Goal: Task Accomplishment & Management: Use online tool/utility

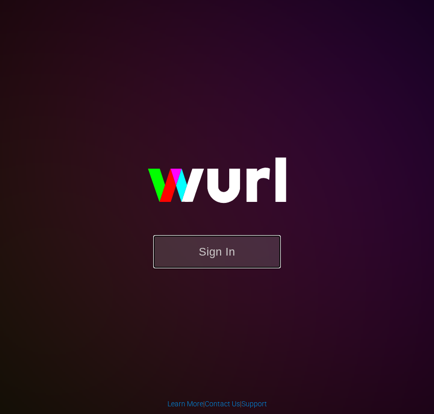
click at [209, 244] on button "Sign In" at bounding box center [217, 251] width 128 height 33
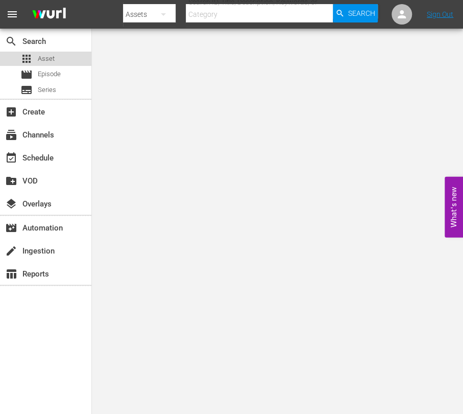
click at [55, 55] on div "apps Asset" at bounding box center [45, 59] width 91 height 14
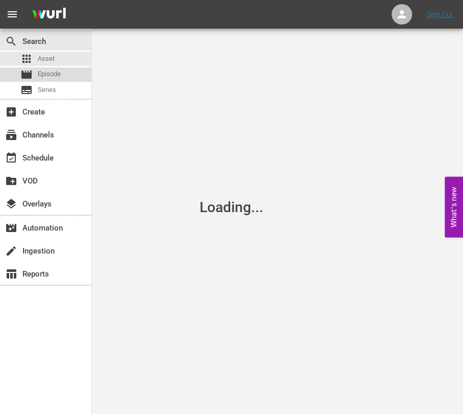
click at [53, 75] on span "Episode" at bounding box center [49, 74] width 23 height 10
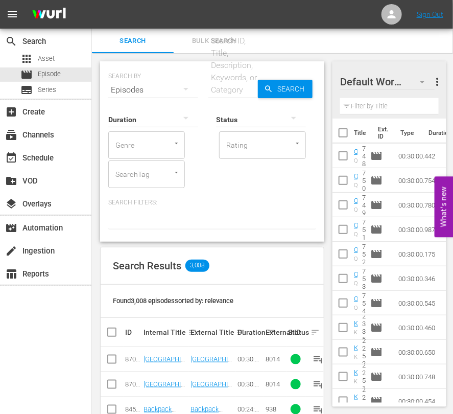
click at [342, 132] on input "checkbox" at bounding box center [342, 134] width 21 height 21
checkbox input "true"
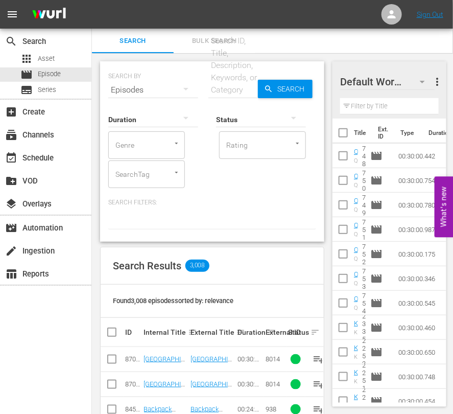
checkbox input "true"
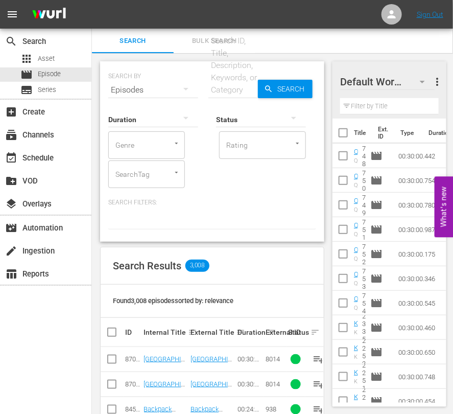
checkbox input "true"
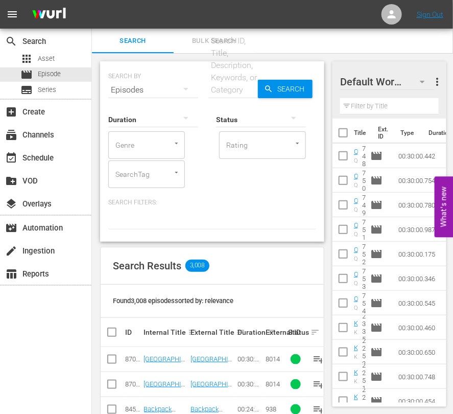
checkbox input "true"
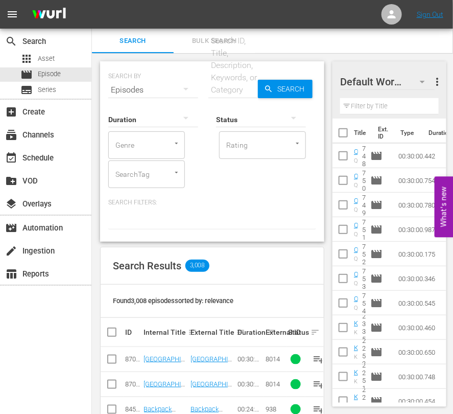
checkbox input "true"
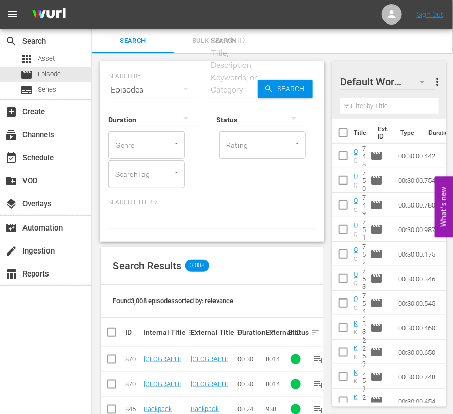
checkbox input "true"
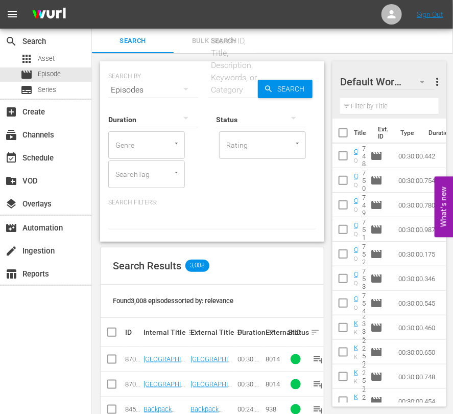
checkbox input "true"
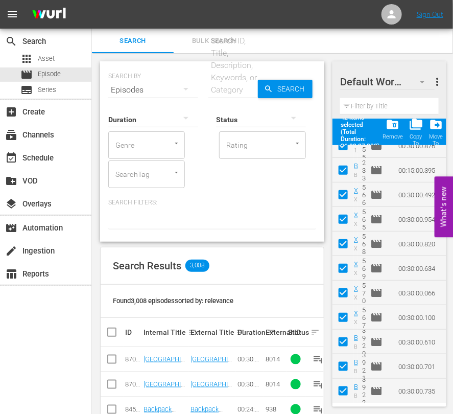
scroll to position [796, 0]
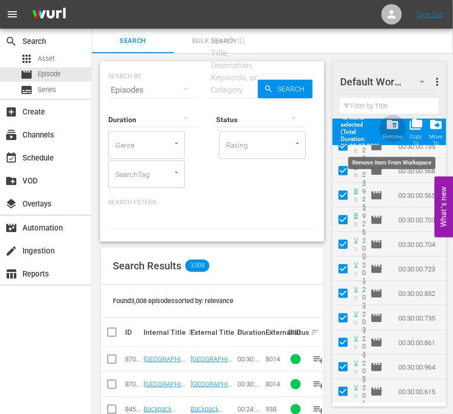
click at [396, 123] on span "folder_delete" at bounding box center [393, 124] width 14 height 14
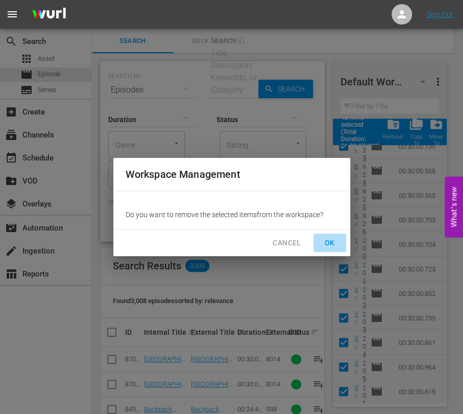
click at [329, 244] on span "OK" at bounding box center [330, 242] width 16 height 13
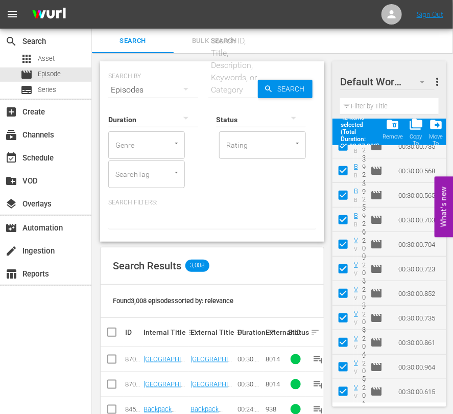
click at [422, 82] on icon "button" at bounding box center [422, 82] width 5 height 3
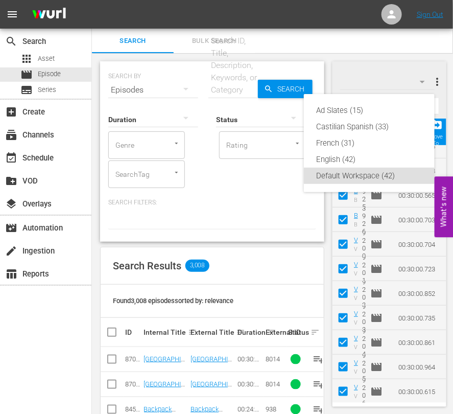
checkbox input "false"
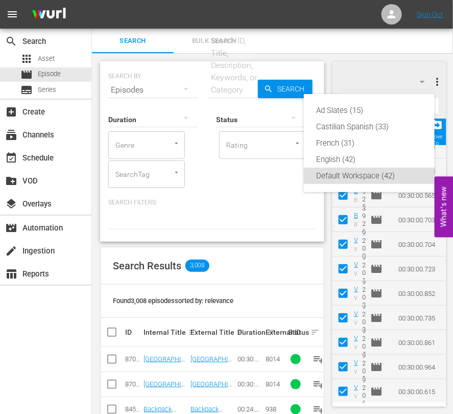
checkbox input "false"
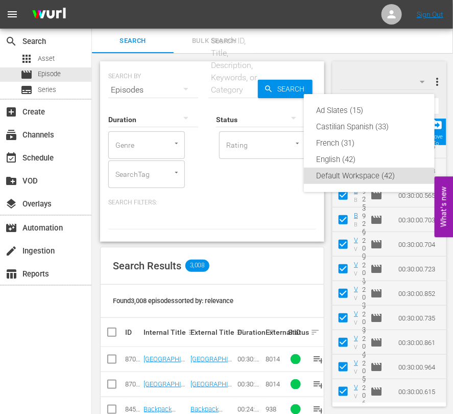
checkbox input "false"
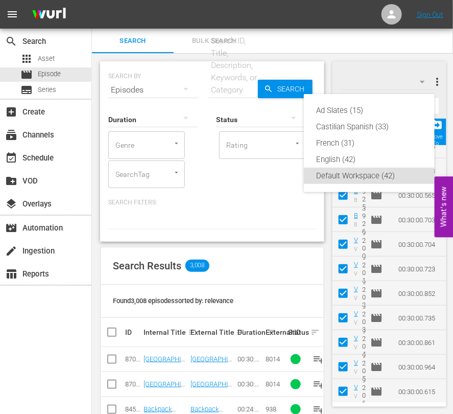
checkbox input "false"
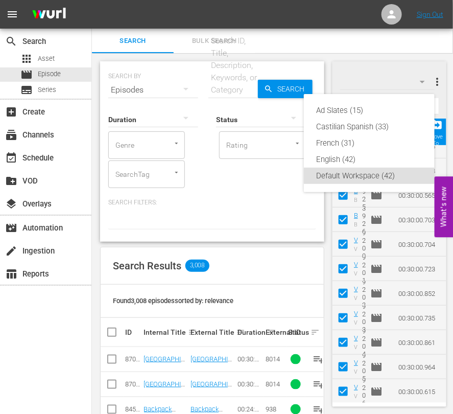
checkbox input "false"
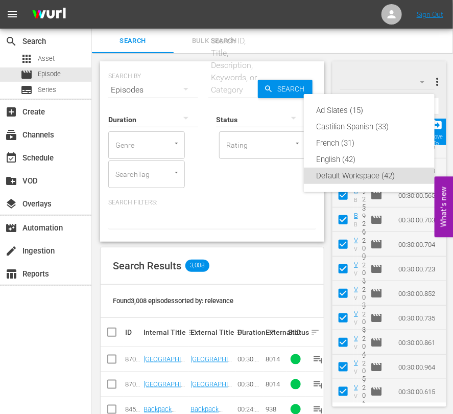
checkbox input "false"
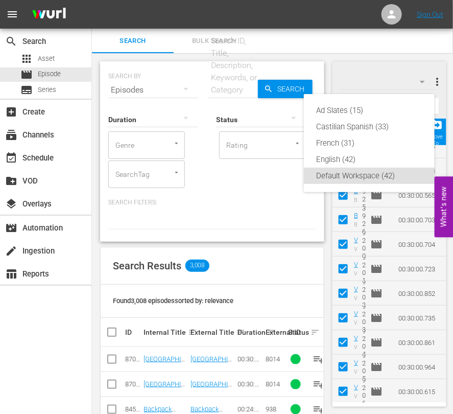
checkbox input "false"
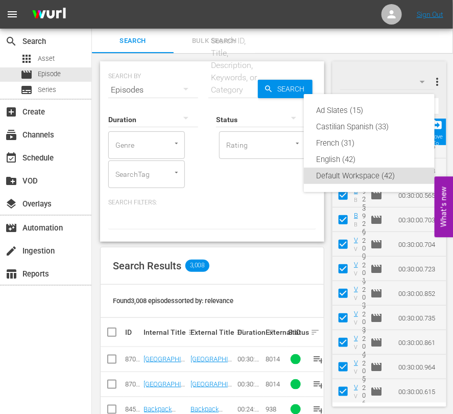
checkbox input "false"
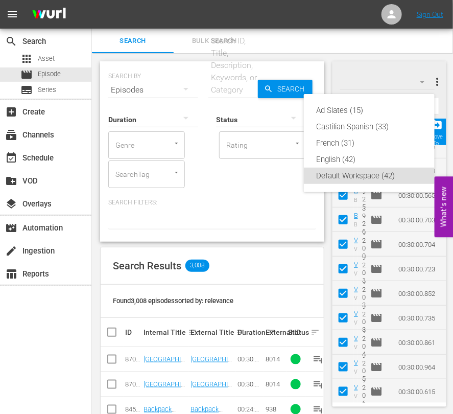
checkbox input "false"
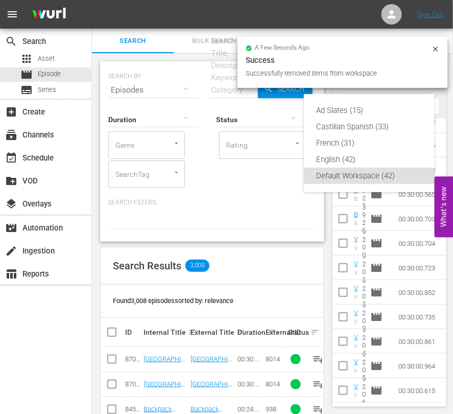
scroll to position [771, 0]
click at [335, 162] on div "English (42)" at bounding box center [369, 159] width 106 height 16
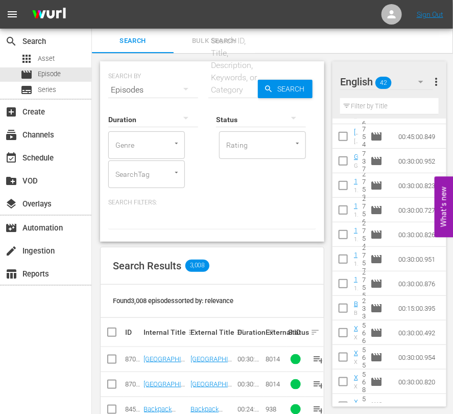
scroll to position [0, 0]
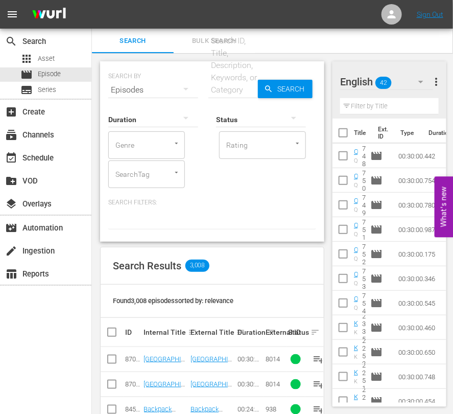
click at [344, 131] on input "checkbox" at bounding box center [342, 134] width 21 height 21
checkbox input "true"
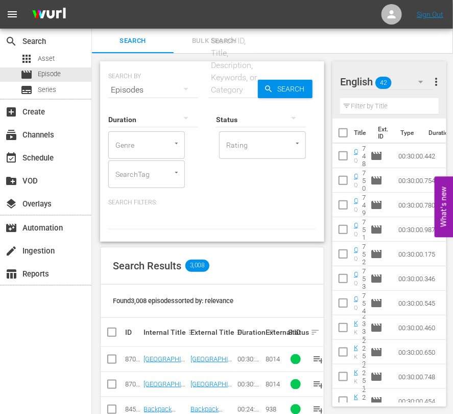
checkbox input "true"
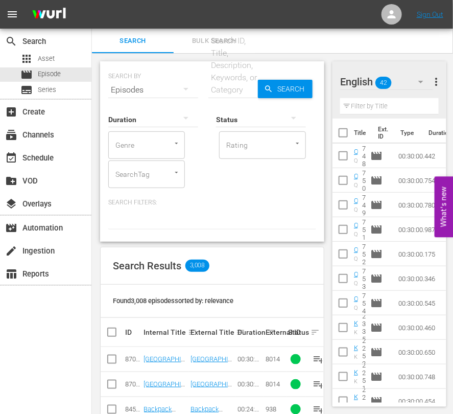
checkbox input "true"
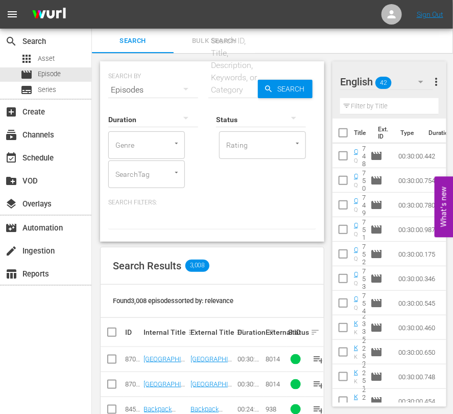
checkbox input "true"
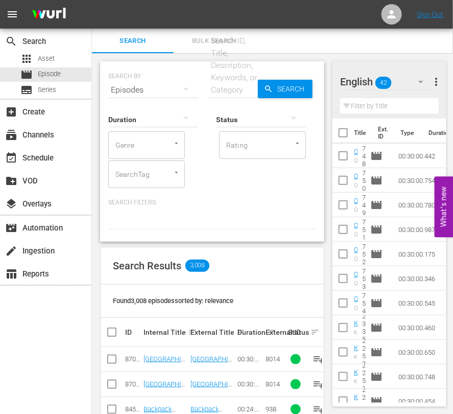
checkbox input "true"
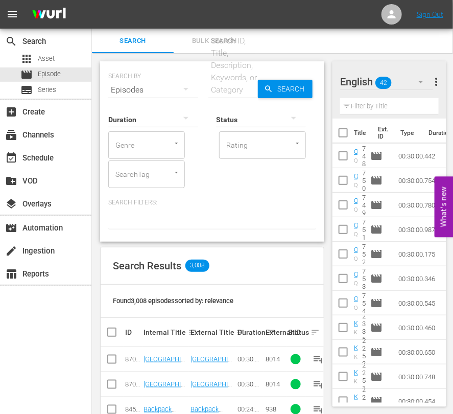
checkbox input "true"
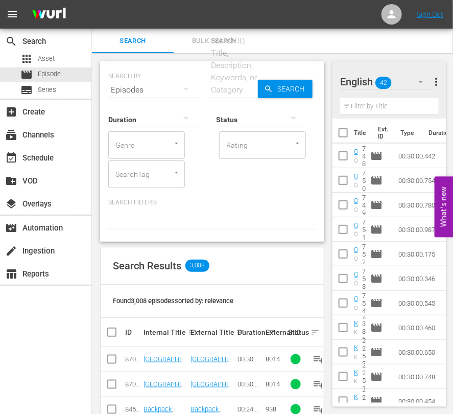
checkbox input "true"
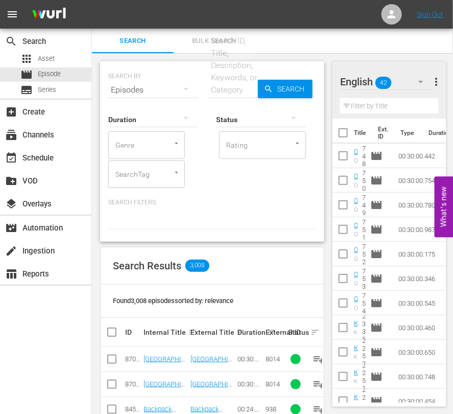
checkbox input "true"
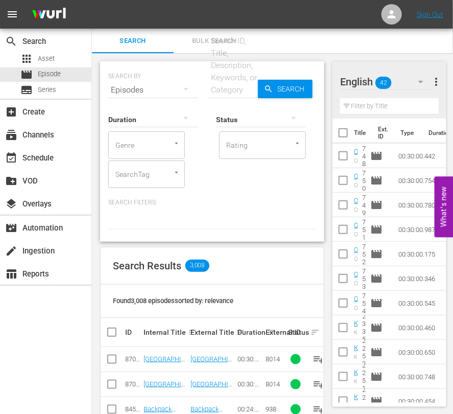
checkbox input "true"
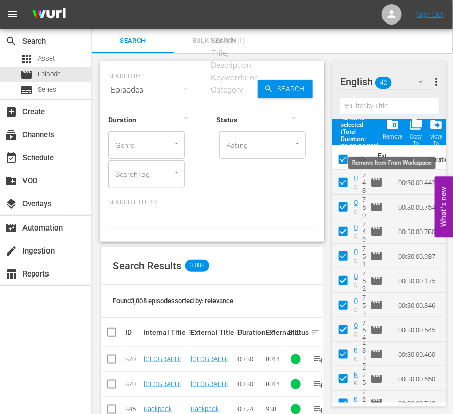
click at [394, 122] on span "folder_delete" at bounding box center [393, 124] width 14 height 14
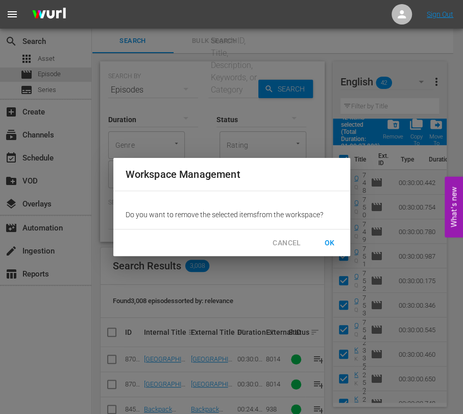
click at [336, 239] on span "OK" at bounding box center [330, 242] width 16 height 13
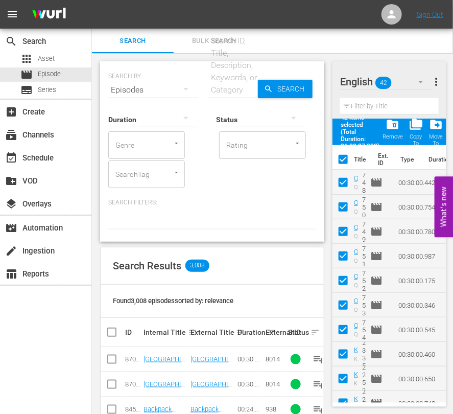
checkbox input "false"
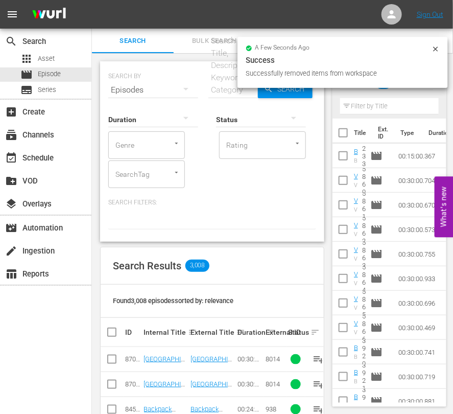
click at [223, 83] on input "text" at bounding box center [233, 90] width 50 height 25
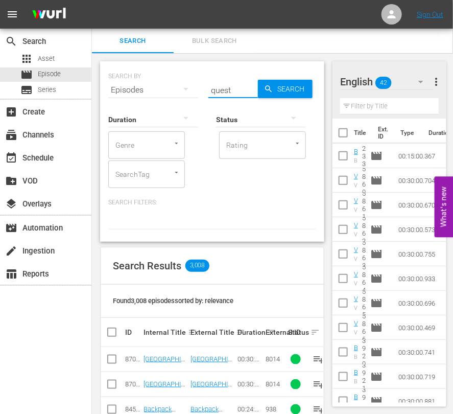
type input "quest"
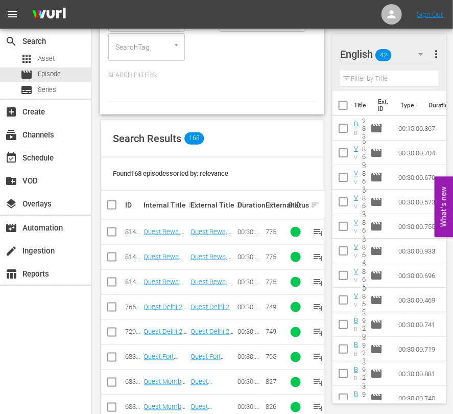
scroll to position [192, 0]
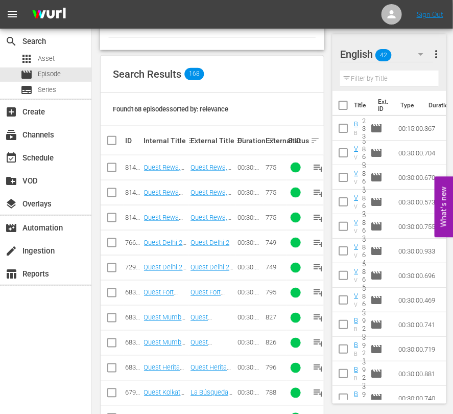
click at [113, 168] on input "checkbox" at bounding box center [112, 169] width 12 height 12
checkbox input "true"
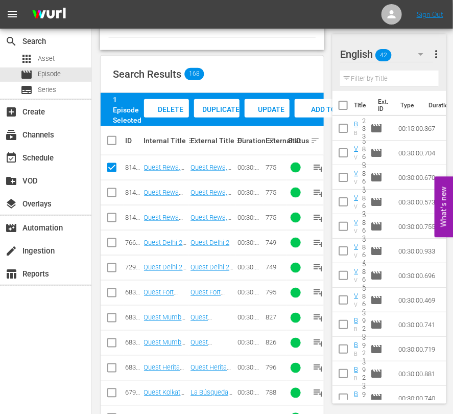
scroll to position [0, 0]
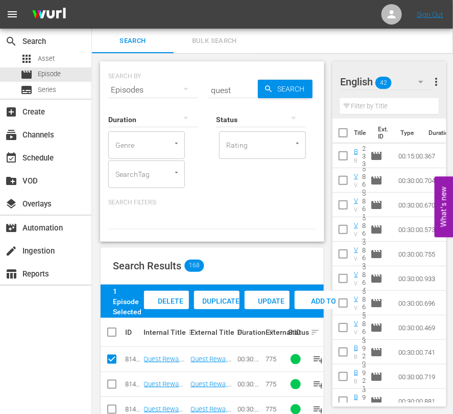
click at [240, 90] on input "quest" at bounding box center [233, 90] width 50 height 25
type input "quest pt"
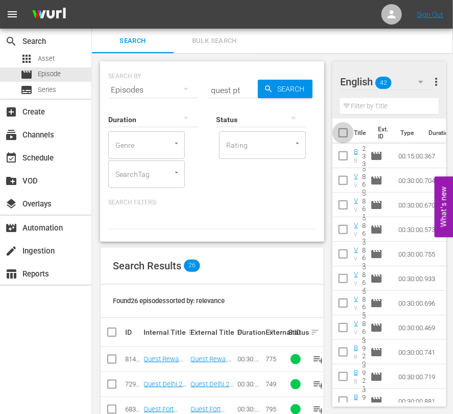
click at [345, 133] on input "checkbox" at bounding box center [342, 134] width 21 height 21
checkbox input "true"
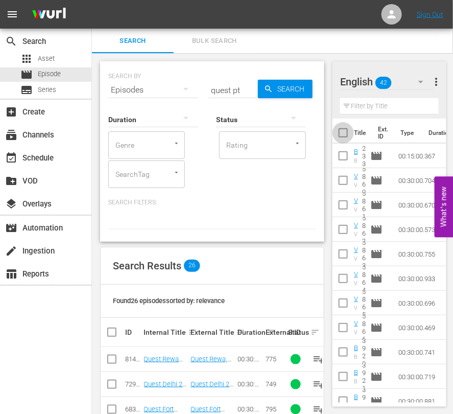
checkbox input "true"
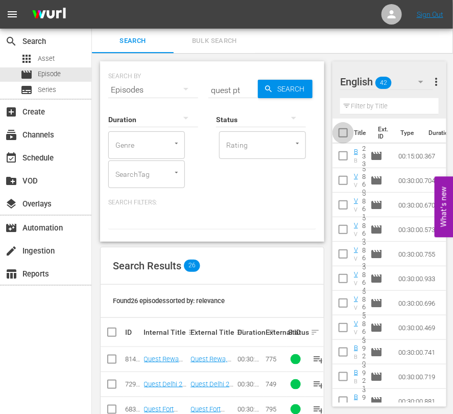
checkbox input "true"
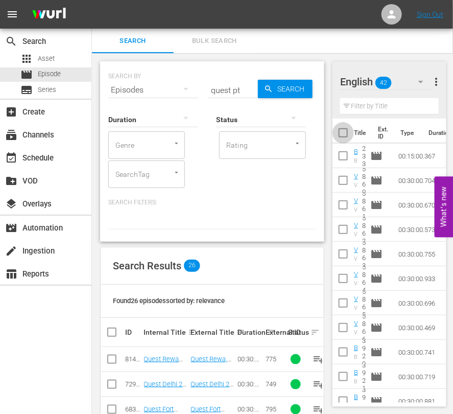
checkbox input "true"
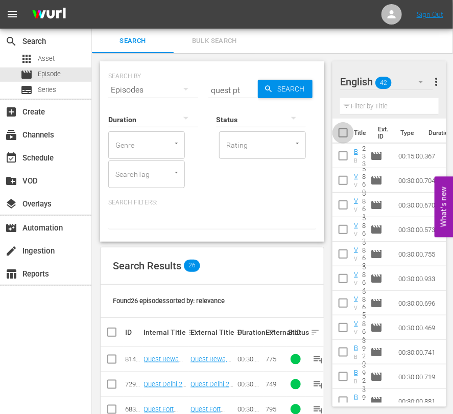
checkbox input "true"
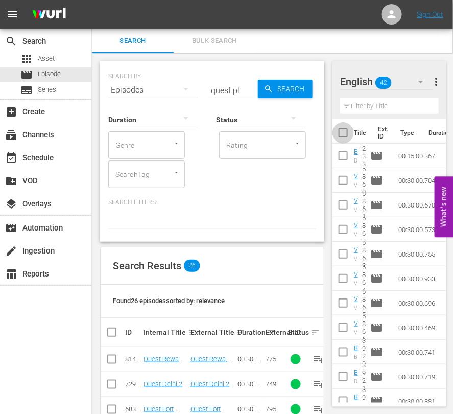
checkbox input "true"
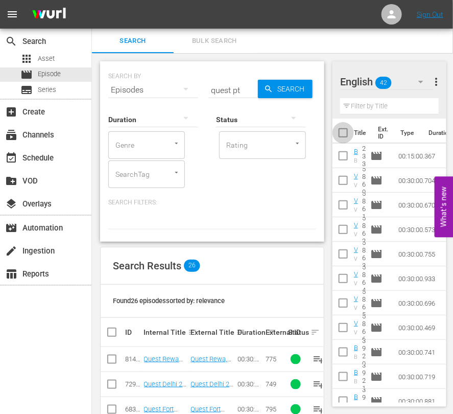
checkbox input "true"
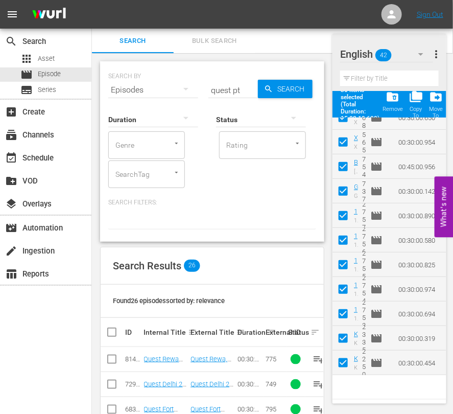
scroll to position [503, 0]
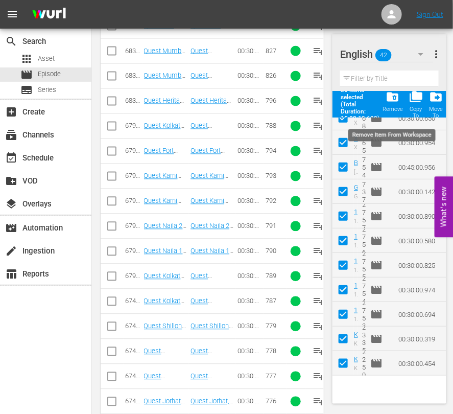
click at [396, 98] on span "folder_delete" at bounding box center [393, 97] width 14 height 14
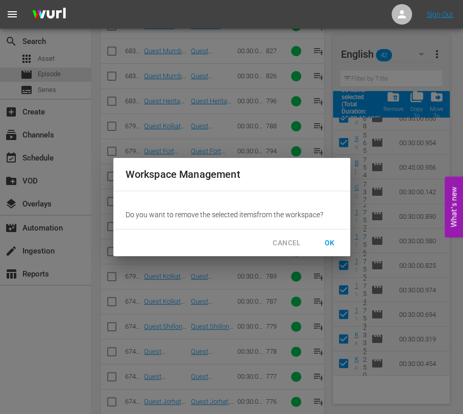
click at [328, 241] on span "OK" at bounding box center [330, 242] width 16 height 13
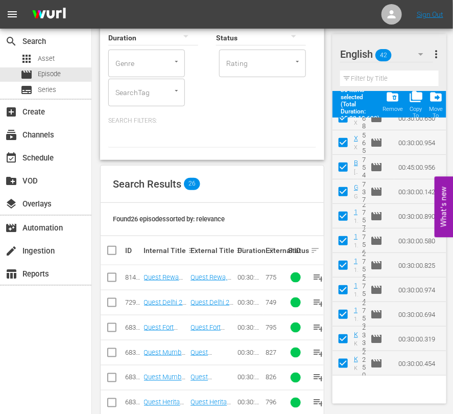
scroll to position [127, 0]
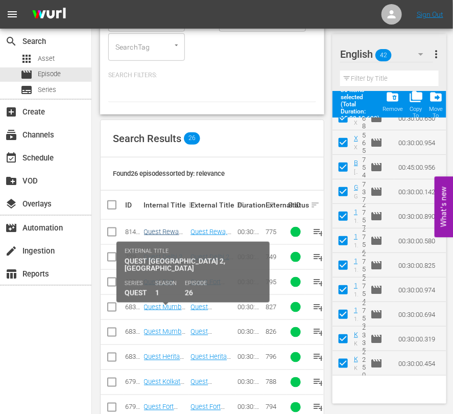
checkbox input "false"
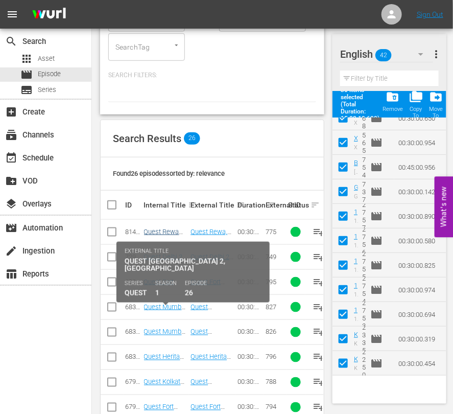
checkbox input "false"
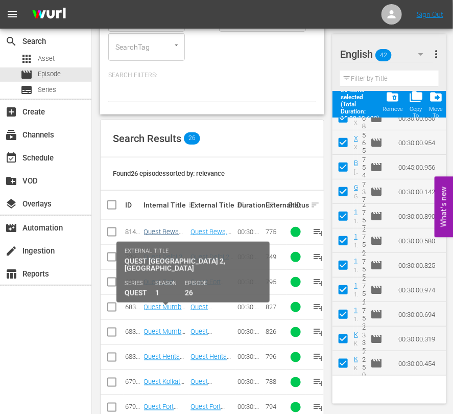
checkbox input "false"
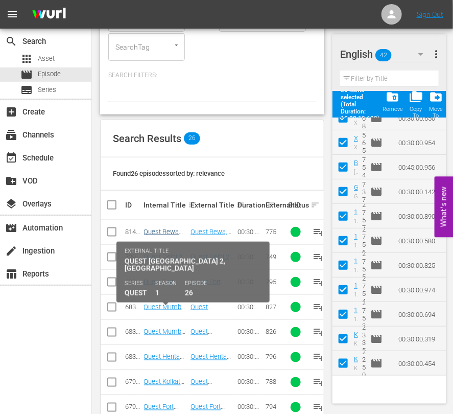
checkbox input "false"
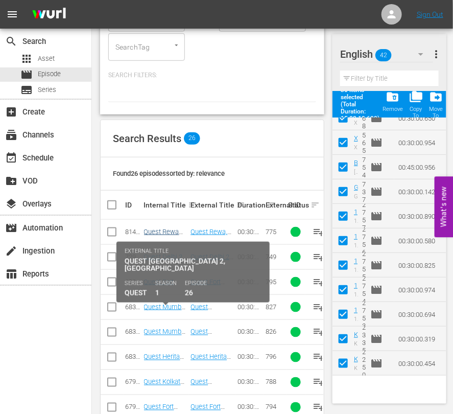
checkbox input "false"
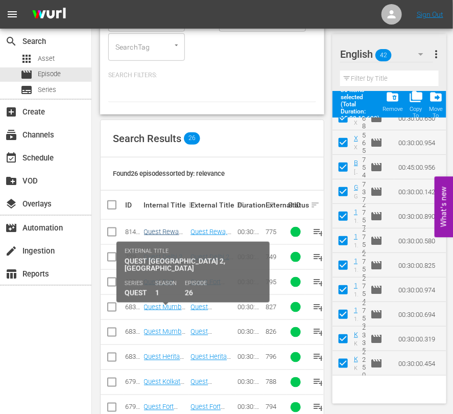
checkbox input "false"
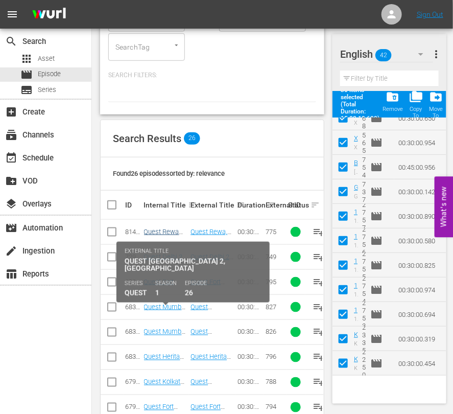
checkbox input "false"
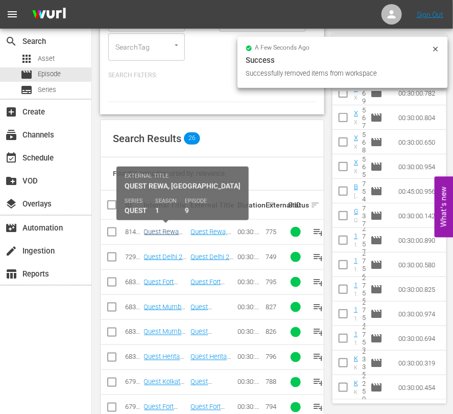
scroll to position [451, 0]
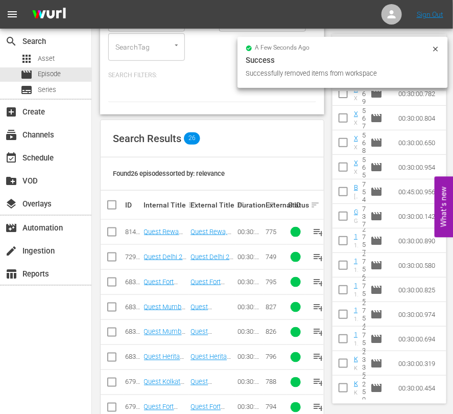
click at [114, 234] on input "checkbox" at bounding box center [112, 234] width 12 height 12
checkbox input "true"
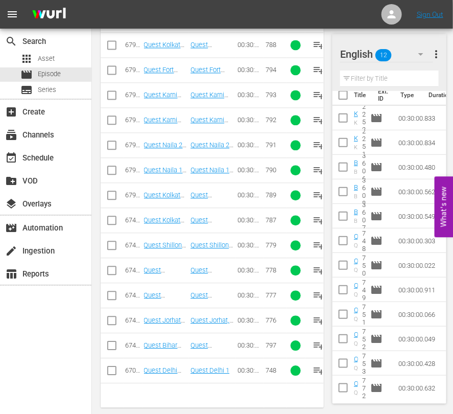
scroll to position [474, 0]
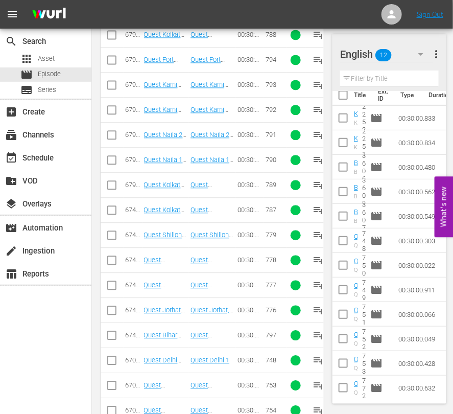
click at [112, 307] on input "checkbox" at bounding box center [112, 312] width 12 height 12
checkbox input "true"
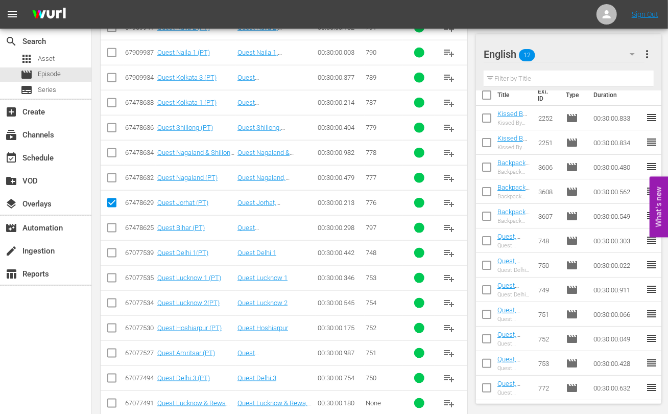
scroll to position [572, 0]
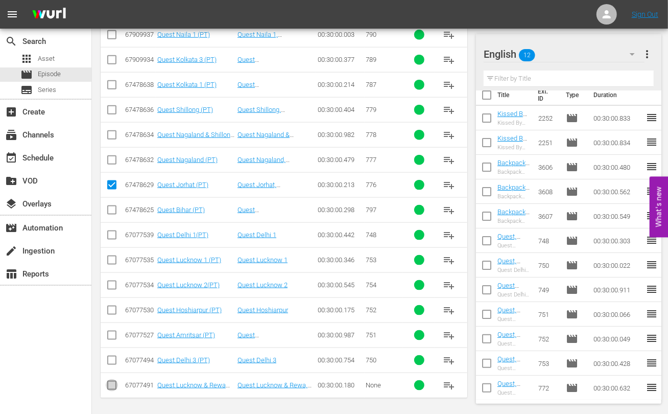
click at [114, 385] on input "checkbox" at bounding box center [112, 387] width 12 height 12
checkbox input "true"
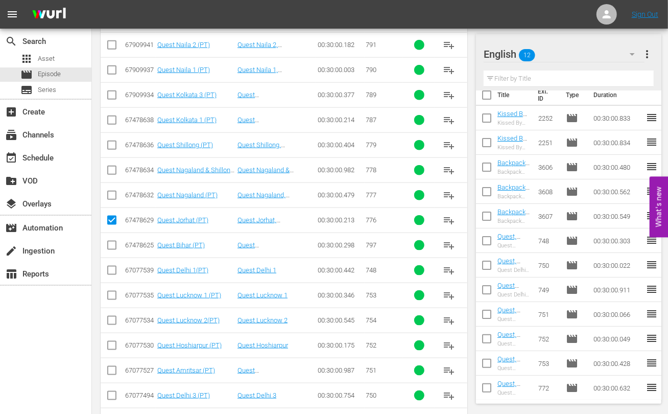
scroll to position [508, 0]
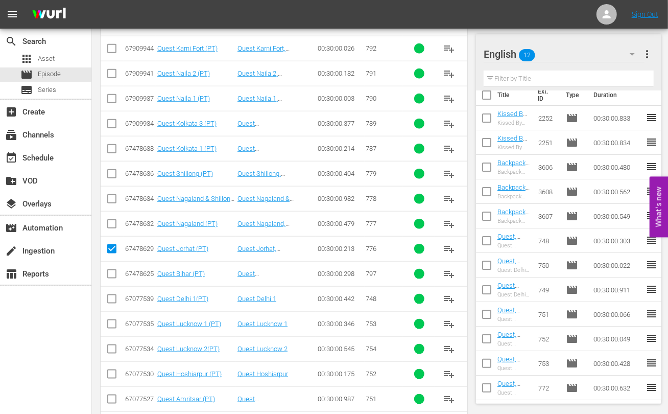
click at [110, 220] on input "checkbox" at bounding box center [112, 226] width 12 height 12
checkbox input "true"
click at [112, 199] on input "checkbox" at bounding box center [112, 201] width 12 height 12
checkbox input "true"
click at [111, 171] on input "checkbox" at bounding box center [112, 176] width 12 height 12
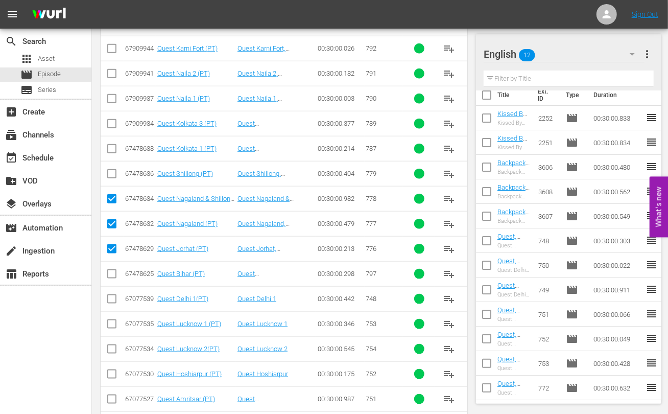
checkbox input "true"
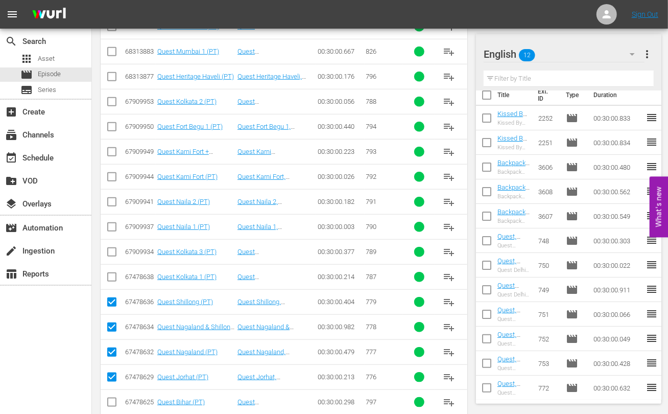
scroll to position [189, 0]
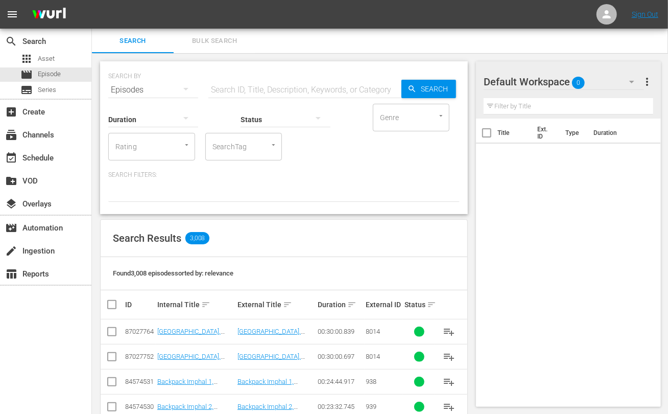
click at [314, 85] on input "text" at bounding box center [304, 90] width 193 height 25
type input "quest pt"
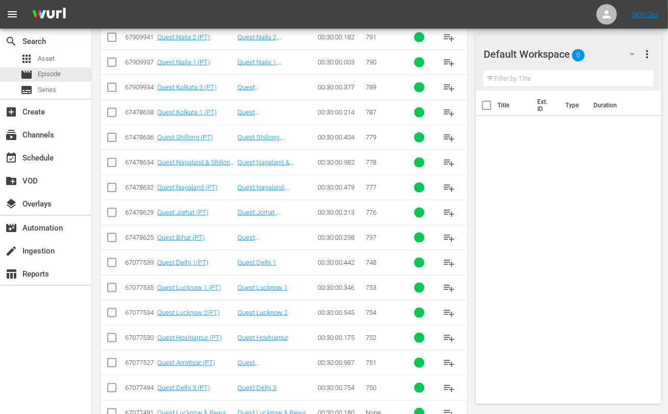
scroll to position [572, 0]
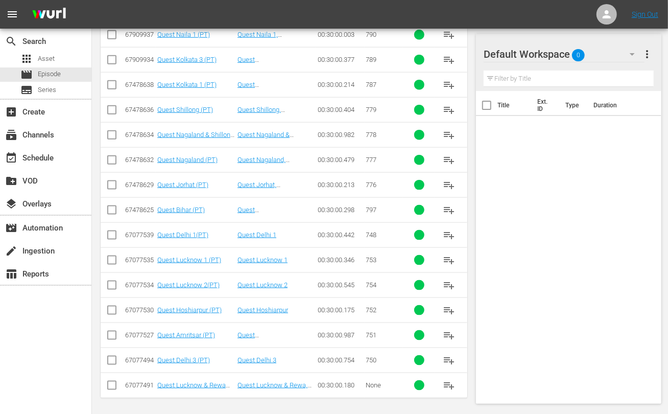
click at [113, 385] on input "checkbox" at bounding box center [112, 387] width 12 height 12
checkbox input "true"
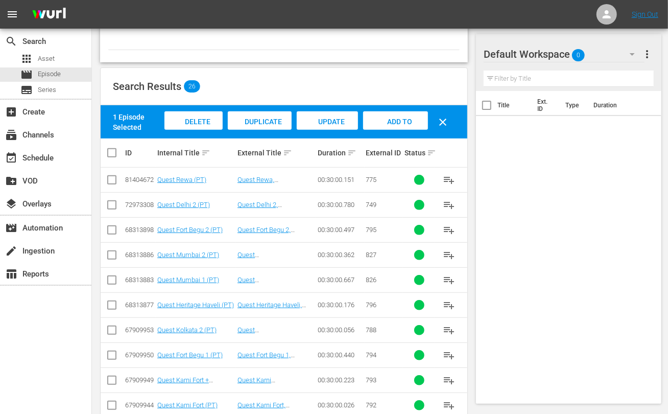
scroll to position [125, 0]
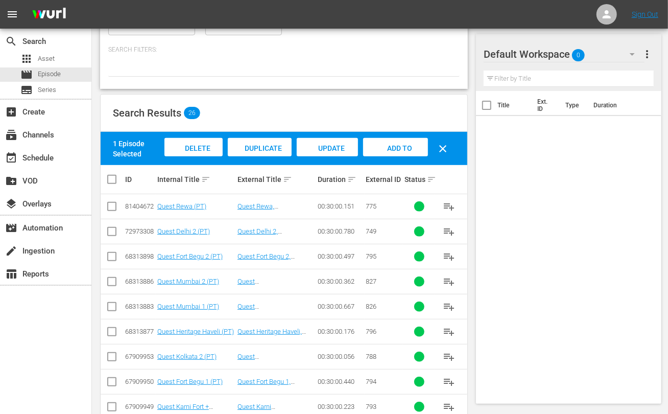
click at [112, 206] on input "checkbox" at bounding box center [112, 208] width 12 height 12
checkbox input "true"
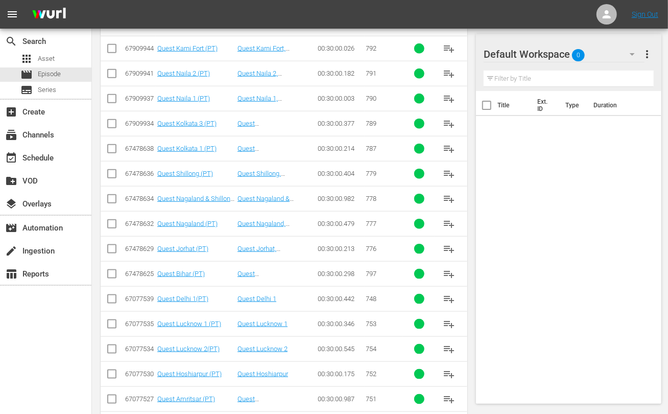
scroll to position [572, 0]
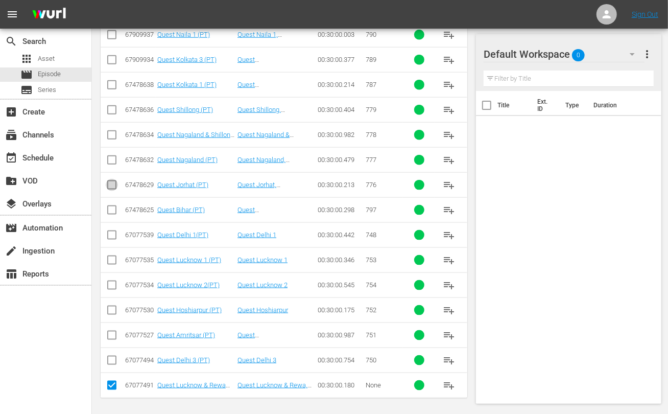
click at [113, 182] on input "checkbox" at bounding box center [112, 187] width 12 height 12
checkbox input "true"
click at [109, 157] on input "checkbox" at bounding box center [112, 162] width 12 height 12
checkbox input "true"
click at [111, 135] on input "checkbox" at bounding box center [112, 137] width 12 height 12
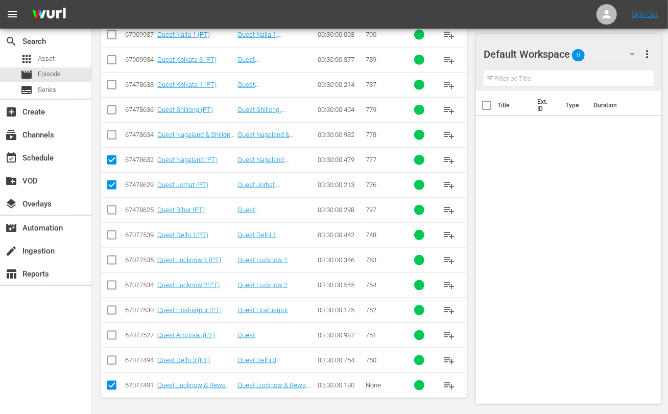
checkbox input "true"
click at [109, 107] on input "checkbox" at bounding box center [112, 112] width 12 height 12
checkbox input "true"
click at [114, 82] on input "checkbox" at bounding box center [112, 87] width 12 height 12
checkbox input "true"
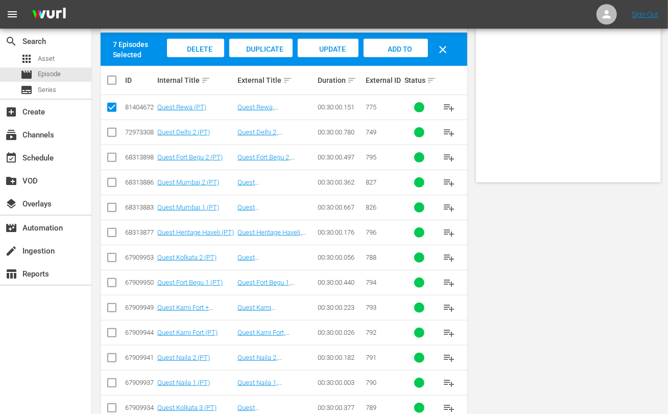
scroll to position [0, 0]
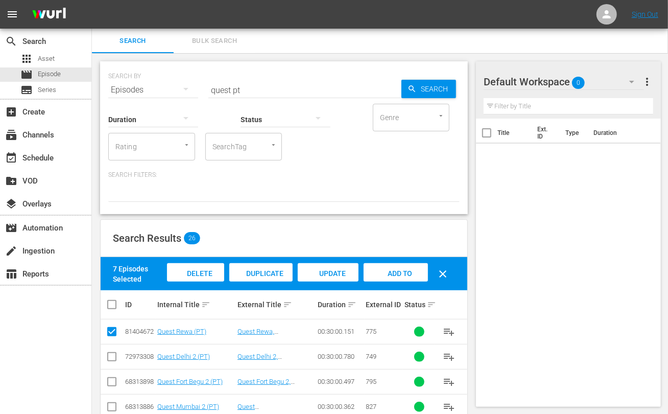
click at [412, 267] on div "Add to Workspace" at bounding box center [396, 282] width 64 height 38
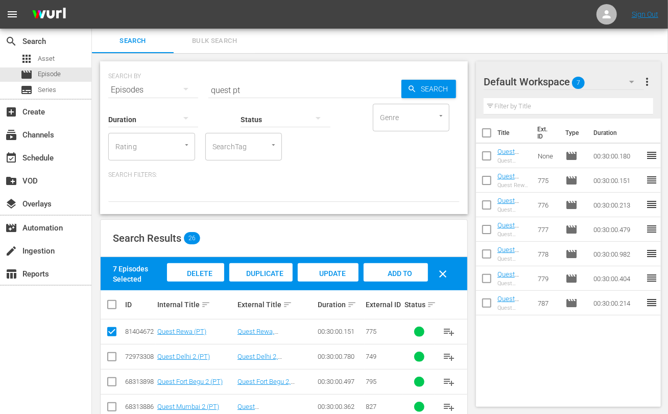
click at [216, 87] on input "quest pt" at bounding box center [304, 90] width 193 height 25
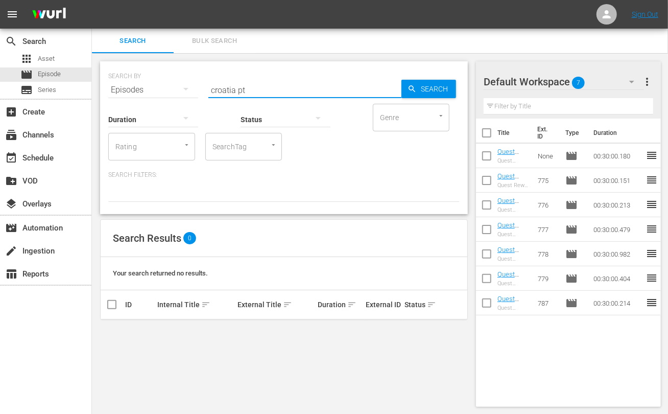
type input "croatia pt"
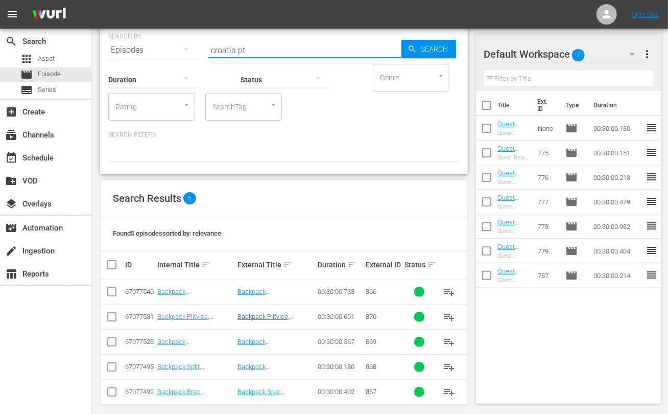
scroll to position [49, 0]
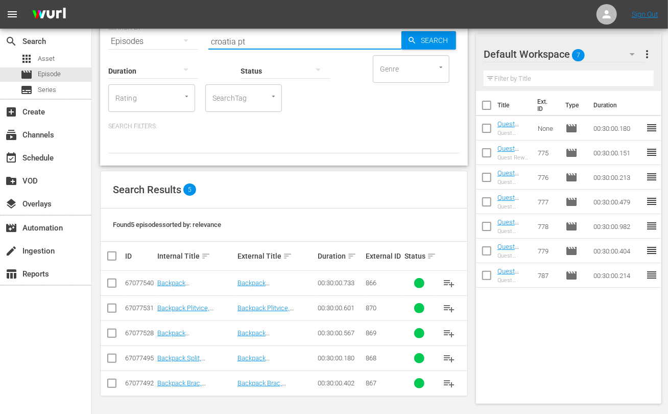
click at [112, 257] on input "checkbox" at bounding box center [116, 256] width 20 height 12
checkbox input "true"
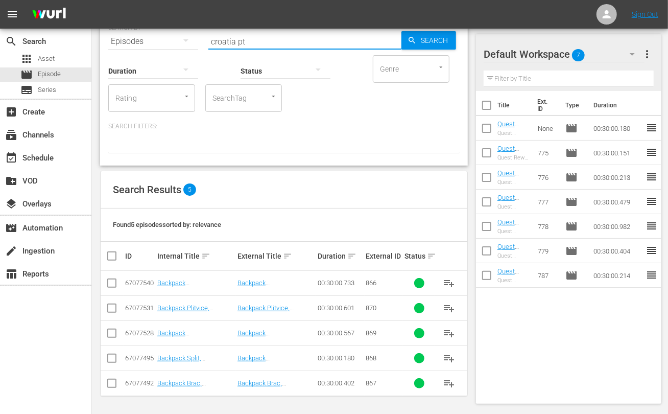
checkbox input "true"
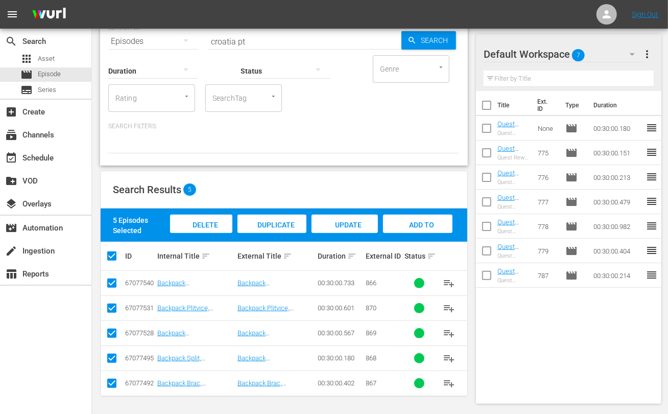
drag, startPoint x: 414, startPoint y: 218, endPoint x: 416, endPoint y: 162, distance: 55.7
click at [414, 220] on div "Add to Workspace" at bounding box center [417, 234] width 69 height 38
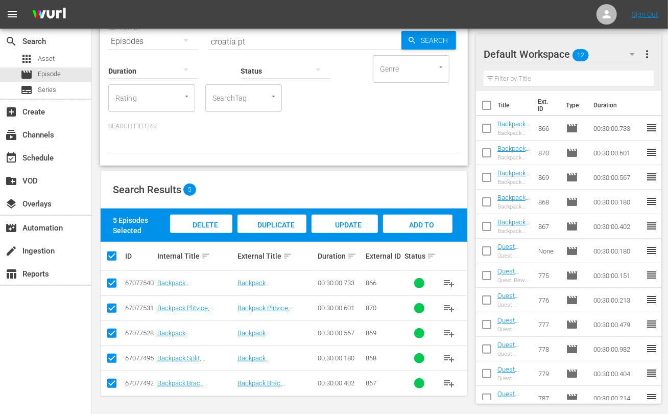
click at [225, 39] on input "croatia pt" at bounding box center [304, 41] width 193 height 25
type input "maharajas pt"
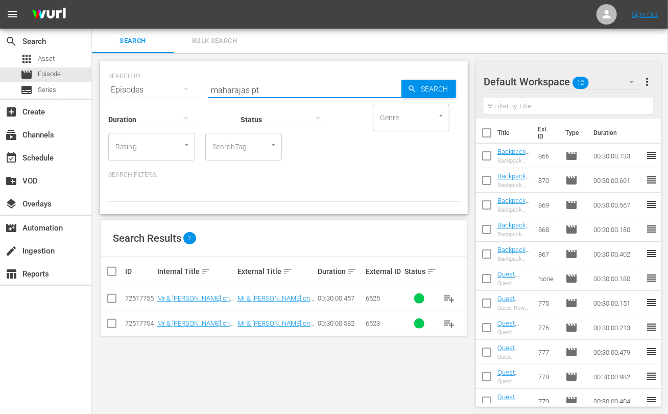
scroll to position [1, 0]
click at [110, 299] on input "checkbox" at bounding box center [112, 300] width 12 height 12
checkbox input "true"
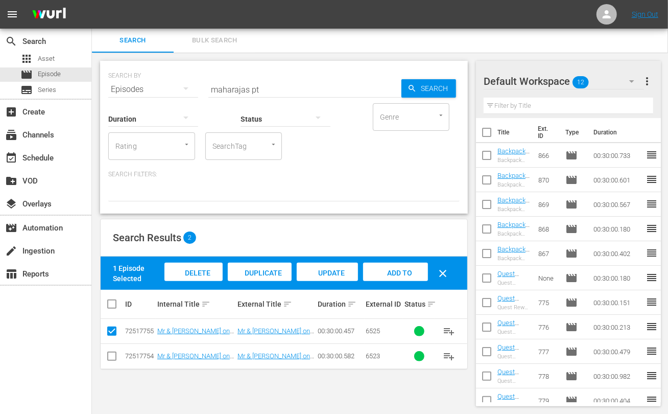
click at [111, 359] on input "checkbox" at bounding box center [112, 358] width 12 height 12
checkbox input "true"
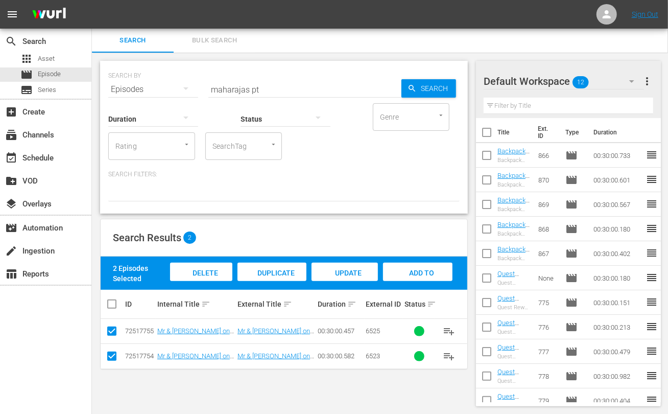
click at [419, 271] on span "Add to Workspace" at bounding box center [418, 283] width 50 height 28
click at [239, 89] on input "maharajas pt" at bounding box center [304, 89] width 193 height 25
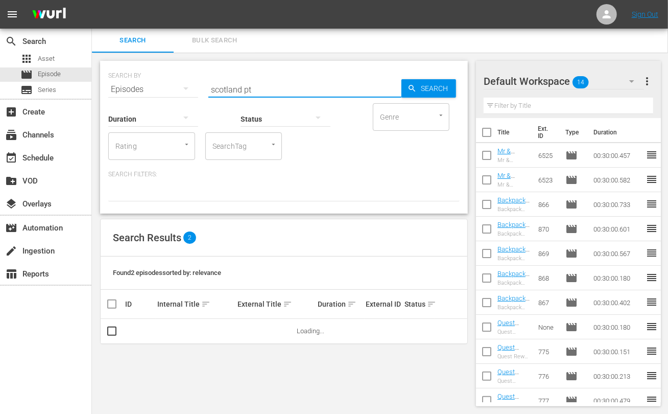
type input "scotland pt"
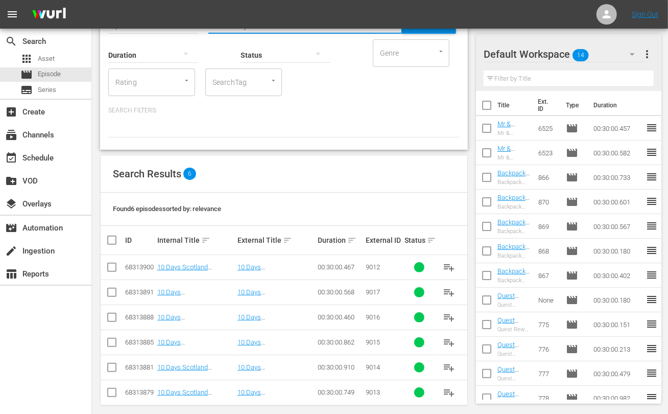
scroll to position [74, 0]
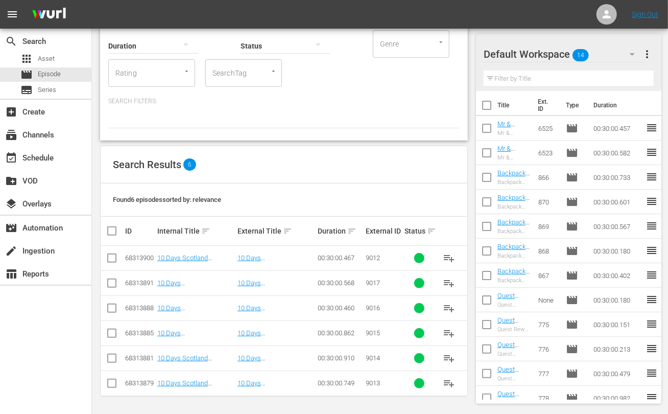
click at [113, 231] on input "checkbox" at bounding box center [116, 231] width 20 height 12
checkbox input "true"
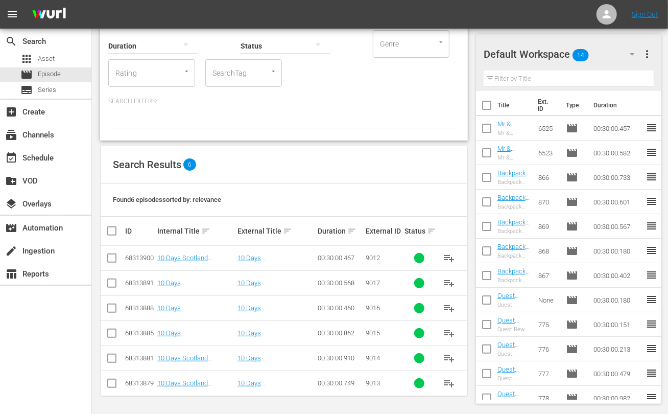
checkbox input "true"
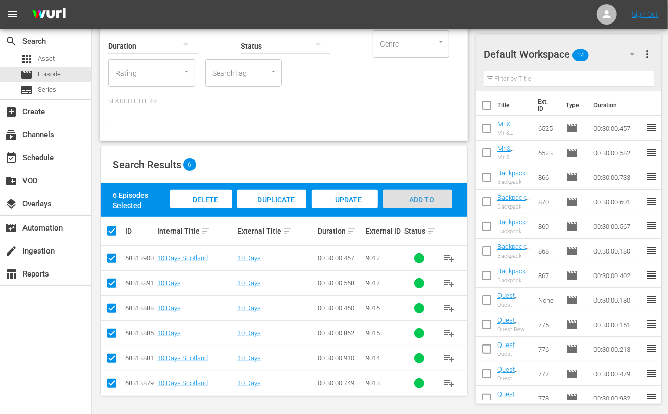
click at [429, 200] on span "Add to Workspace" at bounding box center [418, 210] width 50 height 28
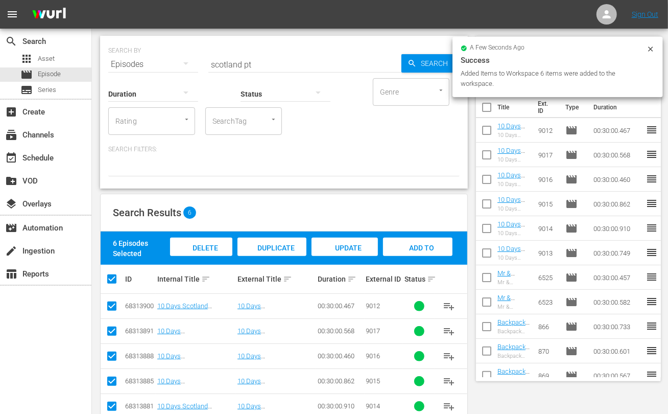
scroll to position [0, 0]
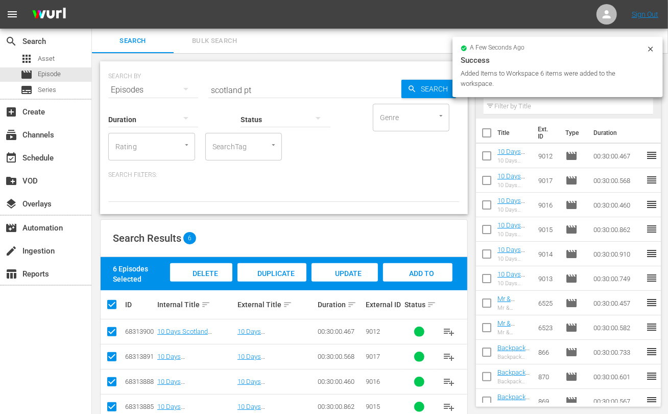
click at [226, 88] on input "scotland pt" at bounding box center [304, 90] width 193 height 25
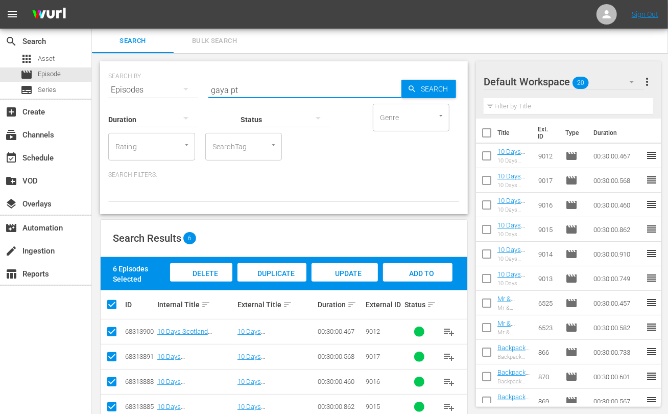
type input "gaya pt"
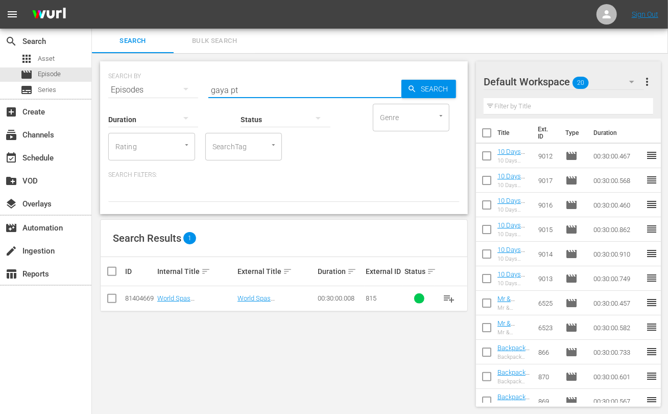
click at [112, 297] on input "checkbox" at bounding box center [112, 300] width 12 height 12
checkbox input "true"
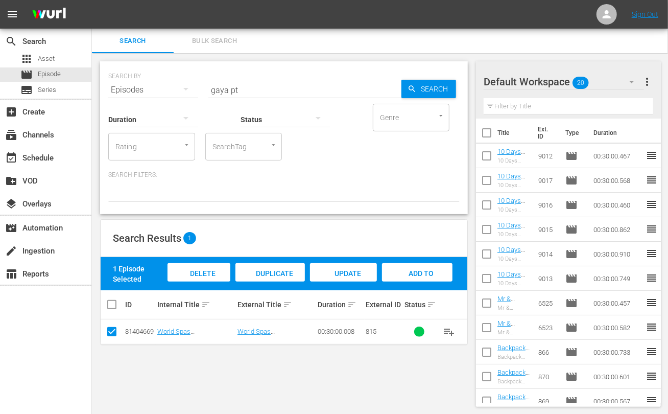
click at [417, 266] on div "Add to Workspace" at bounding box center [417, 282] width 70 height 38
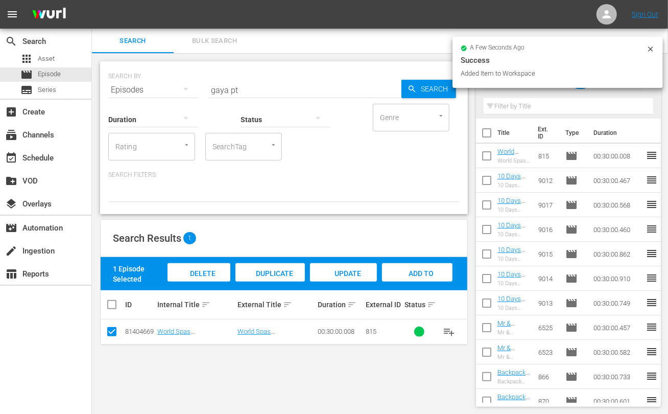
click at [217, 90] on input "gaya pt" at bounding box center [304, 90] width 193 height 25
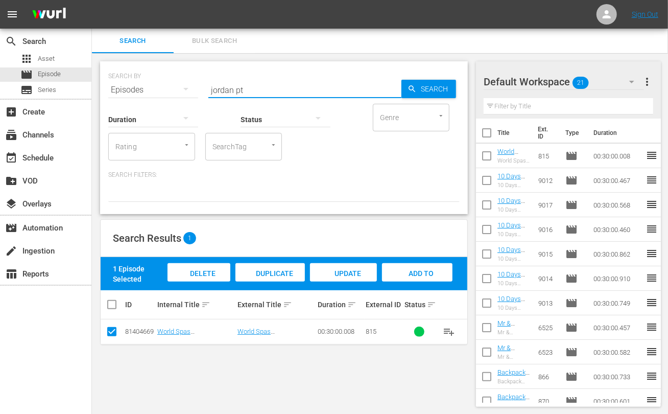
type input "jordan pt"
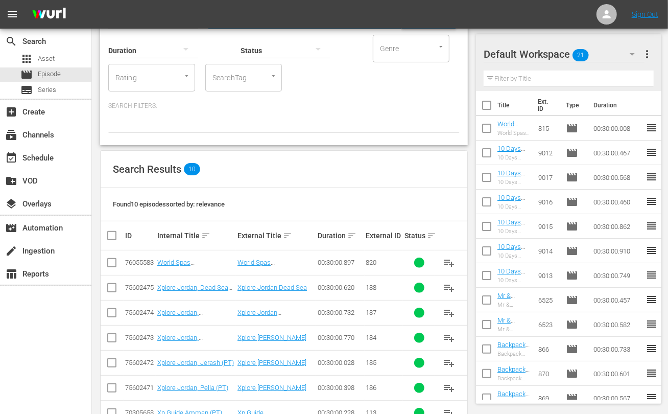
scroll to position [173, 0]
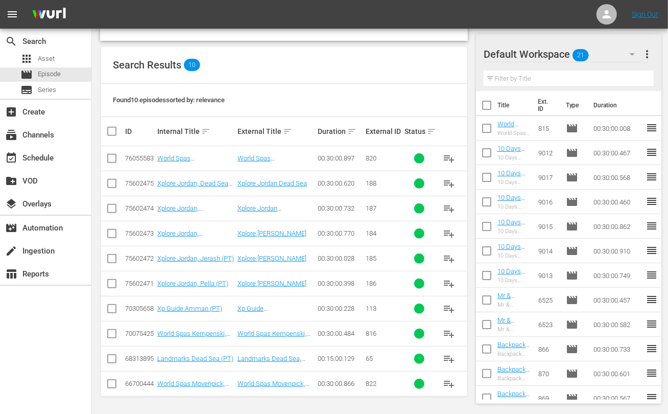
click at [115, 180] on input "checkbox" at bounding box center [112, 185] width 12 height 12
checkbox input "true"
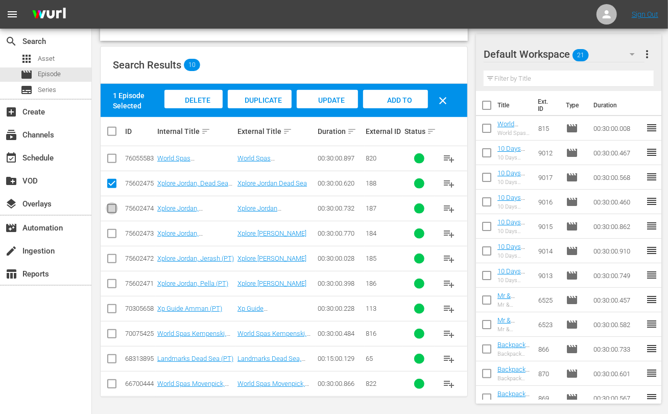
click at [112, 206] on input "checkbox" at bounding box center [112, 210] width 12 height 12
checkbox input "true"
click at [112, 232] on input "checkbox" at bounding box center [112, 235] width 12 height 12
checkbox input "true"
click at [110, 258] on input "checkbox" at bounding box center [112, 260] width 12 height 12
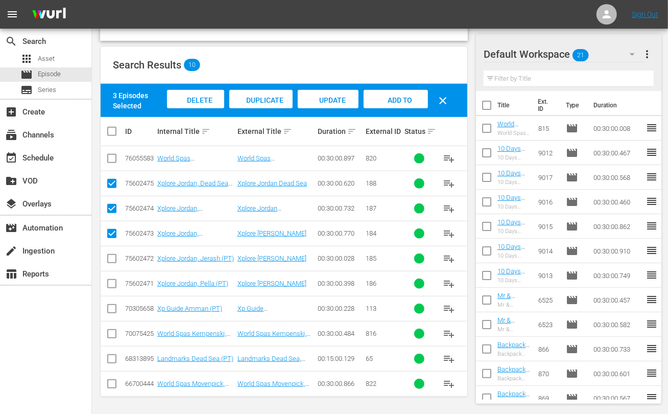
checkbox input "true"
click at [112, 280] on input "checkbox" at bounding box center [112, 285] width 12 height 12
checkbox input "true"
click at [410, 102] on span "Add to Workspace" at bounding box center [396, 110] width 50 height 28
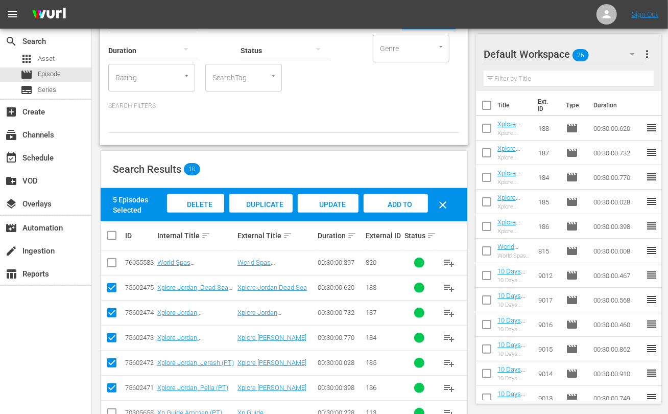
scroll to position [0, 0]
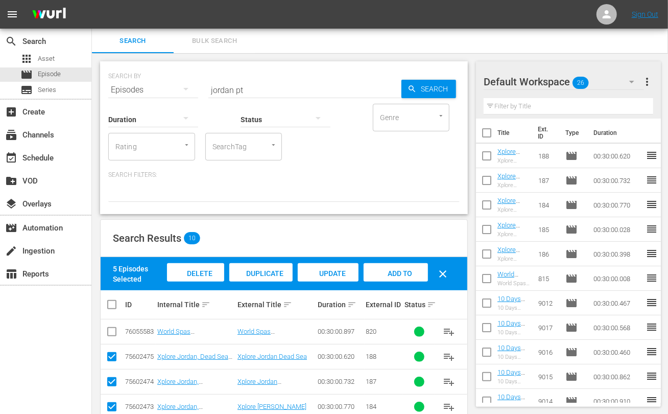
click at [217, 90] on input "jordan pt" at bounding box center [304, 90] width 193 height 25
type input "residence pt"
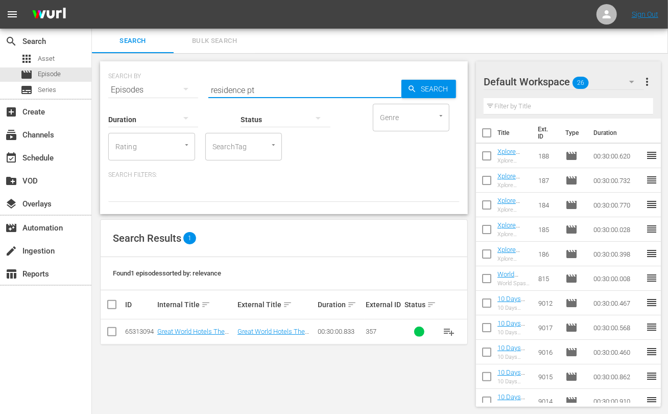
scroll to position [1, 0]
click at [112, 332] on input "checkbox" at bounding box center [112, 333] width 12 height 12
checkbox input "true"
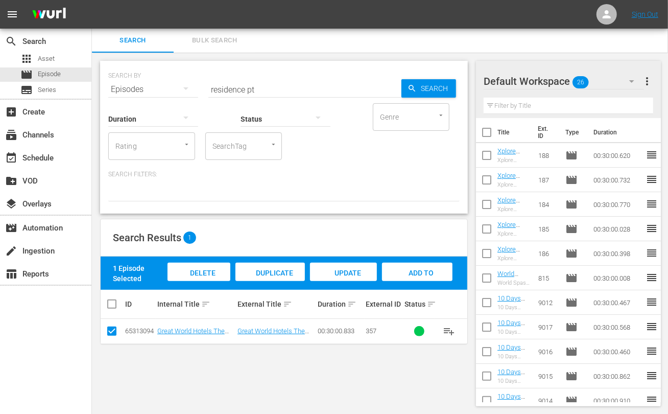
click at [414, 274] on span "Add to Workspace" at bounding box center [417, 283] width 50 height 28
click at [229, 87] on input "residence pt" at bounding box center [304, 89] width 193 height 25
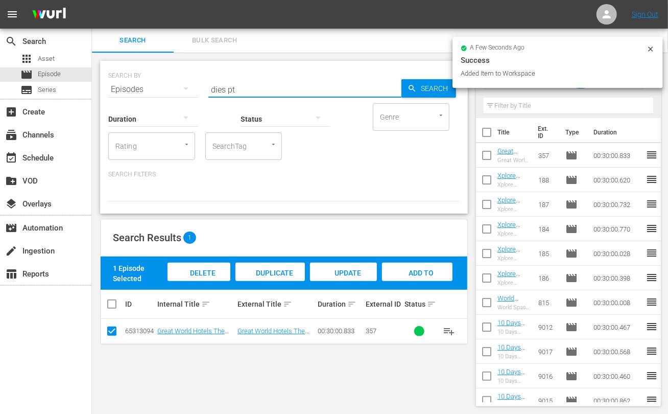
type input "dies pt"
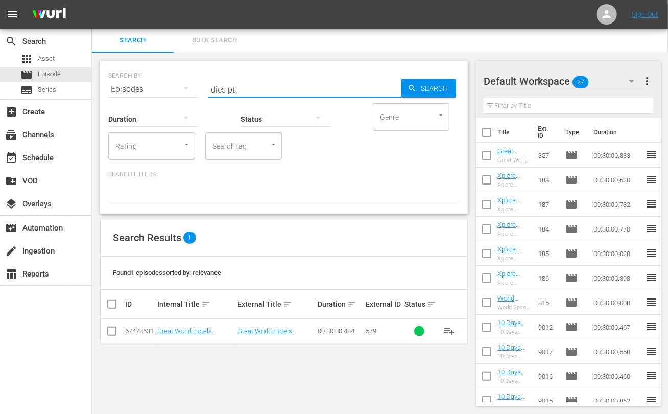
click at [113, 334] on input "checkbox" at bounding box center [112, 333] width 12 height 12
checkbox input "true"
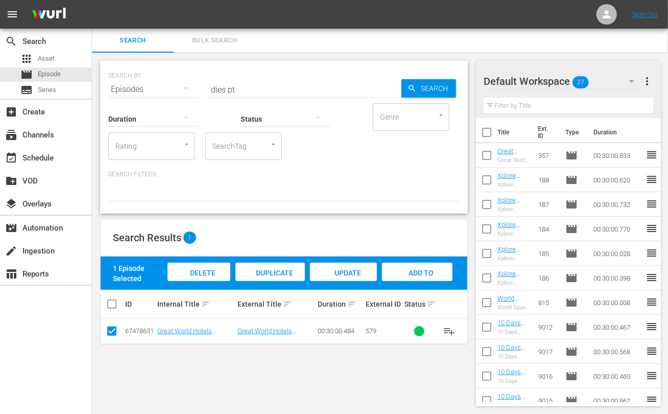
click at [401, 270] on span "Add to Workspace" at bounding box center [417, 283] width 50 height 28
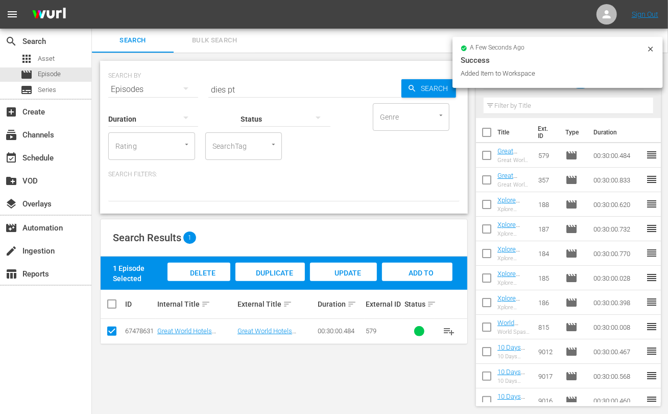
scroll to position [0, 0]
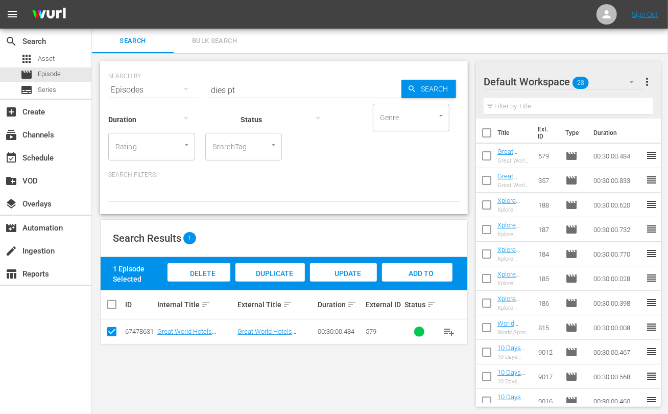
click at [217, 86] on input "dies pt" at bounding box center [304, 90] width 193 height 25
type input "bucket list pt"
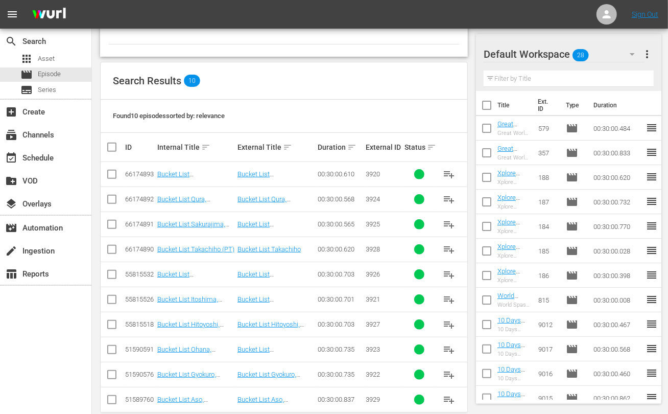
scroll to position [173, 0]
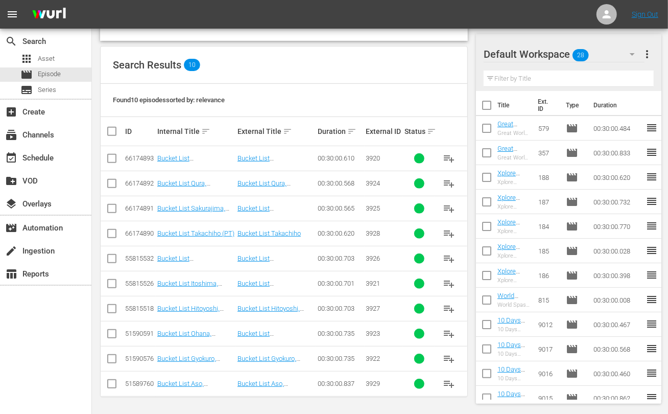
click at [113, 384] on input "checkbox" at bounding box center [112, 385] width 12 height 12
checkbox input "true"
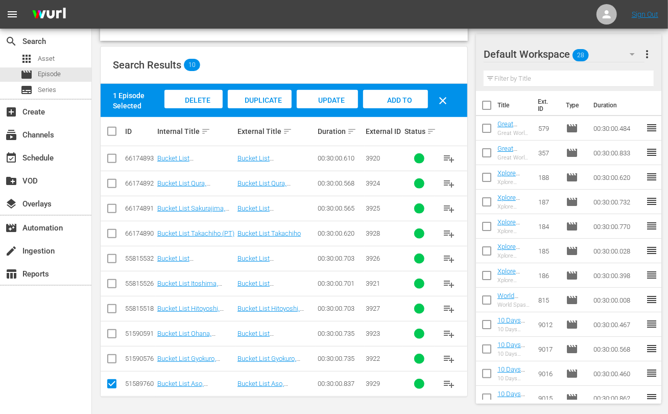
click at [114, 233] on input "checkbox" at bounding box center [112, 235] width 12 height 12
checkbox input "true"
click at [110, 308] on input "checkbox" at bounding box center [112, 310] width 12 height 12
checkbox input "true"
click at [398, 99] on span "Add to Workspace" at bounding box center [396, 110] width 50 height 28
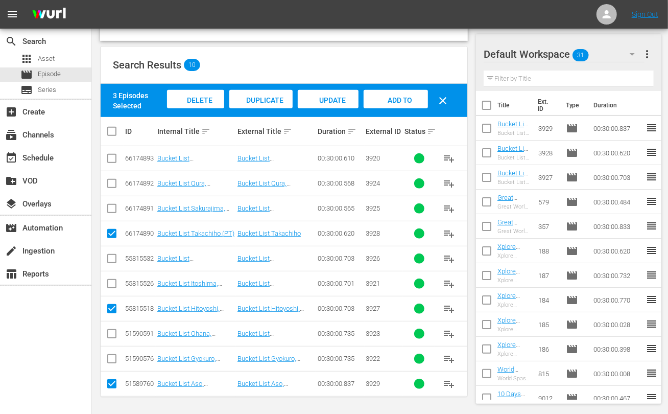
scroll to position [0, 0]
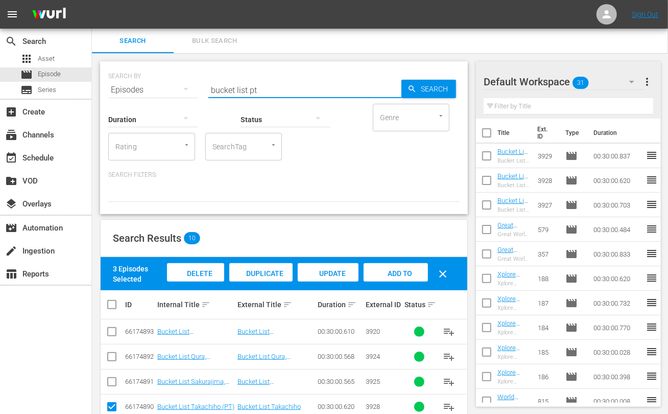
drag, startPoint x: 248, startPoint y: 89, endPoint x: 157, endPoint y: 80, distance: 91.9
click at [157, 80] on div "SEARCH BY Search By Episodes Search ID, Title, Description, Keywords, or Catego…" at bounding box center [283, 83] width 351 height 37
type input "kutna pt"
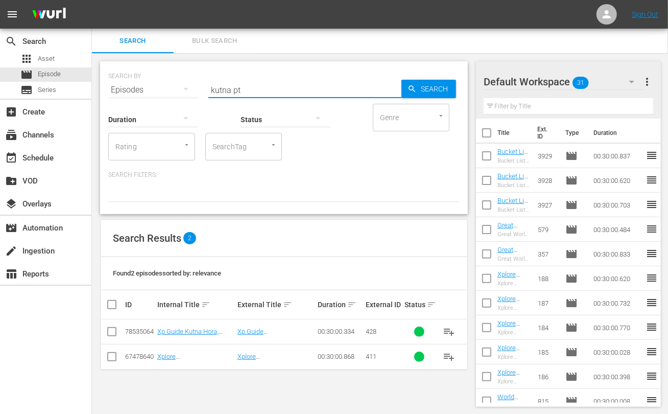
scroll to position [1, 0]
click at [112, 330] on input "checkbox" at bounding box center [112, 333] width 12 height 12
checkbox input "true"
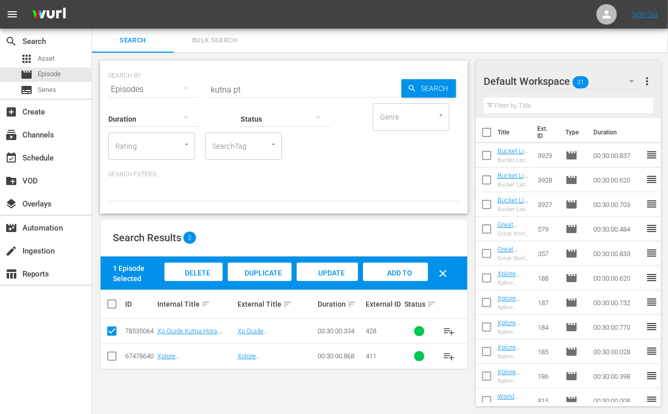
click at [392, 270] on span "Add to Workspace" at bounding box center [396, 283] width 50 height 28
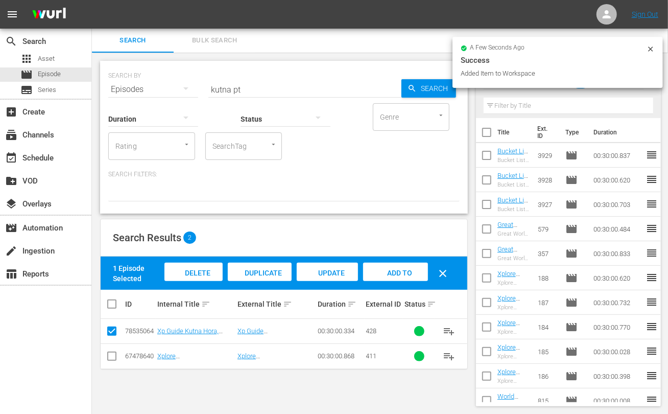
click at [221, 89] on input "kutna pt" at bounding box center [304, 89] width 193 height 25
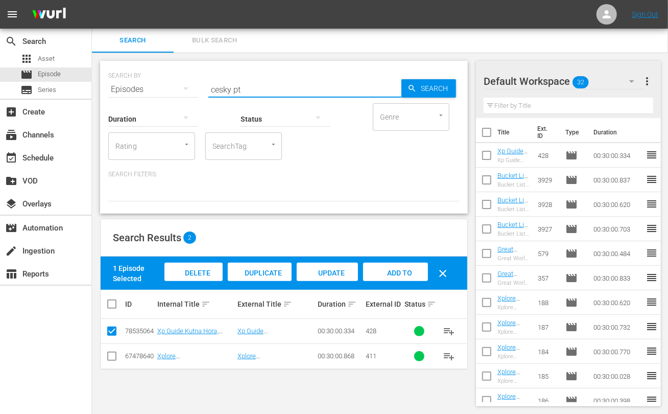
type input "cesky pt"
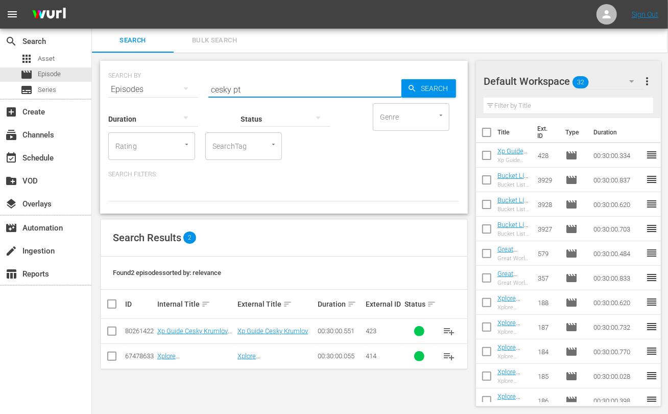
click at [114, 331] on input "checkbox" at bounding box center [112, 333] width 12 height 12
checkbox input "true"
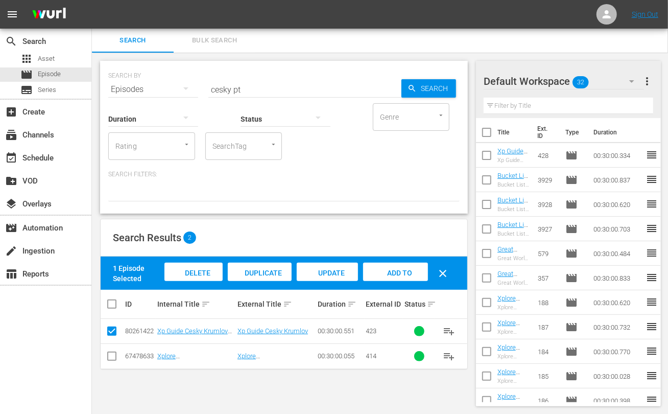
click at [388, 271] on span "Add to Workspace" at bounding box center [396, 283] width 50 height 28
click at [219, 90] on input "cesky pt" at bounding box center [304, 89] width 193 height 25
type input "bangkok pt"
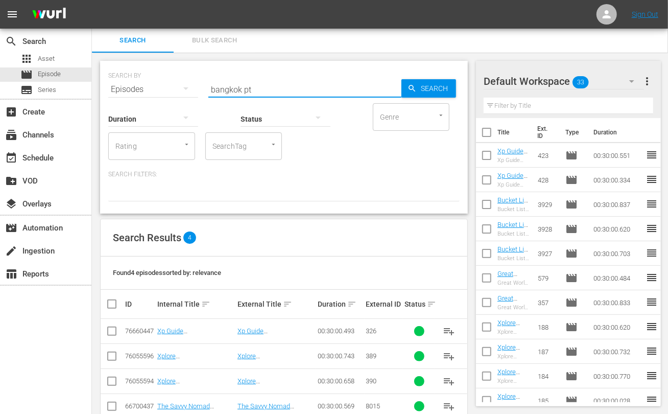
click at [111, 333] on input "checkbox" at bounding box center [112, 333] width 12 height 12
checkbox input "true"
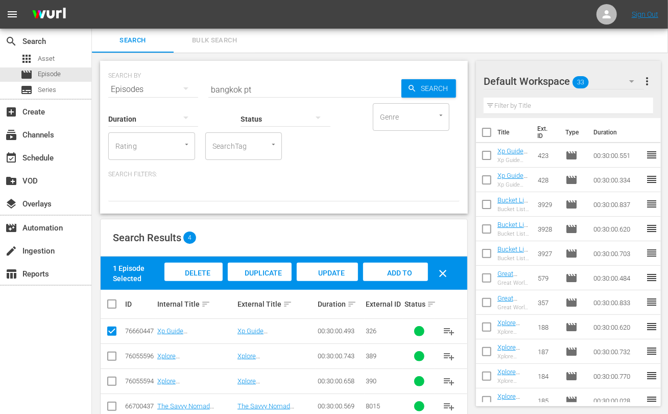
click at [386, 276] on div "Add to Workspace" at bounding box center [395, 282] width 65 height 38
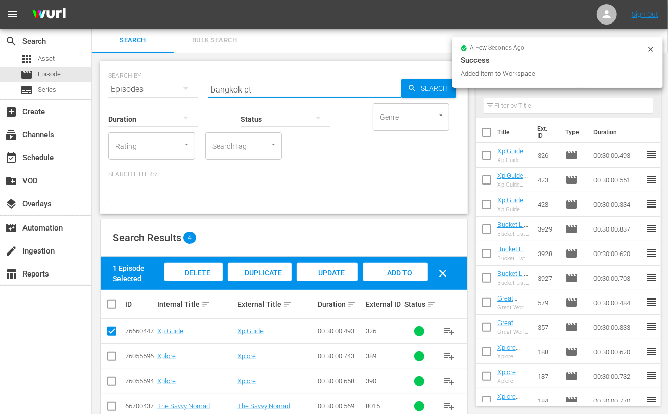
click at [233, 85] on input "bangkok pt" at bounding box center [304, 89] width 193 height 25
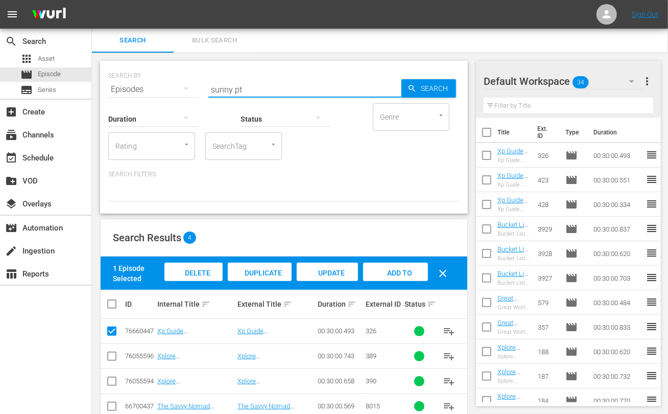
type input "sunny pt"
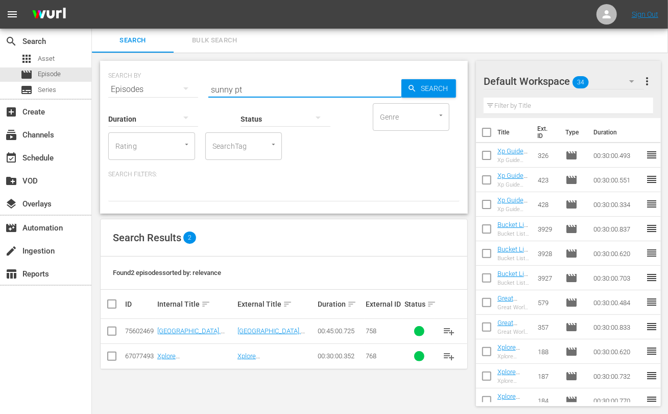
click at [113, 334] on input "checkbox" at bounding box center [112, 333] width 12 height 12
checkbox input "true"
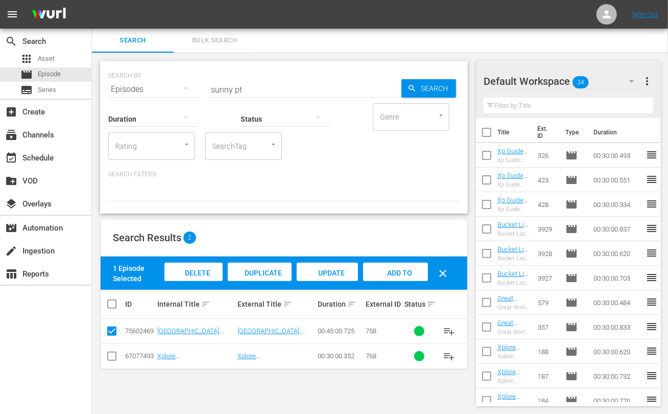
click at [403, 279] on div "Add to Workspace" at bounding box center [395, 282] width 65 height 38
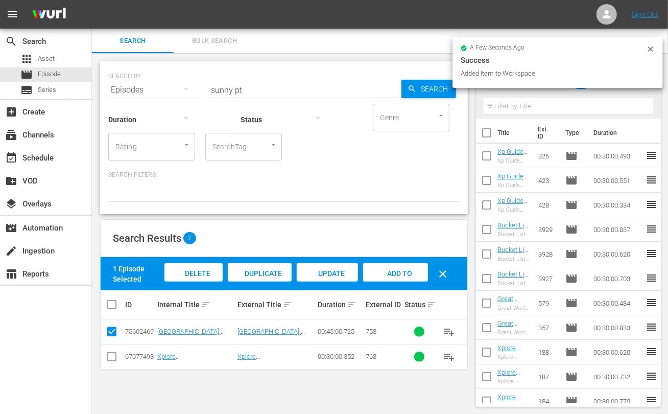
click at [213, 91] on input "sunny pt" at bounding box center [304, 90] width 193 height 25
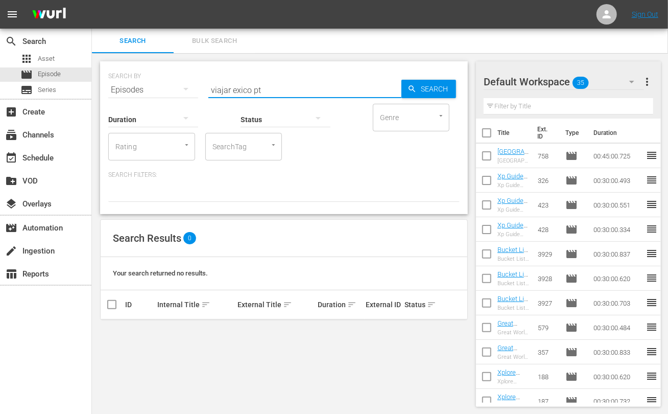
click at [232, 86] on input "viajar exico pt" at bounding box center [304, 90] width 193 height 25
type input "viajar [GEOGRAPHIC_DATA] pt"
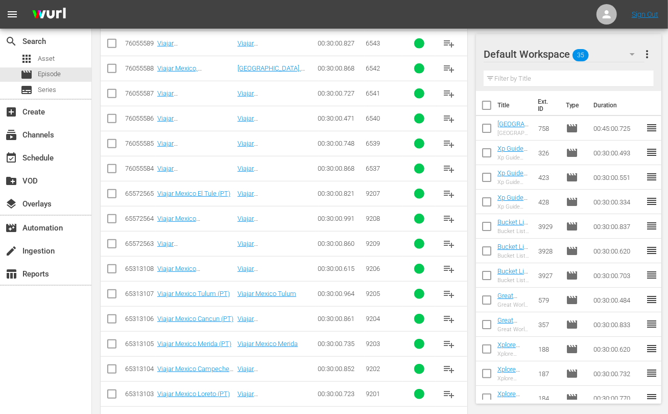
scroll to position [283, 0]
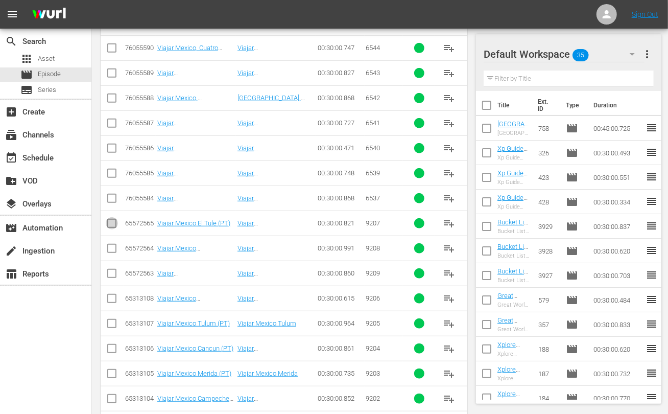
click at [114, 225] on input "checkbox" at bounding box center [112, 225] width 12 height 12
checkbox input "true"
click at [112, 249] on input "checkbox" at bounding box center [112, 250] width 12 height 12
checkbox input "true"
click at [112, 275] on input "checkbox" at bounding box center [112, 275] width 12 height 12
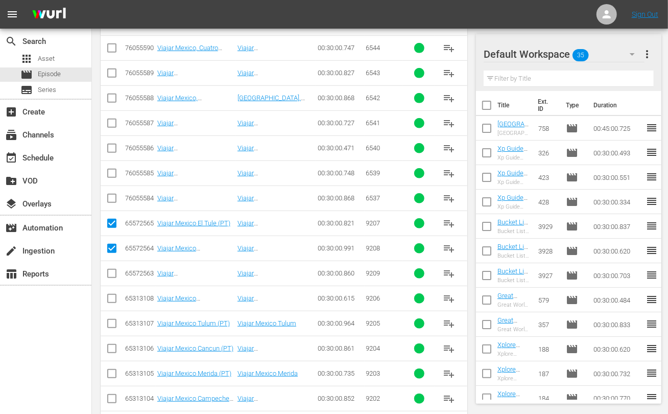
checkbox input "true"
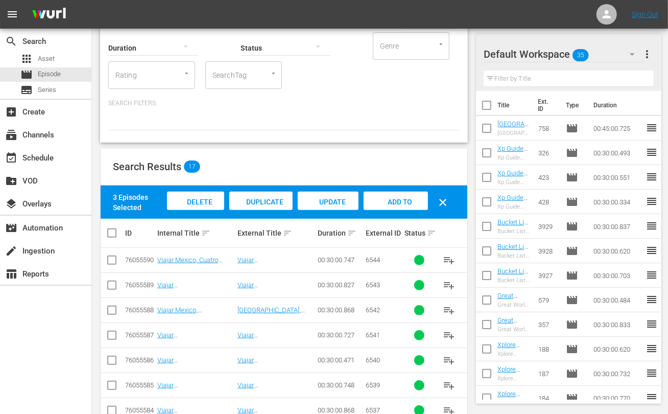
scroll to position [0, 0]
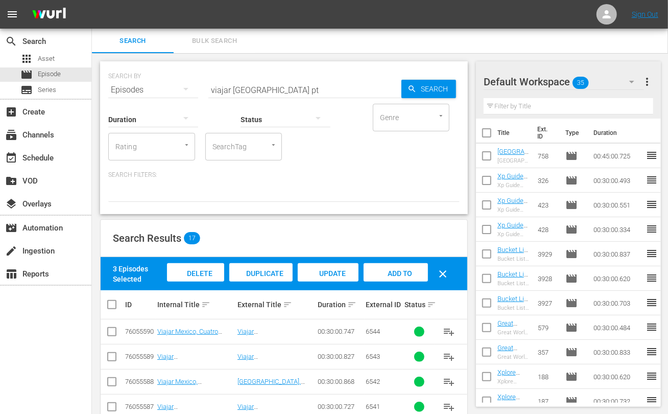
click at [393, 269] on span "Add to Workspace" at bounding box center [396, 283] width 50 height 28
drag, startPoint x: 258, startPoint y: 87, endPoint x: 183, endPoint y: 82, distance: 75.3
click at [183, 82] on div "SEARCH BY Search By Episodes Search ID, Title, Description, Keywords, or Catego…" at bounding box center [283, 83] width 351 height 37
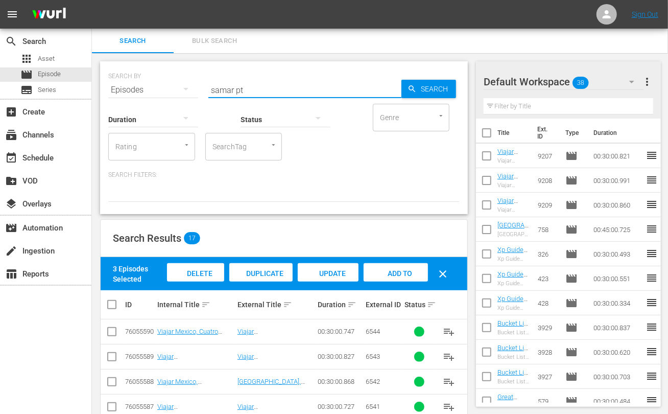
type input "samar pt"
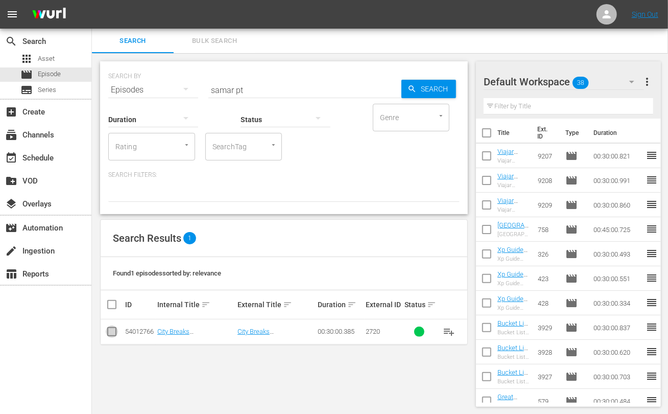
click at [112, 330] on input "checkbox" at bounding box center [112, 333] width 12 height 12
checkbox input "true"
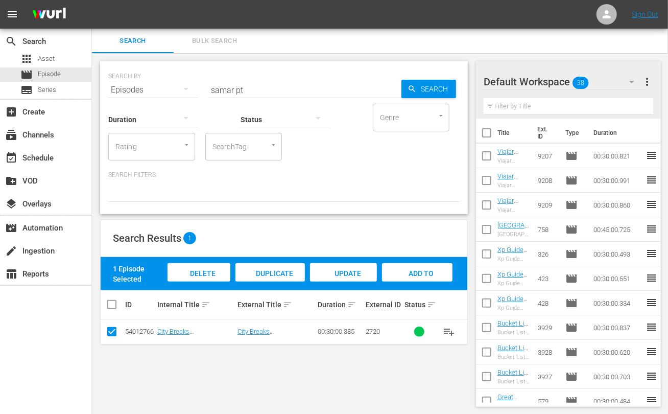
click at [427, 273] on span "Add to Workspace" at bounding box center [417, 283] width 50 height 28
click at [225, 86] on input "samar pt" at bounding box center [304, 90] width 193 height 25
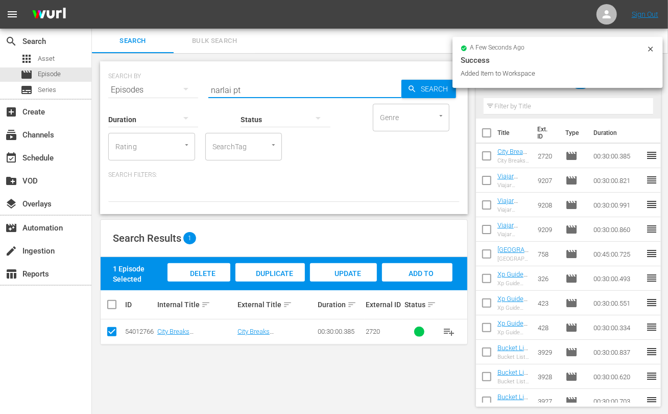
type input "narlai pt"
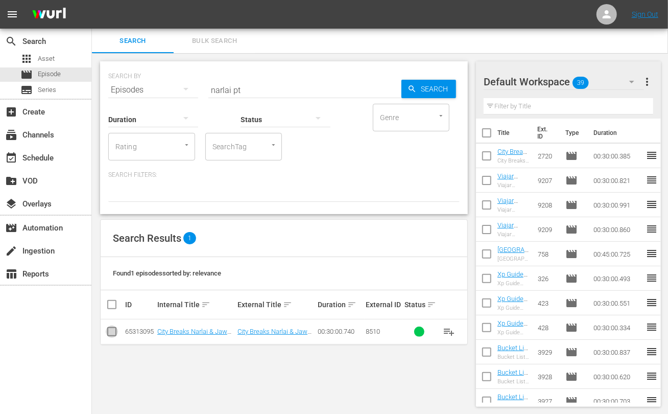
click at [113, 330] on input "checkbox" at bounding box center [112, 333] width 12 height 12
checkbox input "true"
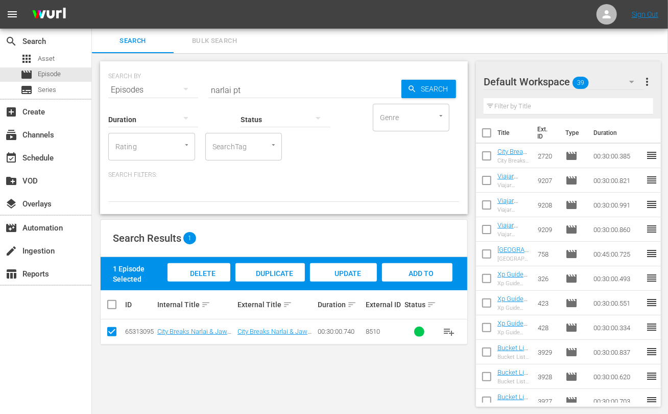
click at [419, 269] on span "Add to Workspace" at bounding box center [417, 283] width 50 height 28
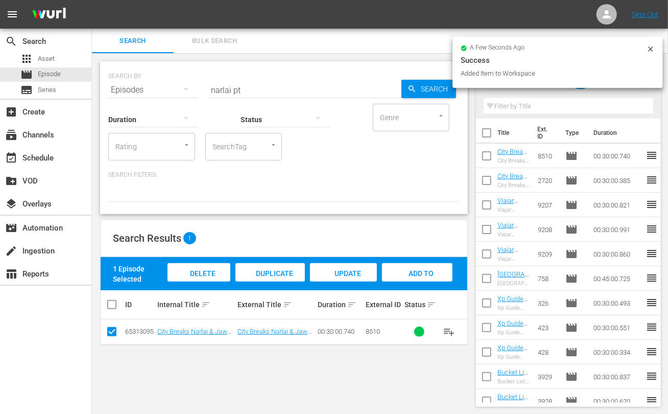
click at [219, 93] on input "narlai pt" at bounding box center [304, 90] width 193 height 25
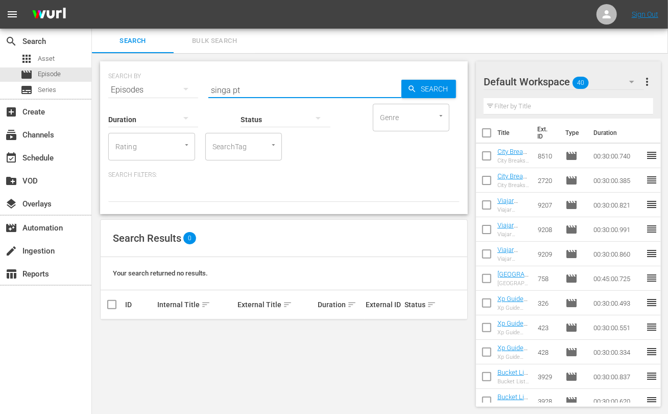
type input "singa pt"
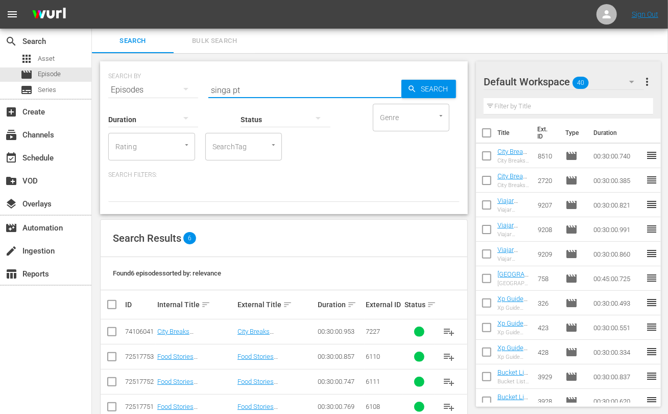
click at [115, 331] on input "checkbox" at bounding box center [112, 333] width 12 height 12
checkbox input "true"
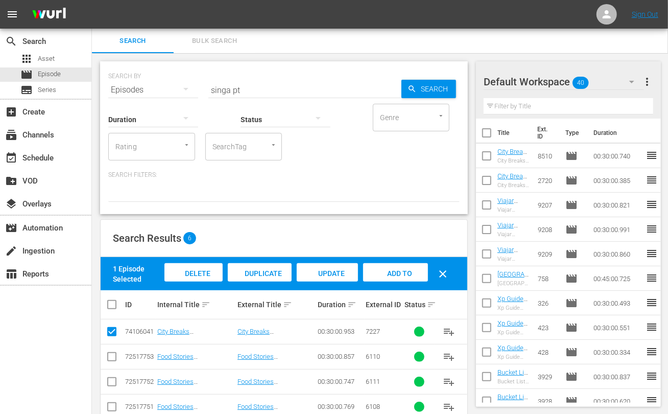
click at [394, 274] on span "Add to Workspace" at bounding box center [396, 283] width 50 height 28
click at [222, 87] on input "singa pt" at bounding box center [304, 90] width 193 height 25
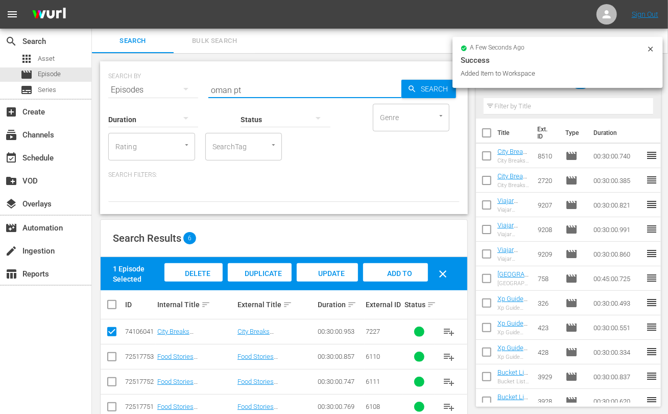
type input "oman pt"
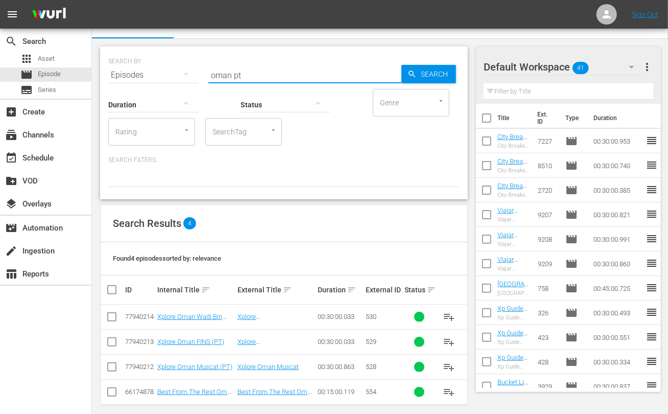
scroll to position [23, 0]
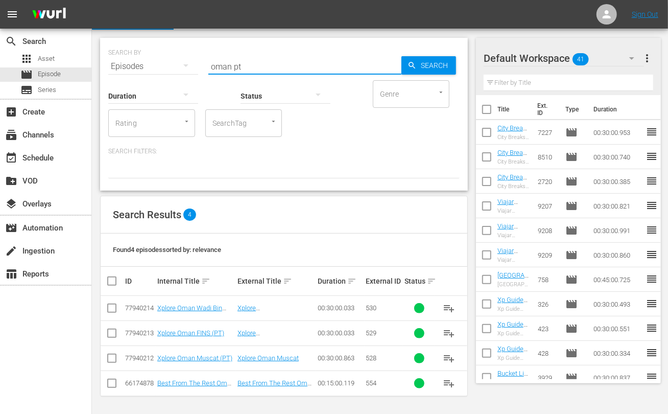
click at [111, 384] on input "checkbox" at bounding box center [112, 385] width 12 height 12
checkbox input "true"
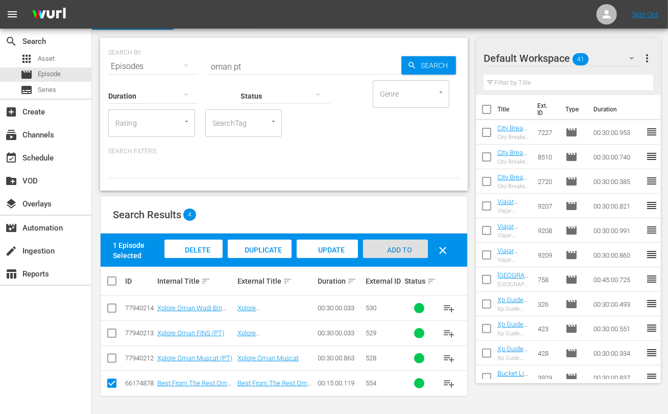
click at [409, 246] on span "Add to Workspace" at bounding box center [396, 260] width 50 height 28
click at [628, 59] on icon "button" at bounding box center [632, 58] width 12 height 12
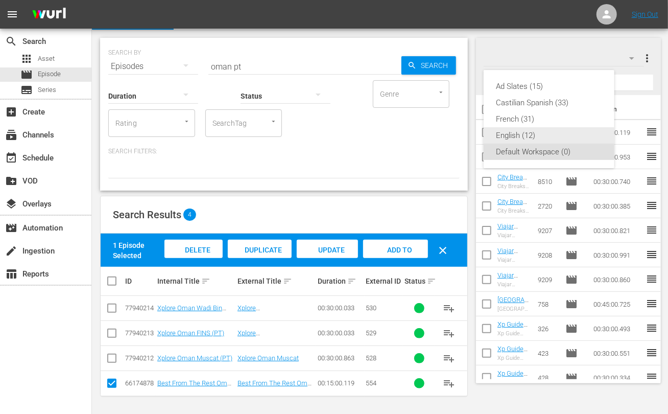
click at [521, 133] on div "English (12)" at bounding box center [549, 135] width 106 height 16
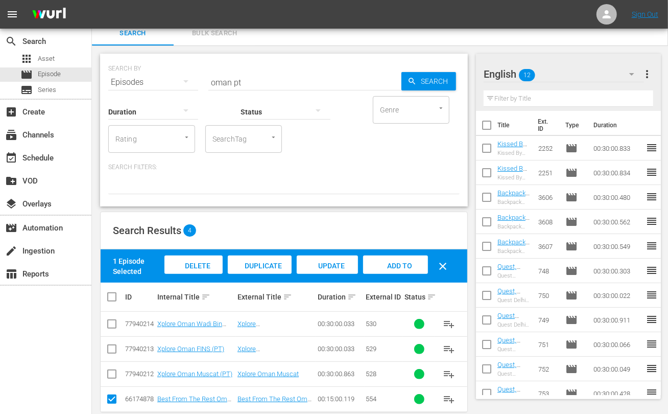
scroll to position [0, 0]
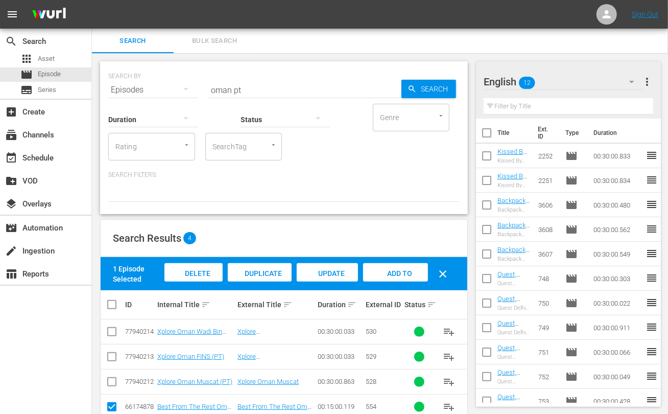
click at [487, 134] on input "checkbox" at bounding box center [486, 134] width 21 height 21
checkbox input "true"
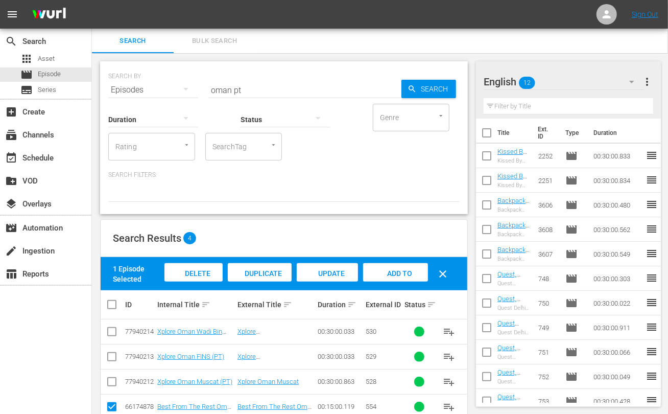
checkbox input "true"
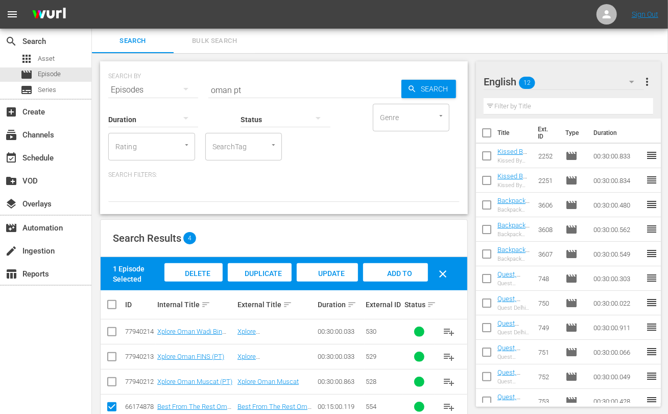
checkbox input "true"
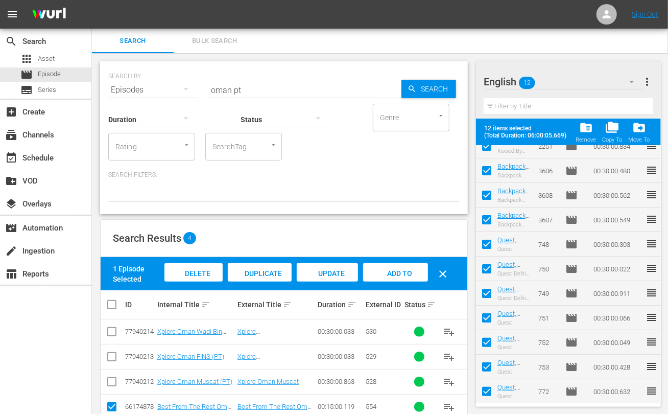
scroll to position [23, 0]
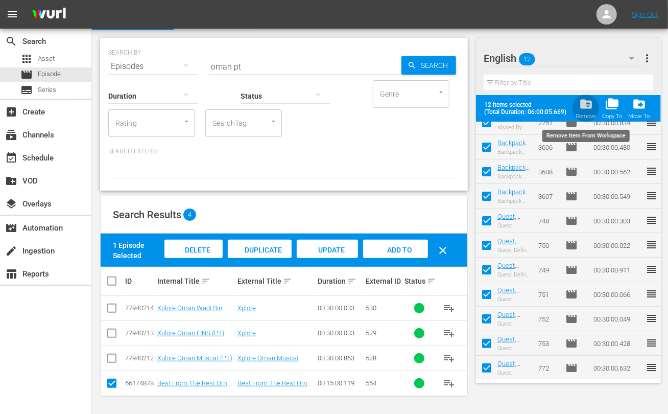
click at [587, 108] on span "folder_delete" at bounding box center [586, 104] width 14 height 14
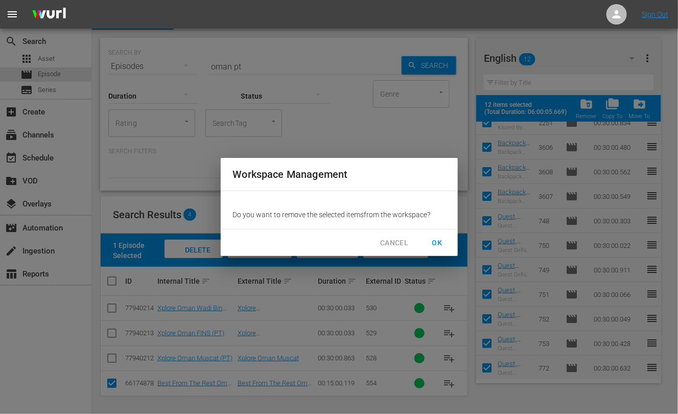
click at [435, 236] on span "OK" at bounding box center [437, 242] width 16 height 13
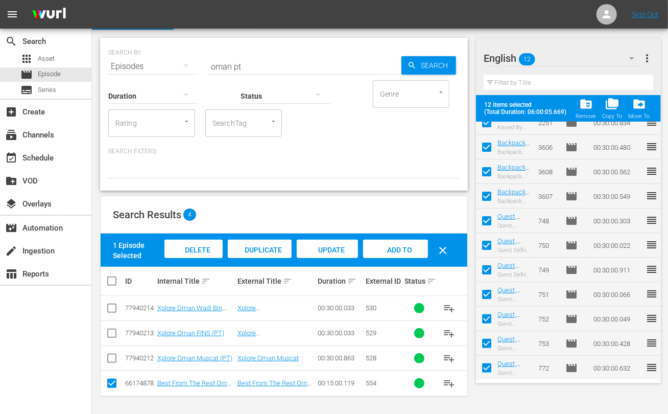
checkbox input "false"
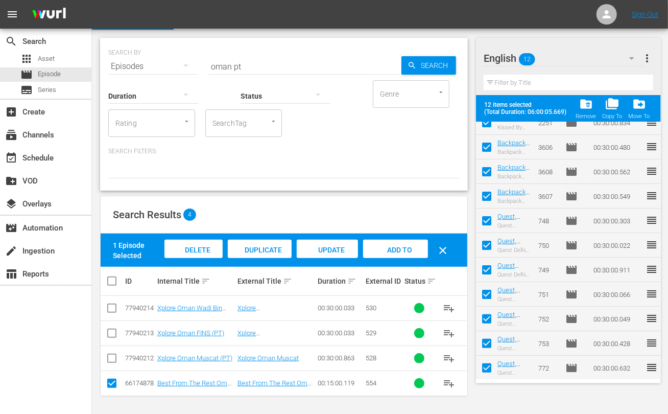
checkbox input "false"
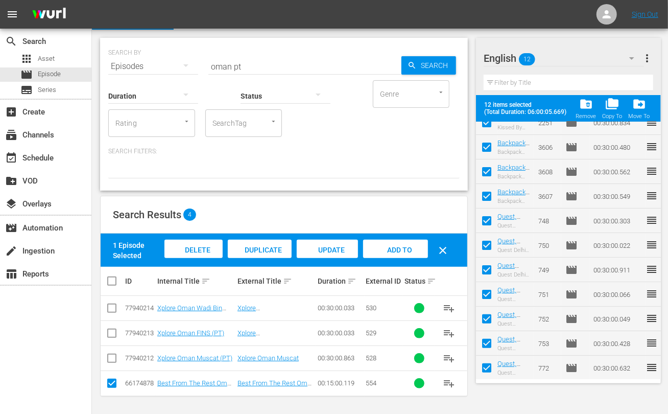
checkbox input "false"
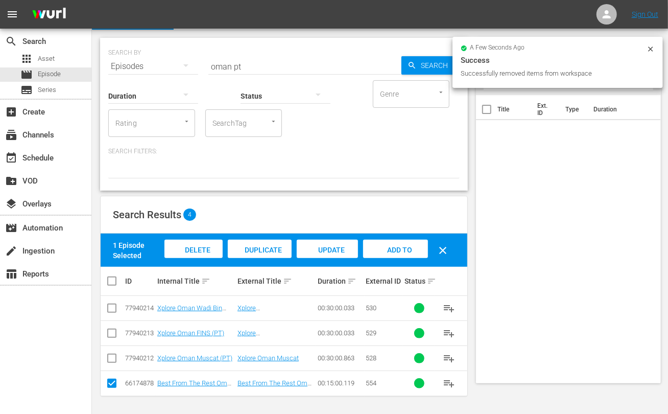
scroll to position [0, 0]
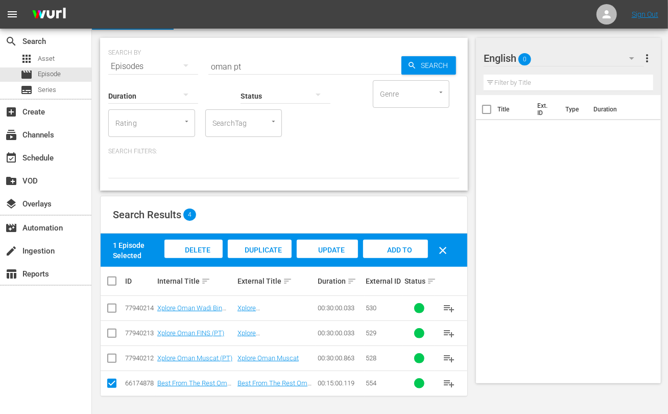
click at [236, 62] on input "oman pt" at bounding box center [304, 66] width 193 height 25
type input "oman eng"
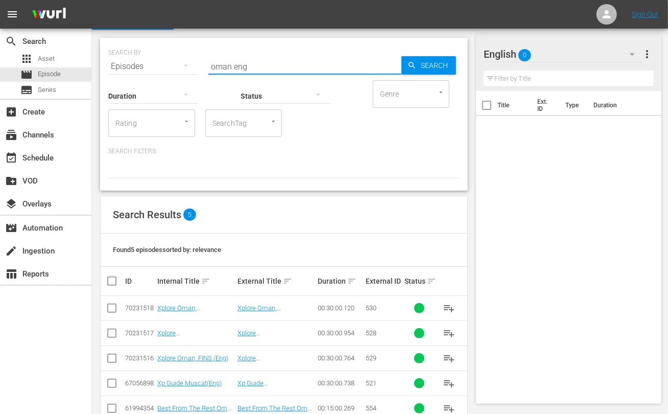
scroll to position [49, 0]
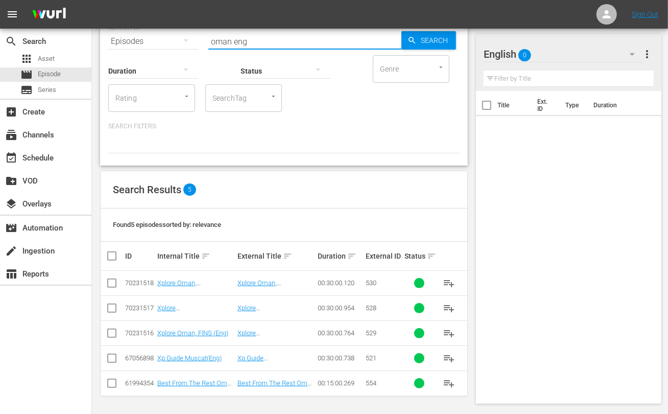
click at [112, 384] on input "checkbox" at bounding box center [112, 385] width 12 height 12
checkbox input "true"
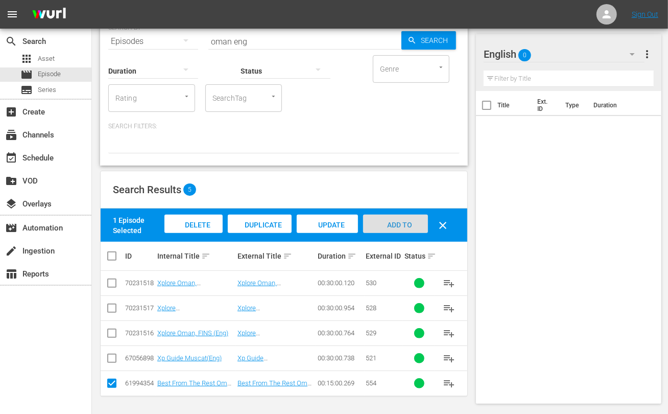
click at [403, 221] on span "Add to Workspace" at bounding box center [396, 235] width 50 height 28
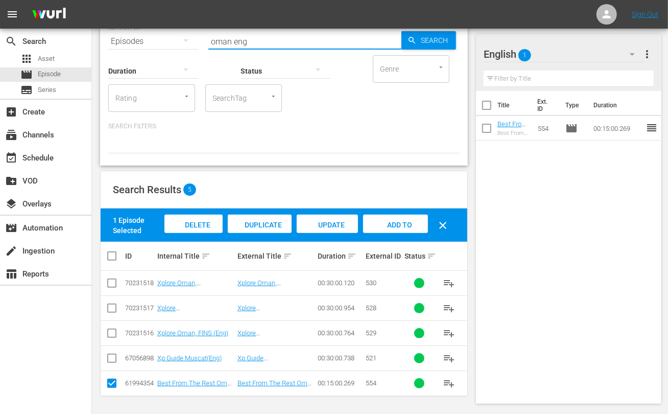
click at [217, 40] on input "oman eng" at bounding box center [304, 41] width 193 height 25
type input "samarkand eng"
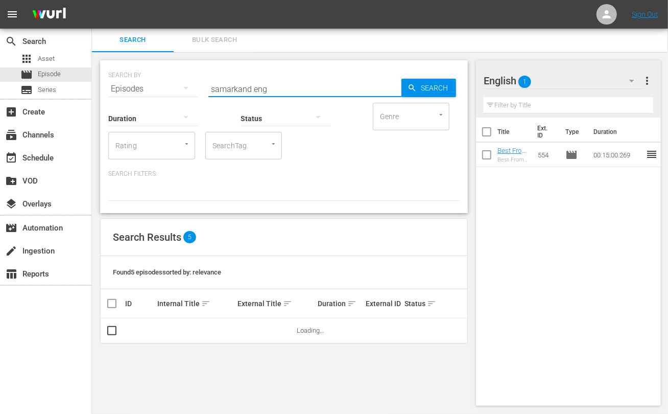
scroll to position [0, 0]
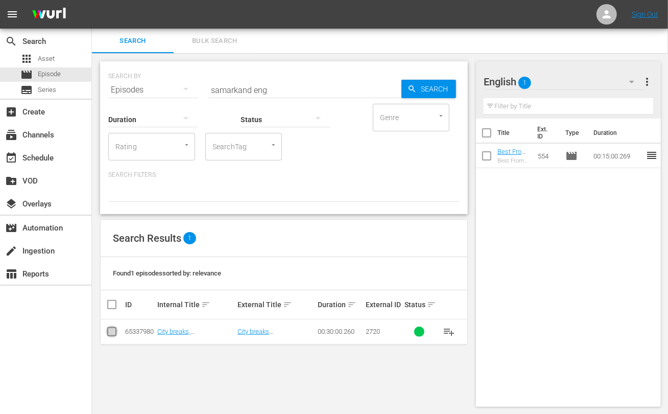
click at [108, 332] on input "checkbox" at bounding box center [112, 333] width 12 height 12
checkbox input "true"
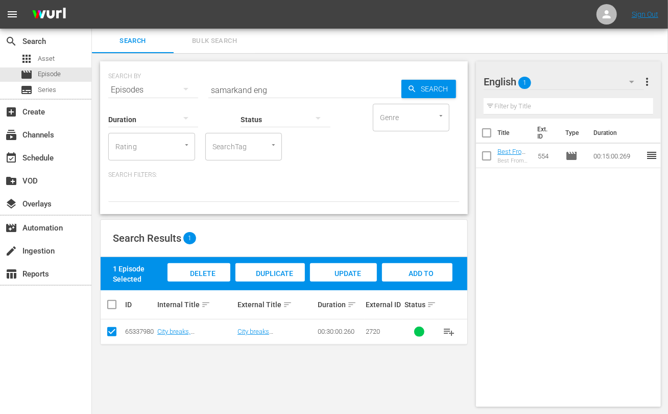
click at [412, 268] on div "Add to Workspace" at bounding box center [417, 282] width 70 height 38
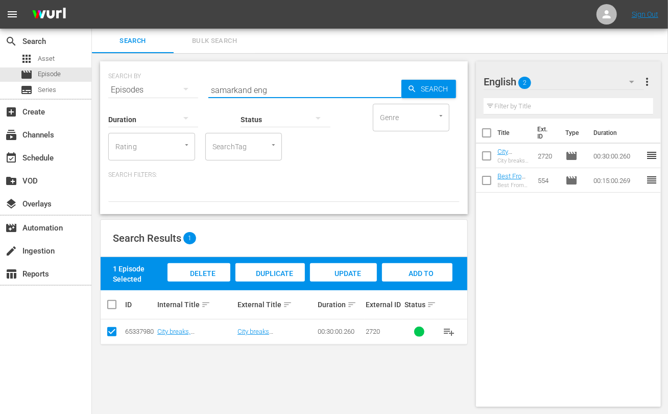
click at [229, 84] on input "samarkand eng" at bounding box center [304, 90] width 193 height 25
type input "narlai eng"
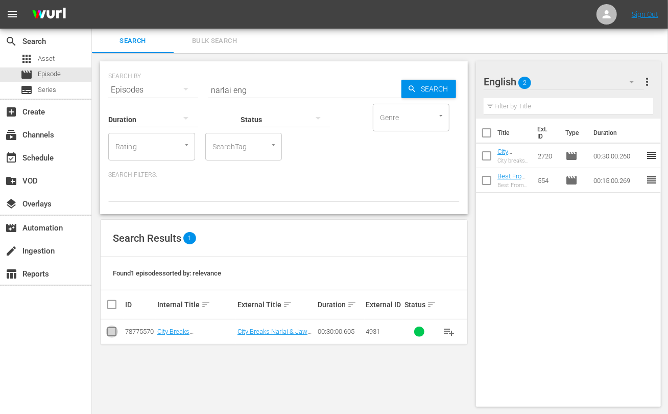
click at [114, 334] on input "checkbox" at bounding box center [112, 333] width 12 height 12
checkbox input "true"
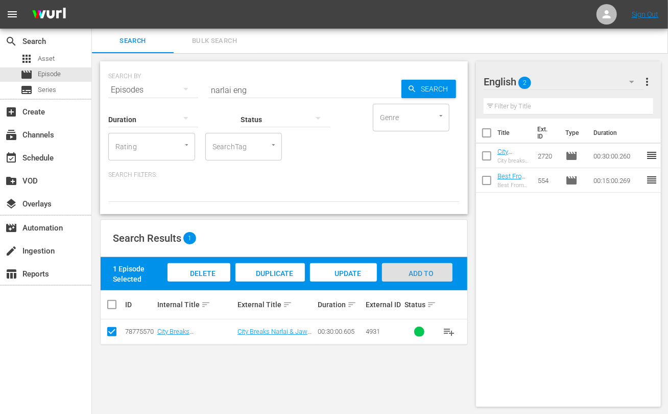
click at [420, 268] on div "Add to Workspace" at bounding box center [417, 282] width 70 height 38
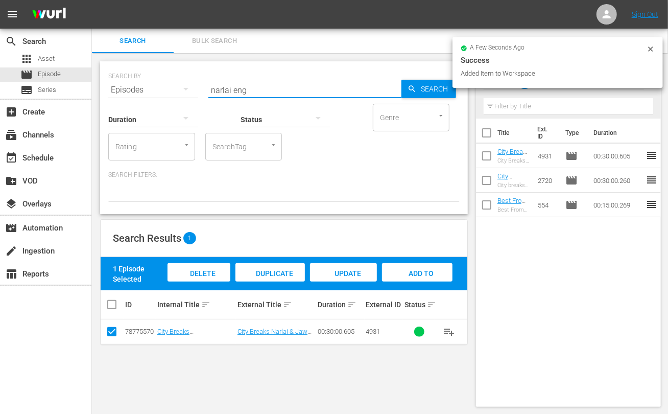
click at [210, 90] on input "narlai eng" at bounding box center [304, 90] width 193 height 25
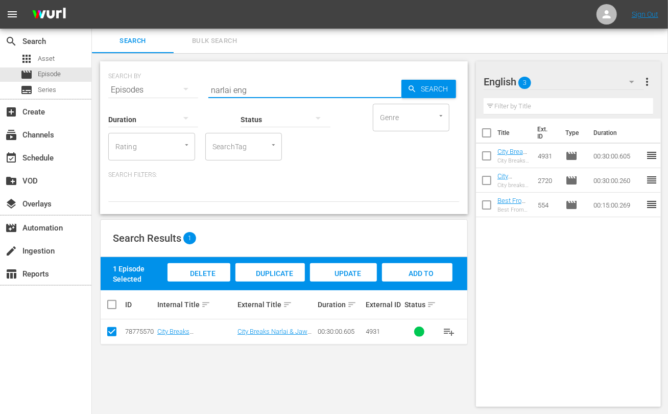
click at [223, 89] on input "narlai eng" at bounding box center [304, 90] width 193 height 25
type input "singapore eng"
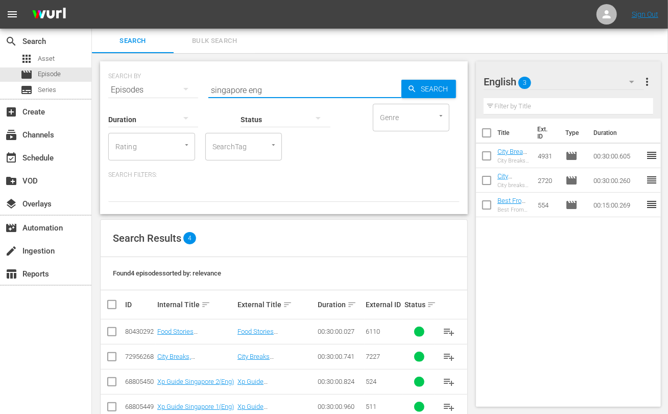
click at [111, 355] on input "checkbox" at bounding box center [112, 358] width 12 height 12
checkbox input "true"
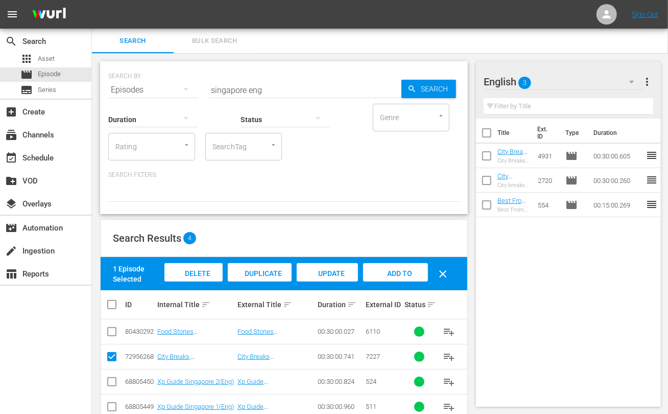
click at [413, 272] on div "Add to Workspace" at bounding box center [395, 282] width 65 height 38
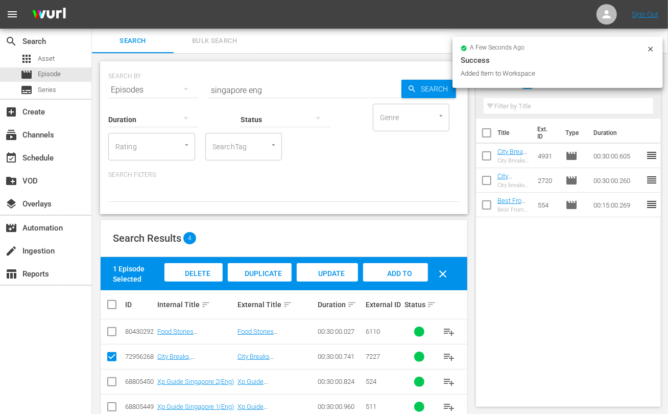
click at [237, 90] on input "singapore eng" at bounding box center [304, 90] width 193 height 25
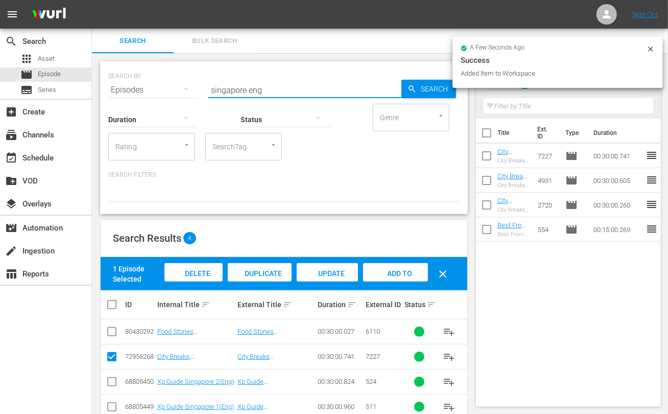
click at [237, 90] on input "singapore eng" at bounding box center [304, 90] width 193 height 25
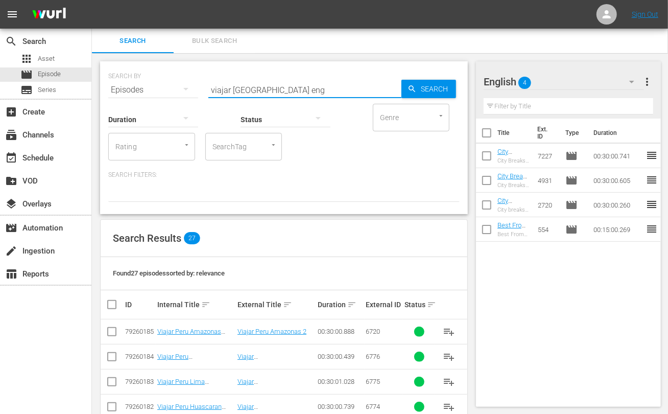
type input "viajar [GEOGRAPHIC_DATA] eng"
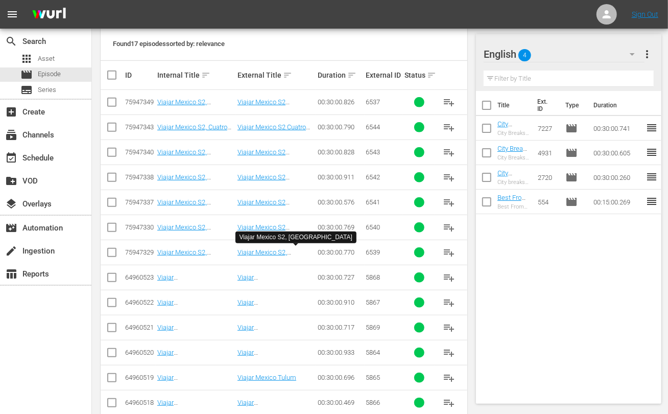
scroll to position [347, 0]
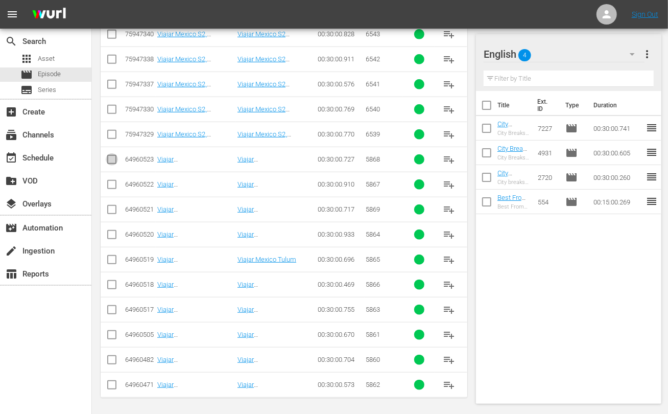
click at [110, 155] on input "checkbox" at bounding box center [112, 161] width 12 height 12
checkbox input "true"
click at [112, 181] on input "checkbox" at bounding box center [112, 186] width 12 height 12
checkbox input "true"
click at [110, 206] on input "checkbox" at bounding box center [112, 211] width 12 height 12
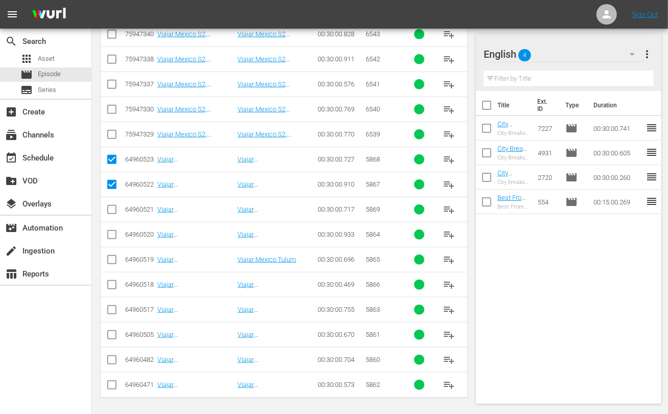
checkbox input "true"
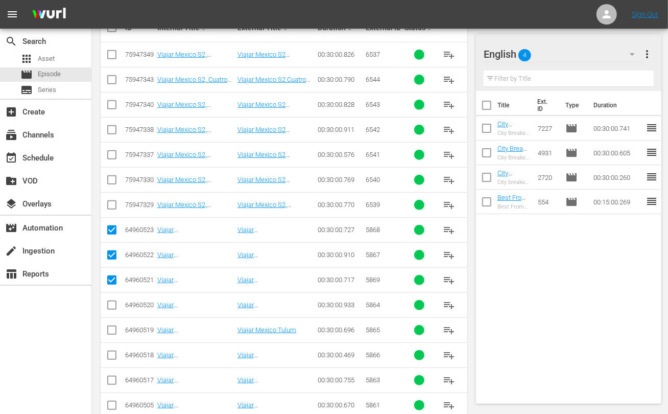
scroll to position [220, 0]
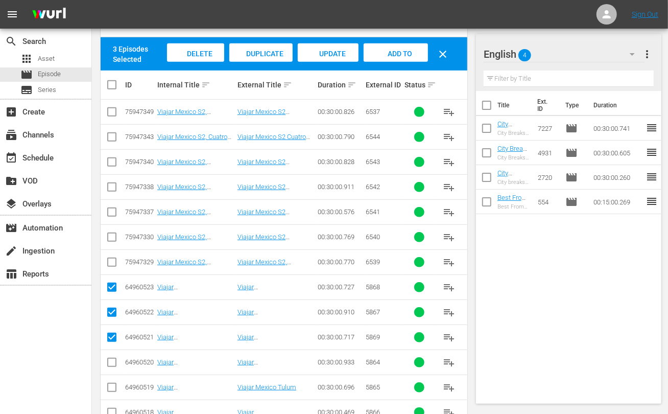
click at [395, 52] on span "Add to Workspace" at bounding box center [396, 64] width 50 height 28
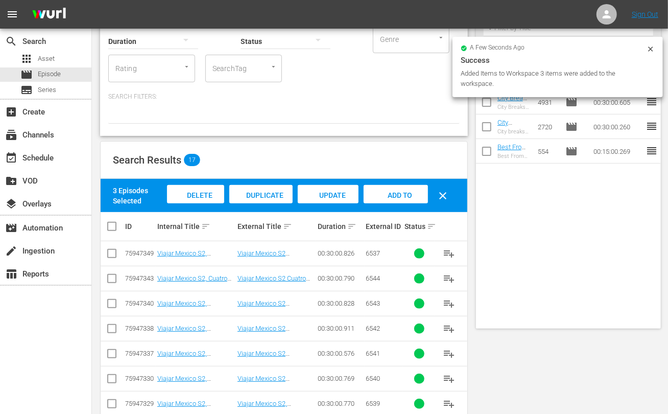
scroll to position [0, 0]
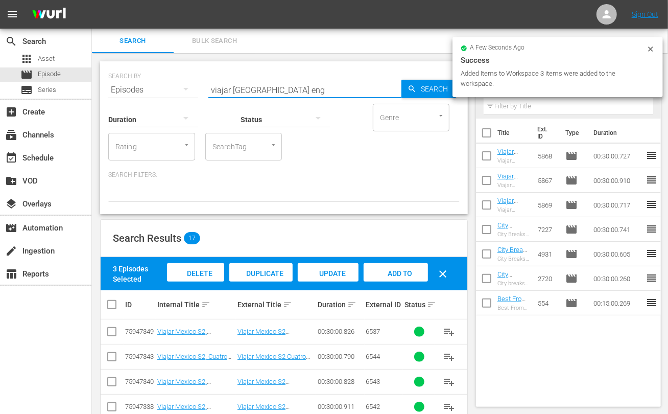
drag, startPoint x: 258, startPoint y: 90, endPoint x: 172, endPoint y: 82, distance: 86.7
click at [172, 82] on div "SEARCH BY Search By Episodes Search ID, Title, Description, Keywords, or Catego…" at bounding box center [283, 83] width 351 height 37
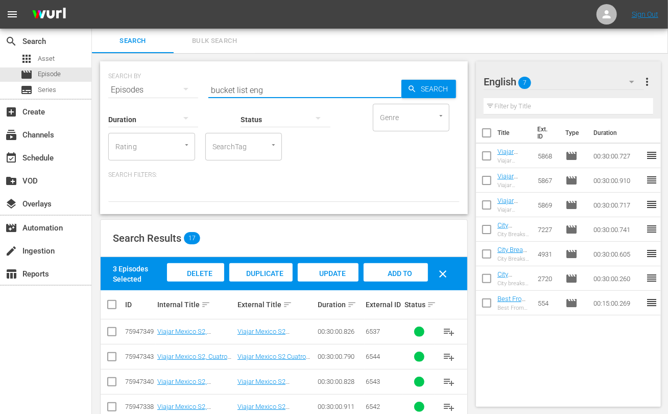
type input "bucket list eng"
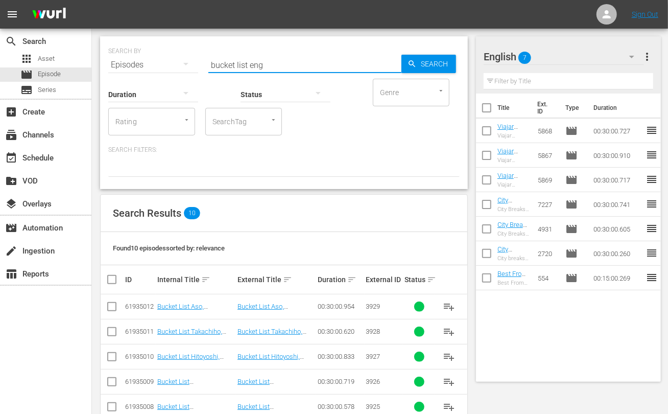
scroll to position [173, 0]
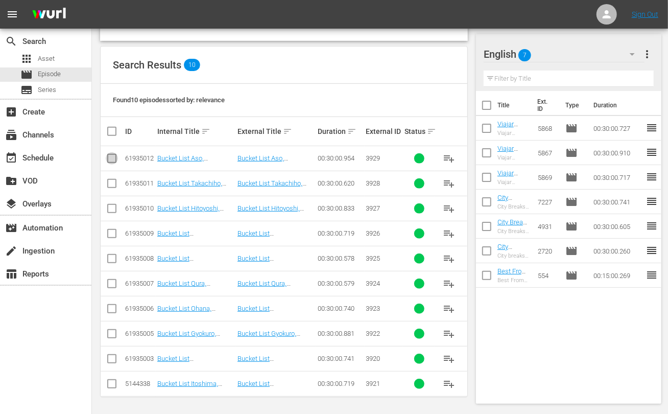
click at [110, 159] on input "checkbox" at bounding box center [112, 160] width 12 height 12
checkbox input "true"
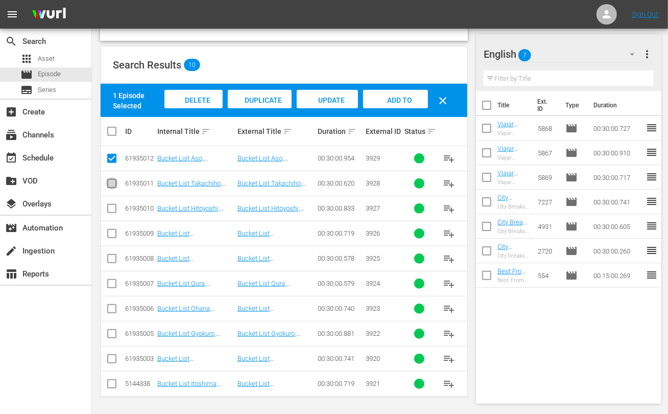
drag, startPoint x: 112, startPoint y: 180, endPoint x: 116, endPoint y: 210, distance: 29.8
click at [112, 181] on input "checkbox" at bounding box center [112, 185] width 12 height 12
checkbox input "true"
click at [112, 207] on input "checkbox" at bounding box center [112, 210] width 12 height 12
checkbox input "true"
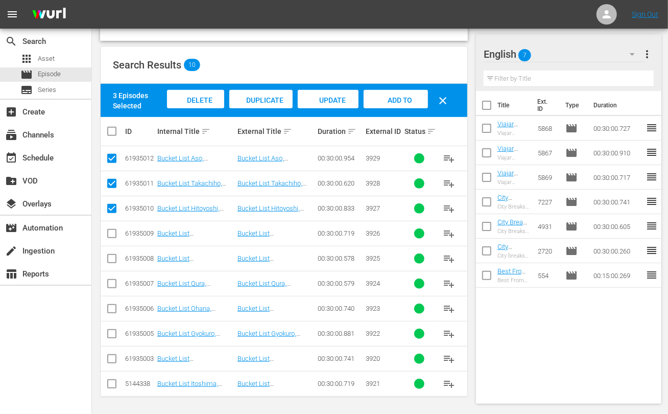
click at [401, 101] on span "Add to Workspace" at bounding box center [396, 110] width 50 height 28
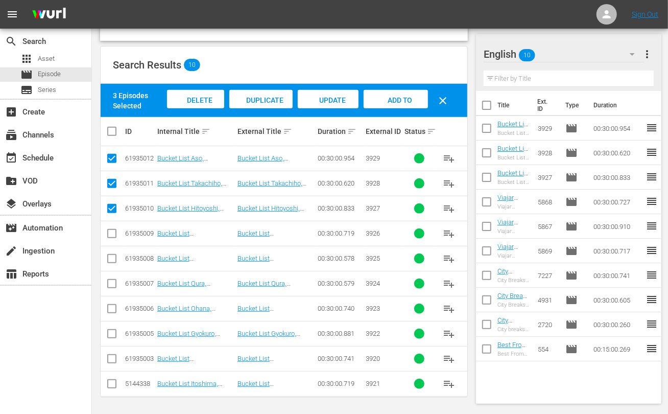
scroll to position [0, 0]
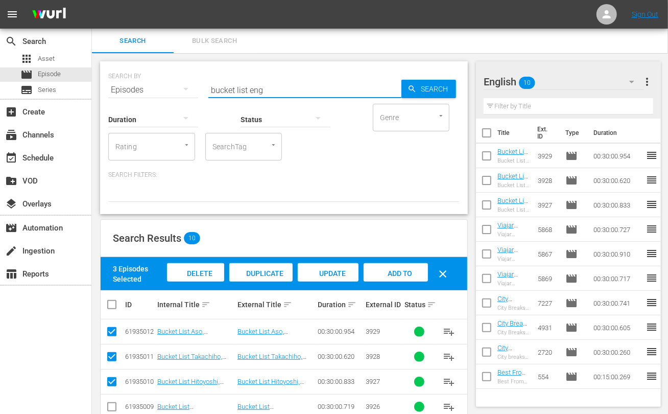
drag, startPoint x: 246, startPoint y: 88, endPoint x: 171, endPoint y: 83, distance: 75.8
click at [171, 83] on div "SEARCH BY Search By Episodes Search ID, Title, Description, Keywords, or Catego…" at bounding box center [283, 83] width 351 height 37
type input "kutna eng"
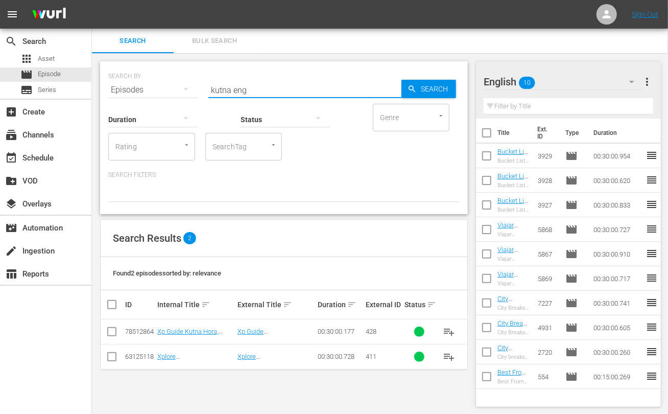
click at [113, 329] on input "checkbox" at bounding box center [112, 333] width 12 height 12
checkbox input "true"
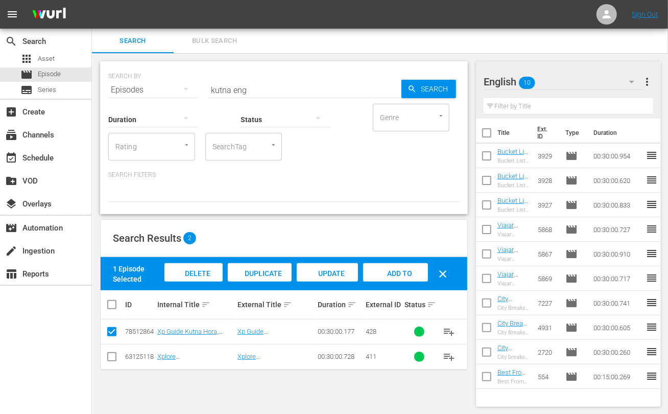
click at [393, 267] on div "Add to Workspace" at bounding box center [395, 282] width 65 height 38
click at [216, 84] on input "kutna eng" at bounding box center [304, 90] width 193 height 25
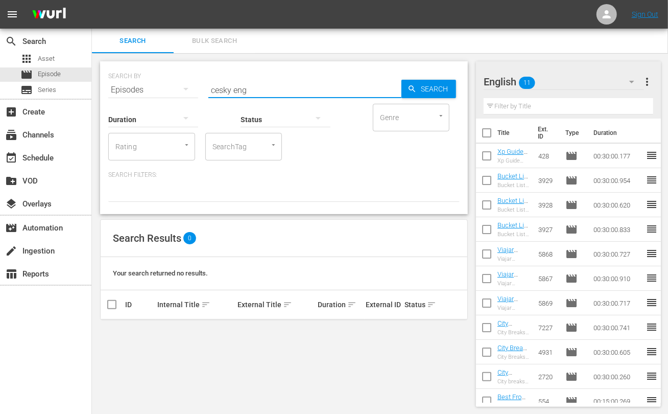
type input "cesky eng"
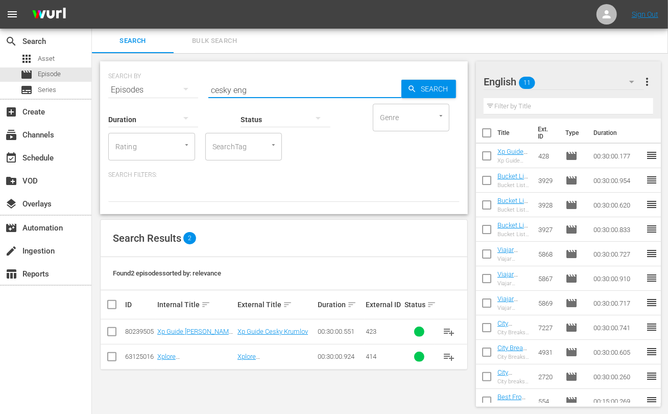
click at [115, 331] on input "checkbox" at bounding box center [112, 333] width 12 height 12
checkbox input "true"
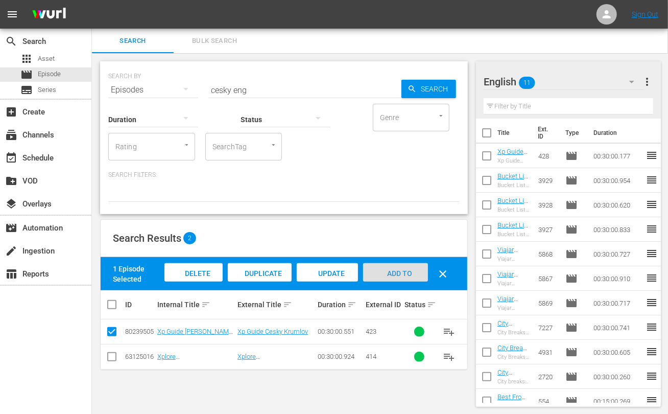
click at [386, 272] on span "Add to Workspace" at bounding box center [396, 283] width 50 height 28
click at [221, 87] on input "cesky eng" at bounding box center [304, 90] width 193 height 25
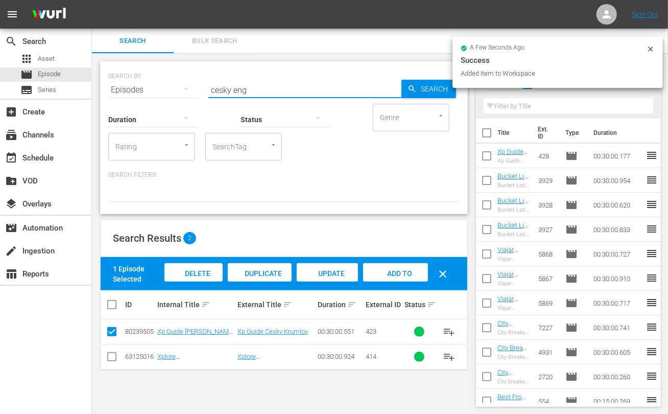
click at [221, 87] on input "cesky eng" at bounding box center [304, 90] width 193 height 25
type input "bangkok eng"
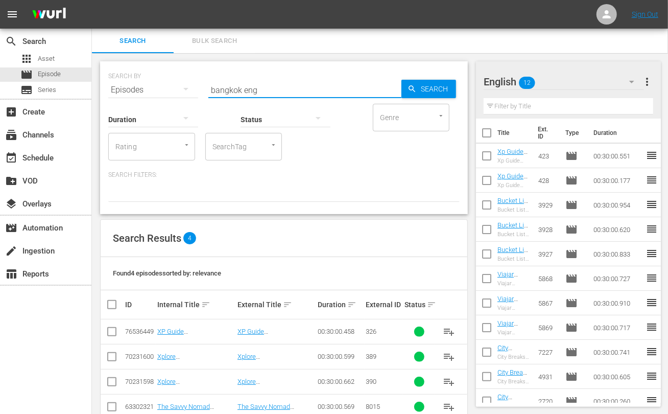
click at [112, 332] on input "checkbox" at bounding box center [112, 333] width 12 height 12
checkbox input "true"
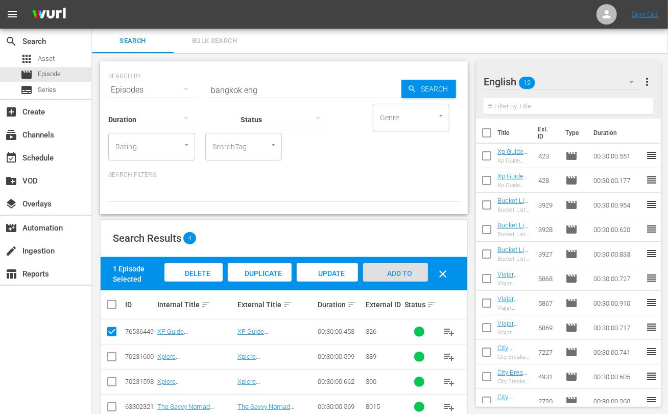
click at [417, 273] on div "Add to Workspace" at bounding box center [395, 282] width 65 height 38
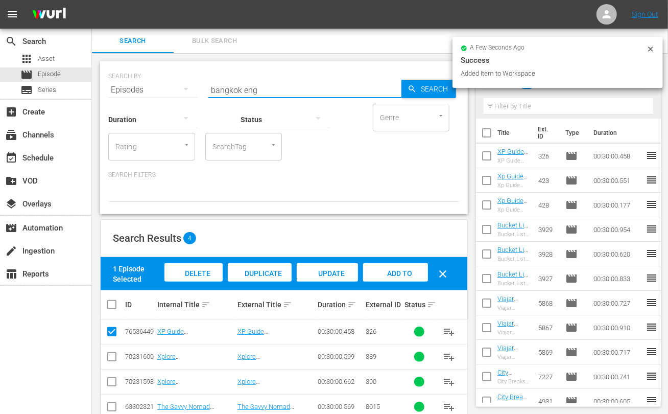
click at [220, 91] on input "bangkok eng" at bounding box center [304, 90] width 193 height 25
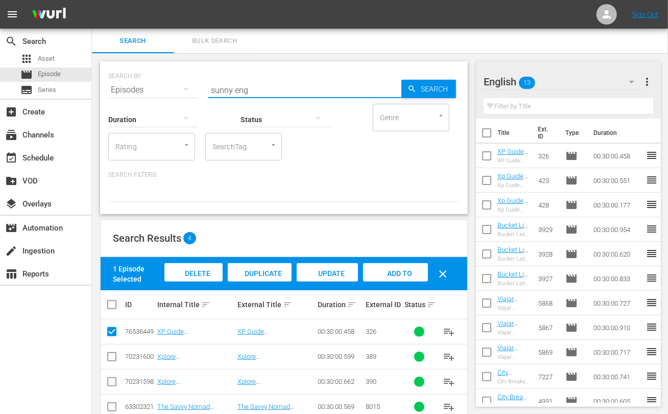
type input "sunny eng"
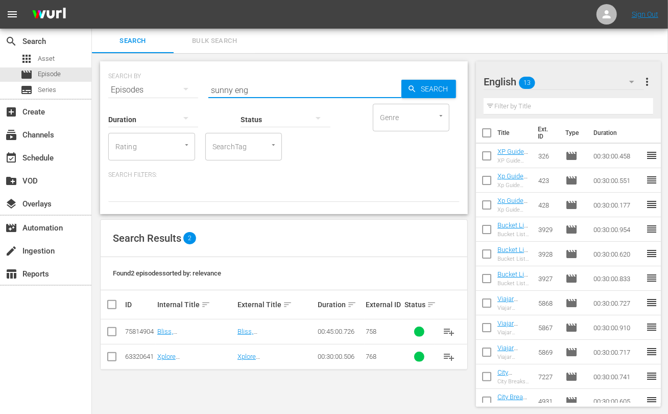
click at [110, 330] on input "checkbox" at bounding box center [112, 333] width 12 height 12
checkbox input "true"
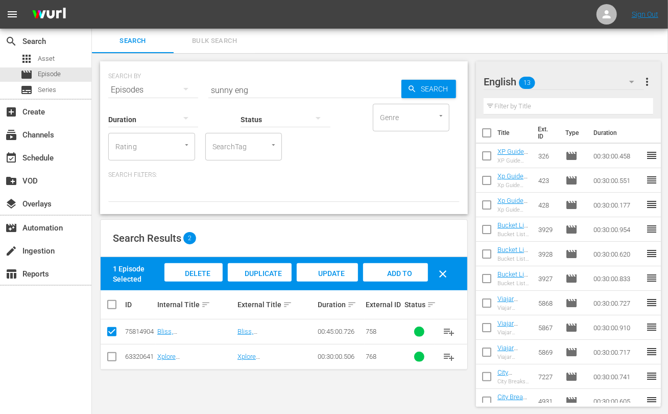
click at [378, 270] on div "Add to Workspace" at bounding box center [395, 282] width 65 height 38
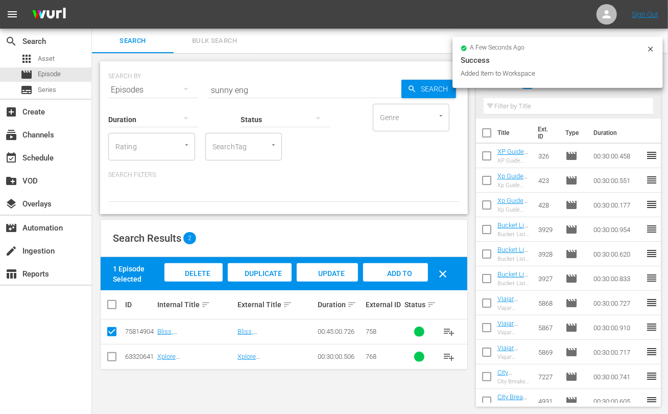
click at [217, 92] on input "sunny eng" at bounding box center [304, 90] width 193 height 25
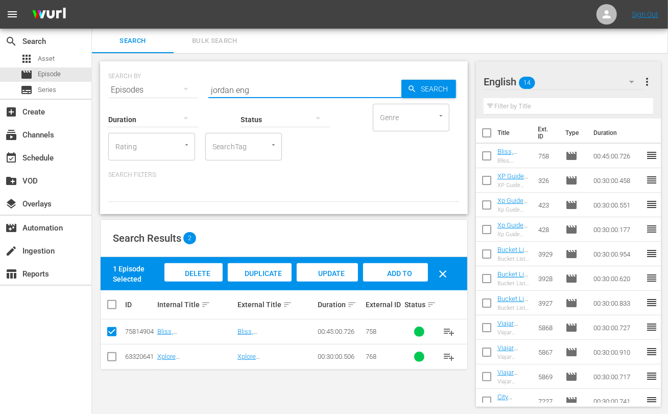
type input "jordan eng"
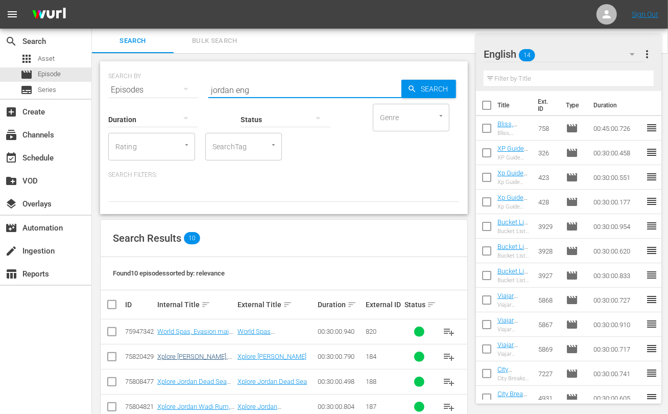
scroll to position [127, 0]
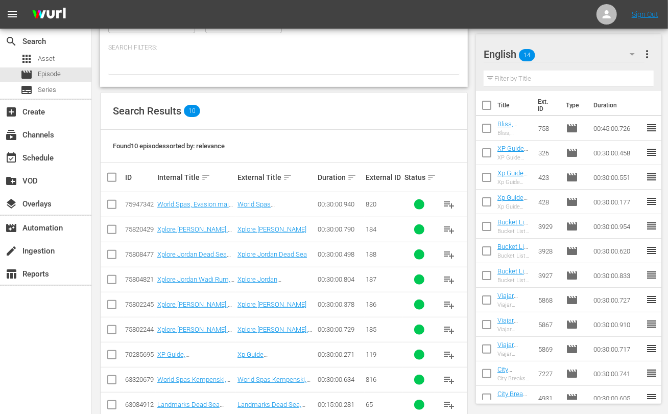
drag, startPoint x: 111, startPoint y: 230, endPoint x: 111, endPoint y: 246, distance: 15.3
click at [111, 230] on input "checkbox" at bounding box center [112, 231] width 12 height 12
checkbox input "true"
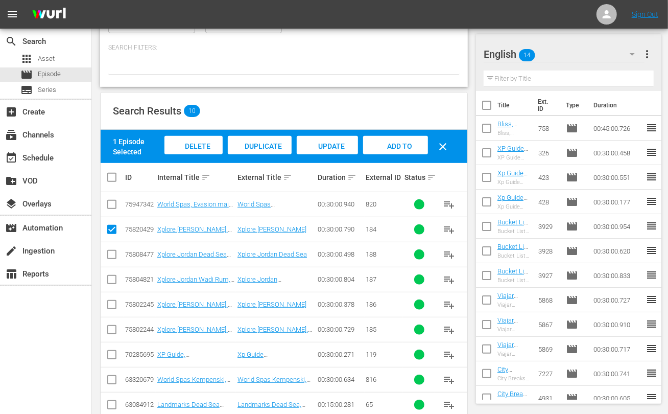
click at [112, 251] on input "checkbox" at bounding box center [112, 256] width 12 height 12
checkbox input "true"
click at [114, 279] on input "checkbox" at bounding box center [112, 281] width 12 height 12
checkbox input "true"
click at [112, 300] on input "checkbox" at bounding box center [112, 306] width 12 height 12
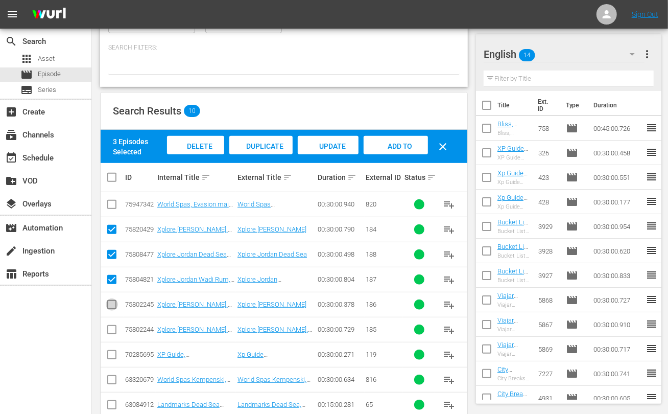
checkbox input "true"
click at [105, 325] on td at bounding box center [112, 329] width 23 height 25
click at [115, 328] on input "checkbox" at bounding box center [112, 331] width 12 height 12
checkbox input "true"
click at [399, 145] on span "Add to Workspace" at bounding box center [396, 156] width 50 height 28
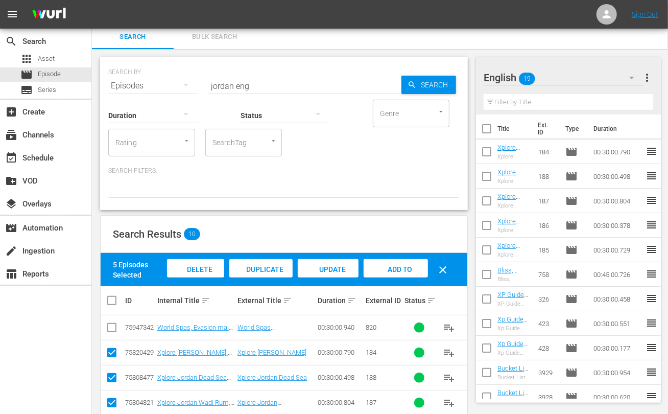
scroll to position [0, 0]
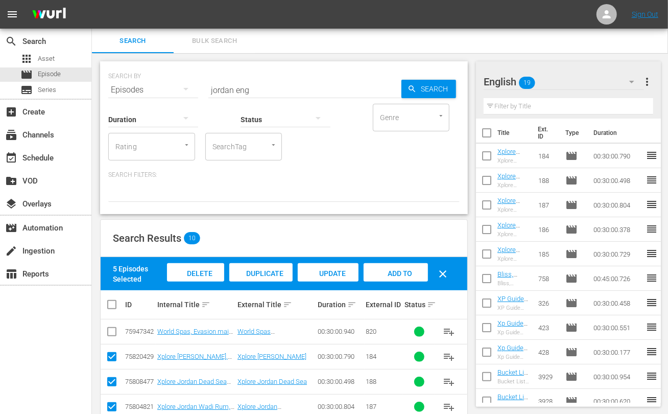
click at [220, 87] on input "jordan eng" at bounding box center [304, 90] width 193 height 25
type input "residence eng"
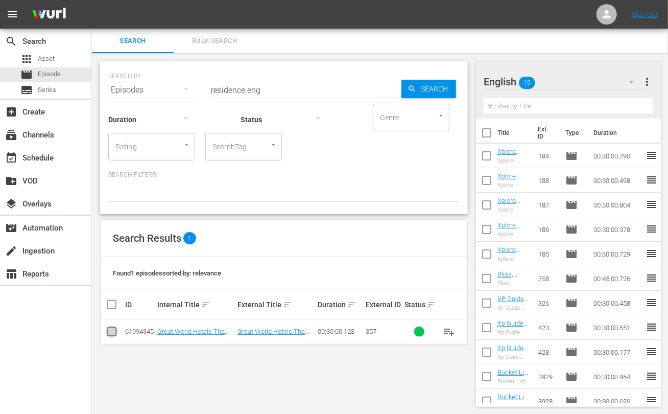
click at [112, 332] on input "checkbox" at bounding box center [112, 333] width 12 height 12
checkbox input "true"
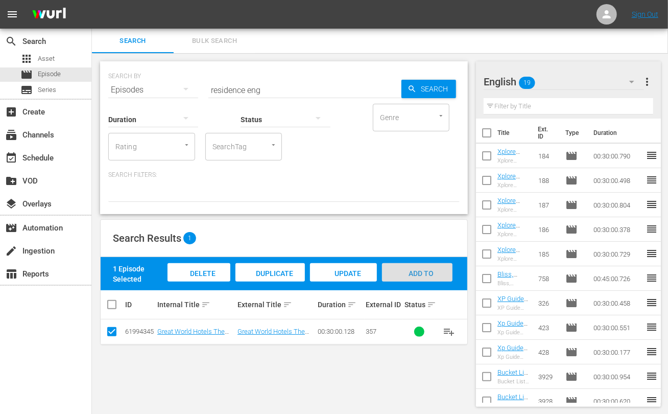
click at [427, 272] on span "Add to Workspace" at bounding box center [417, 283] width 50 height 28
click at [228, 88] on input "residence eng" at bounding box center [304, 90] width 193 height 25
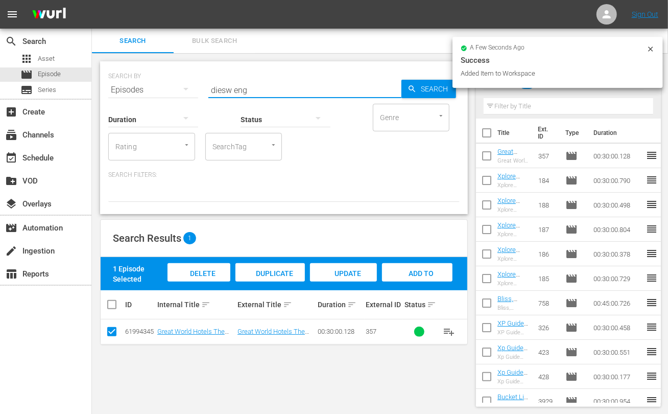
type input "diesw eng"
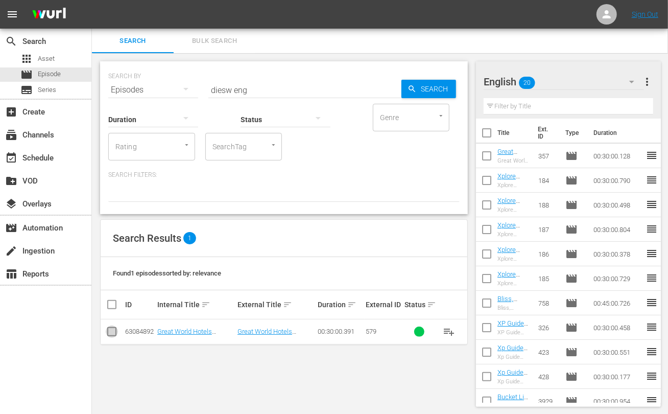
click at [112, 332] on input "checkbox" at bounding box center [112, 333] width 12 height 12
checkbox input "true"
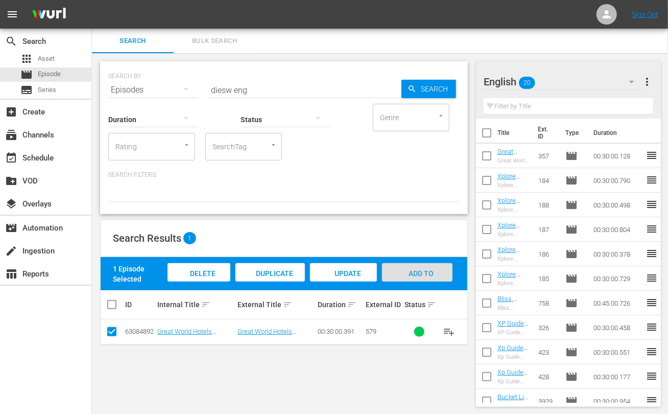
click at [425, 272] on span "Add to Workspace" at bounding box center [417, 283] width 50 height 28
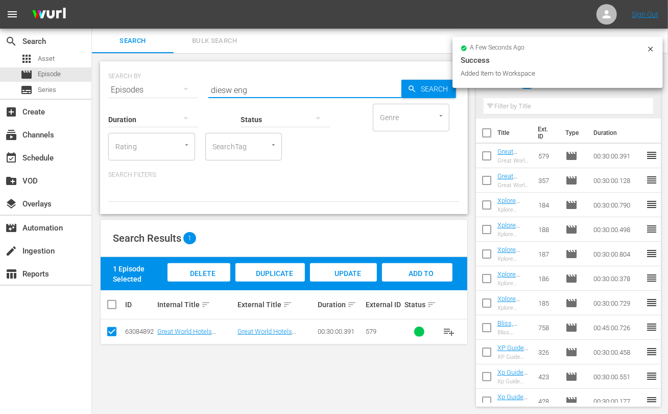
click at [220, 88] on input "diesw eng" at bounding box center [304, 90] width 193 height 25
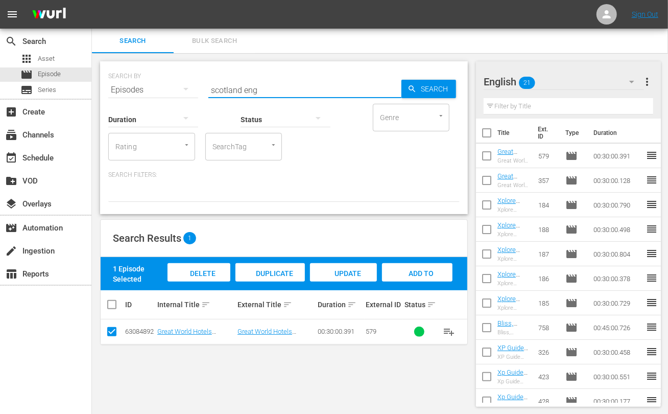
type input "scotland eng"
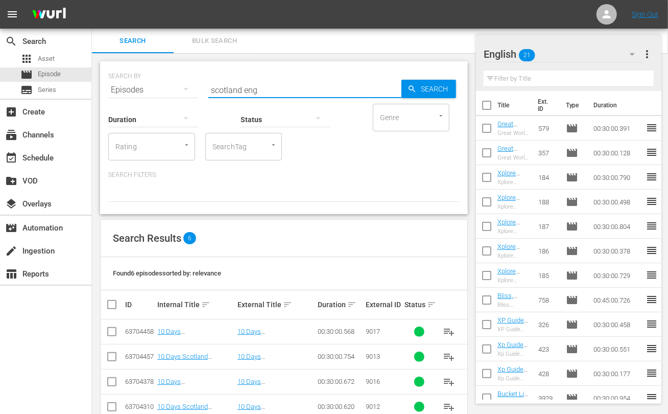
scroll to position [74, 0]
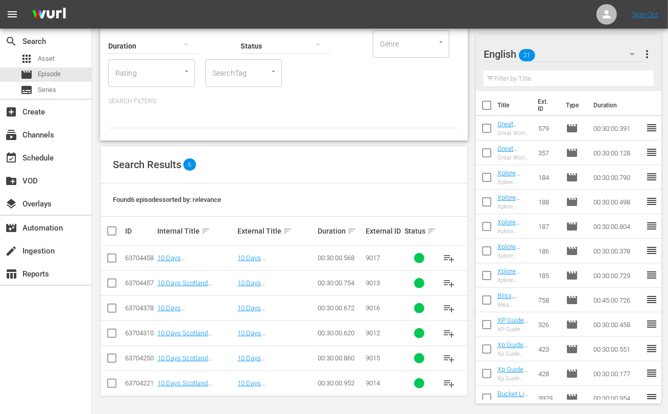
click at [113, 232] on input "checkbox" at bounding box center [116, 231] width 20 height 12
checkbox input "true"
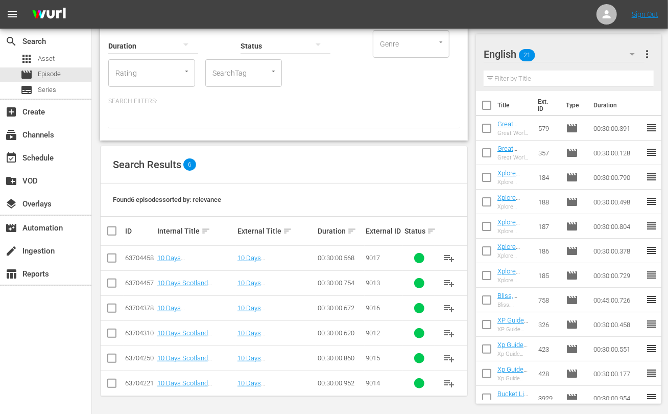
checkbox input "true"
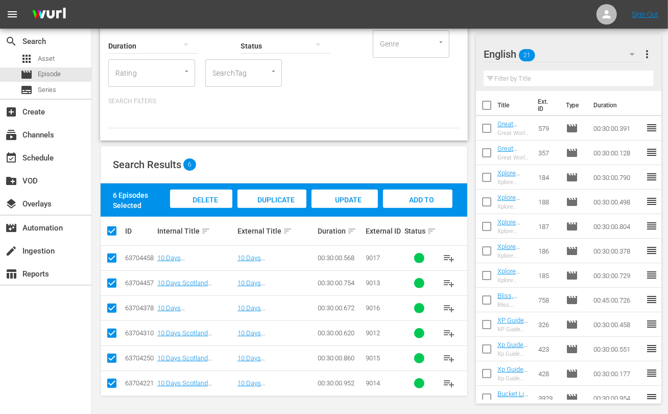
click at [420, 199] on span "Add to Workspace" at bounding box center [418, 210] width 50 height 28
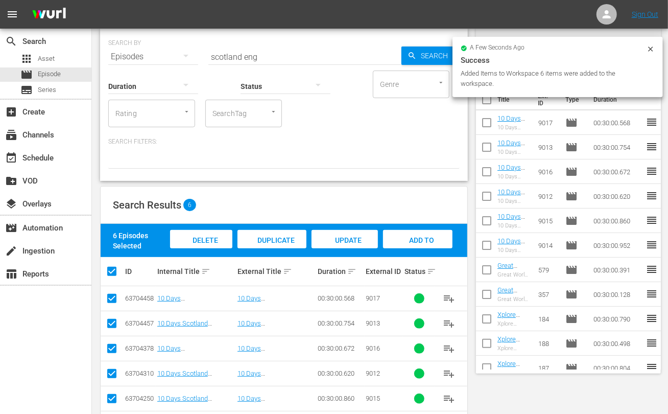
scroll to position [0, 0]
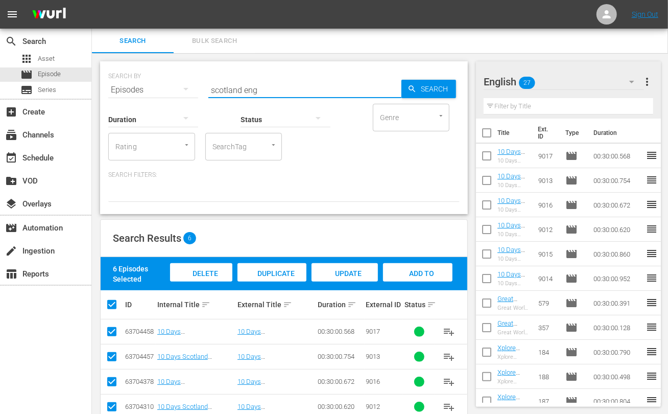
click at [223, 93] on input "scotland eng" at bounding box center [304, 90] width 193 height 25
type input "gaya eng"
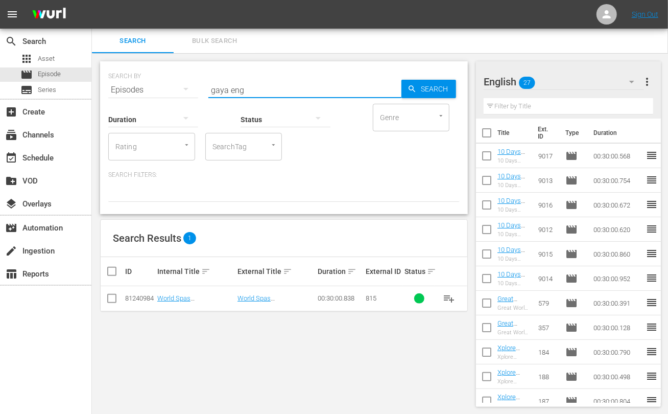
click at [113, 299] on input "checkbox" at bounding box center [112, 300] width 12 height 12
checkbox input "true"
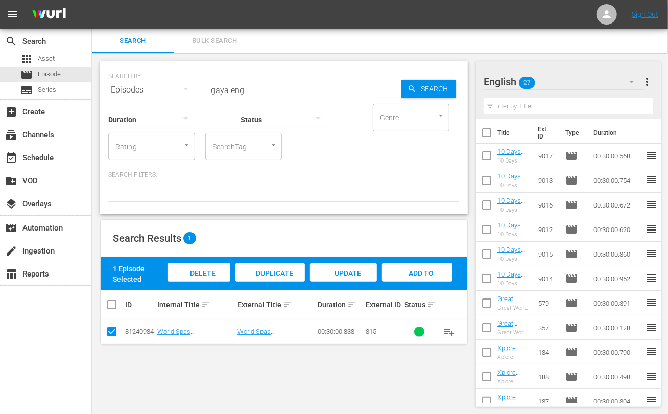
click at [425, 270] on span "Add to Workspace" at bounding box center [417, 283] width 50 height 28
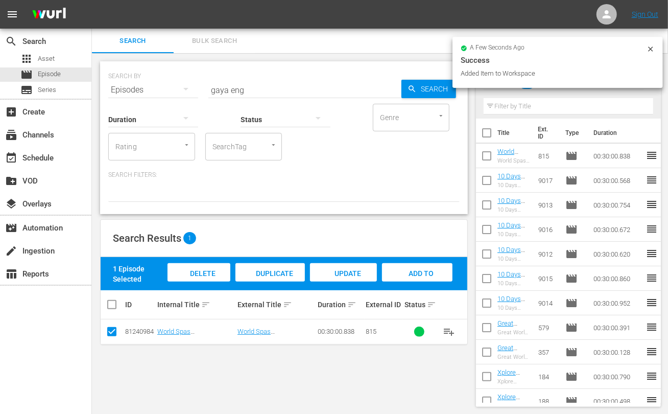
click at [221, 91] on input "gaya eng" at bounding box center [304, 90] width 193 height 25
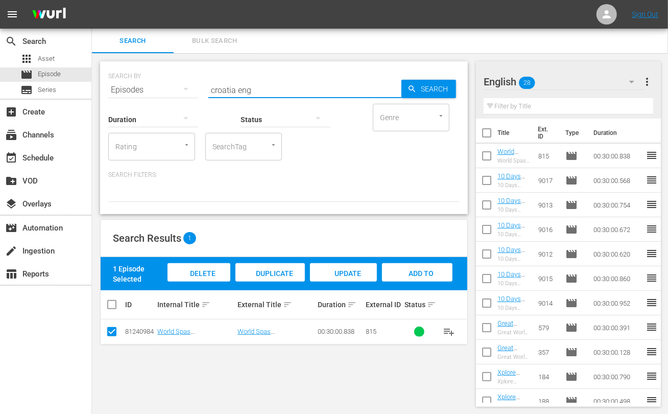
type input "croatia eng"
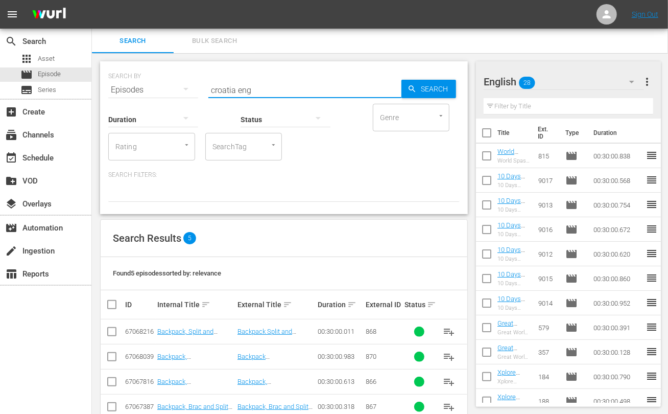
click at [107, 305] on input "checkbox" at bounding box center [116, 304] width 20 height 12
checkbox input "true"
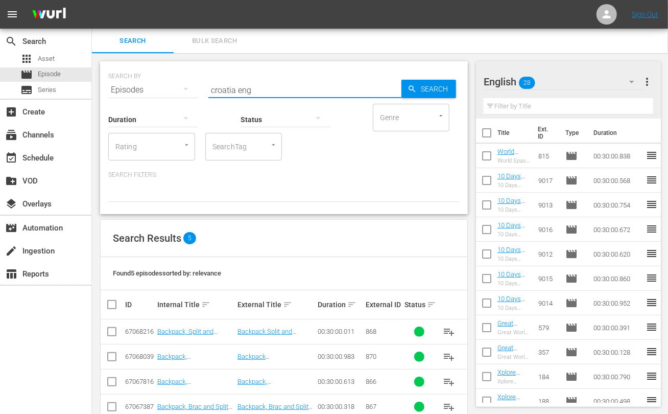
checkbox input "true"
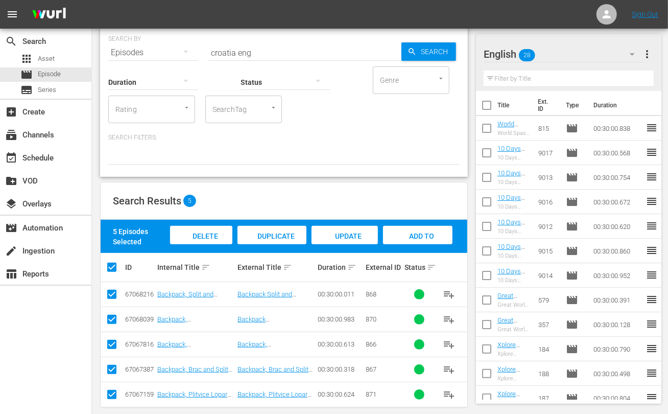
scroll to position [49, 0]
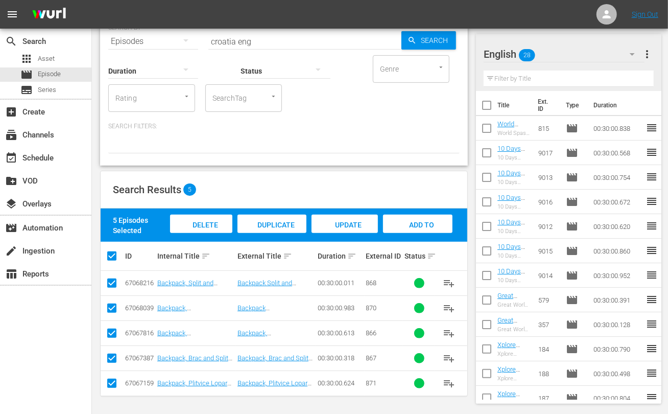
click at [422, 221] on span "Add to Workspace" at bounding box center [418, 235] width 50 height 28
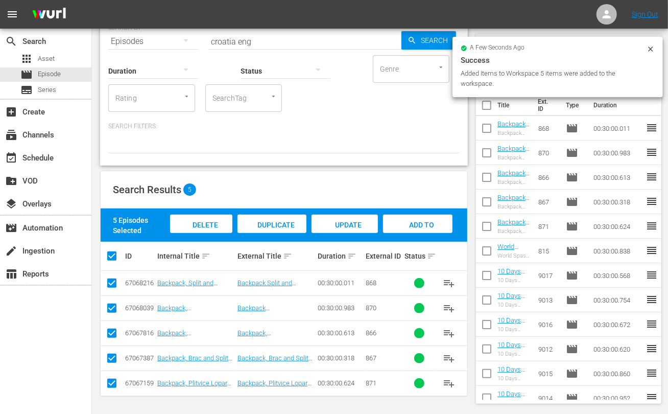
click at [225, 43] on input "croatia eng" at bounding box center [304, 41] width 193 height 25
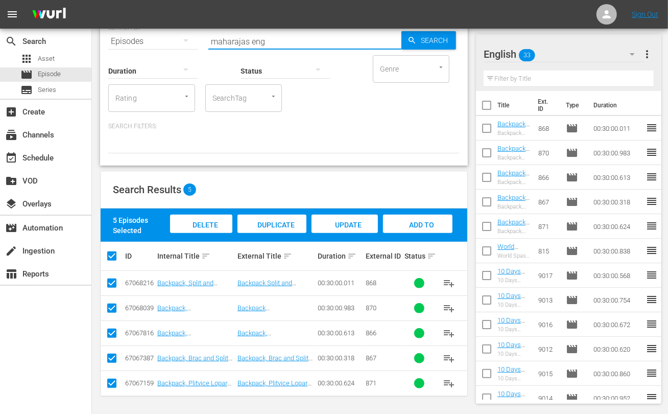
type input "maharajas eng"
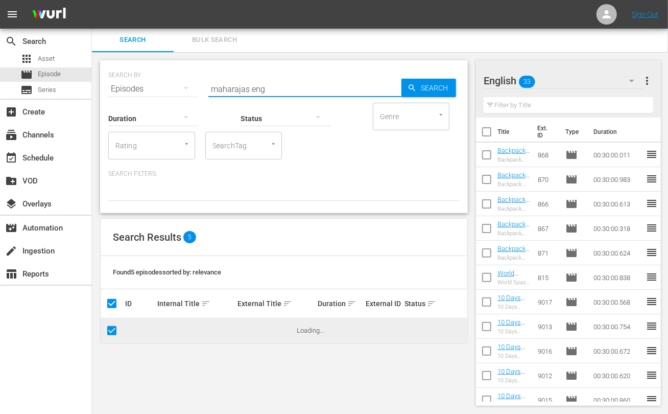
scroll to position [0, 0]
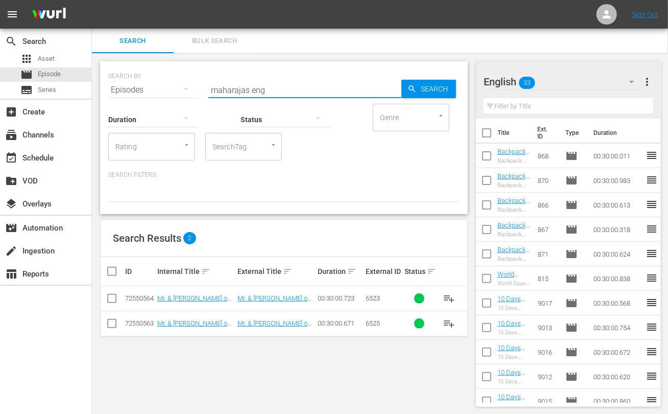
click at [112, 269] on input "checkbox" at bounding box center [116, 271] width 20 height 12
checkbox input "true"
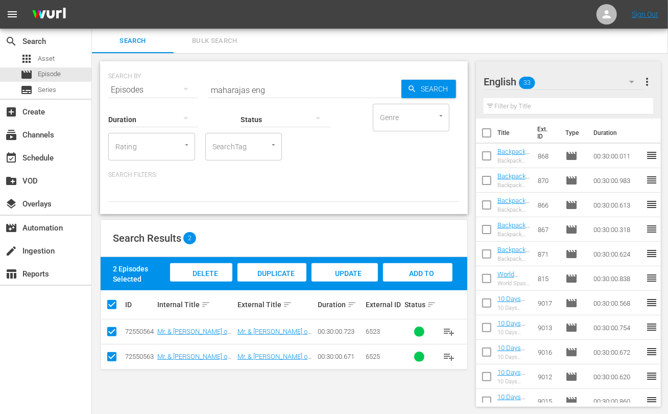
click at [405, 267] on div "Add to Workspace" at bounding box center [417, 282] width 69 height 38
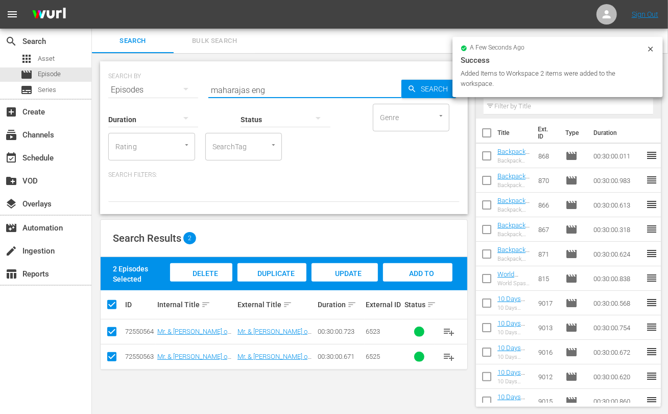
click at [234, 90] on input "maharajas eng" at bounding box center [304, 90] width 193 height 25
type input "quest eng"
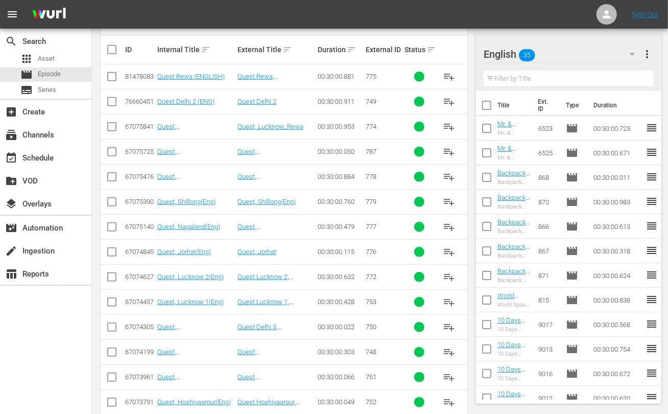
scroll to position [253, 0]
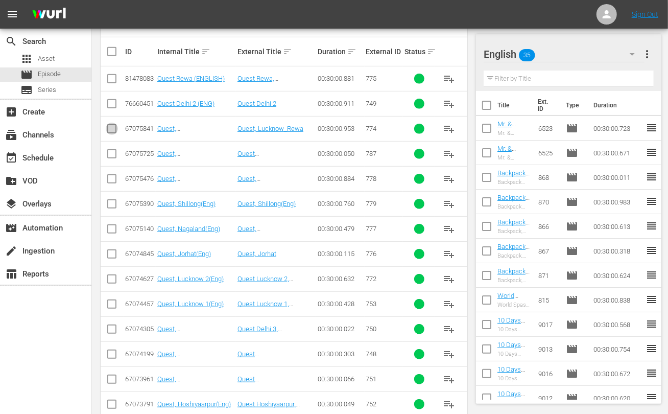
click at [109, 128] on input "checkbox" at bounding box center [112, 131] width 12 height 12
checkbox input "true"
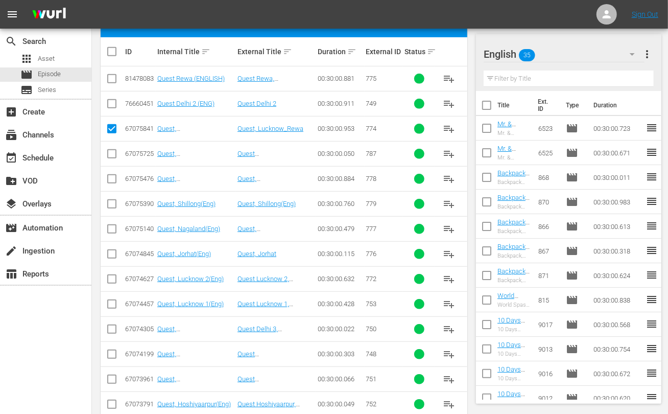
click at [110, 78] on input "checkbox" at bounding box center [112, 81] width 12 height 12
checkbox input "true"
click at [111, 254] on input "checkbox" at bounding box center [112, 256] width 12 height 12
checkbox input "true"
click at [112, 179] on input "checkbox" at bounding box center [112, 181] width 12 height 12
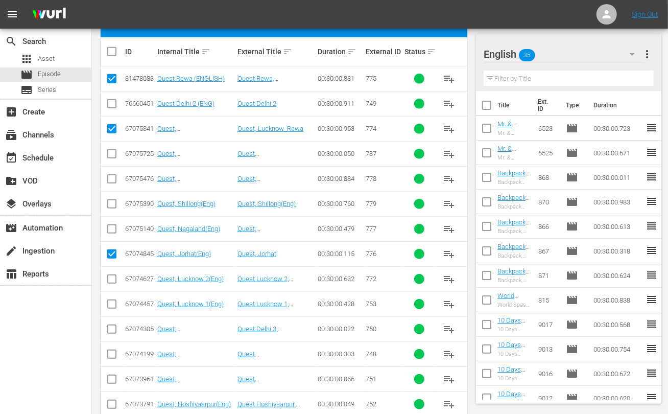
checkbox input "true"
click at [110, 226] on input "checkbox" at bounding box center [112, 231] width 12 height 12
checkbox input "true"
click at [115, 203] on input "checkbox" at bounding box center [112, 206] width 12 height 12
checkbox input "true"
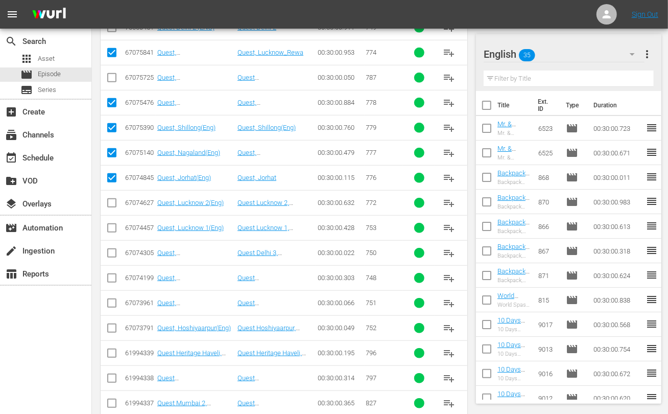
scroll to position [317, 0]
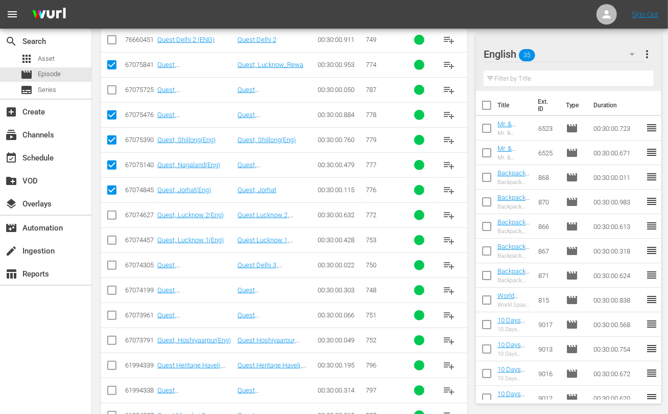
click at [108, 91] on input "checkbox" at bounding box center [112, 92] width 12 height 12
checkbox input "true"
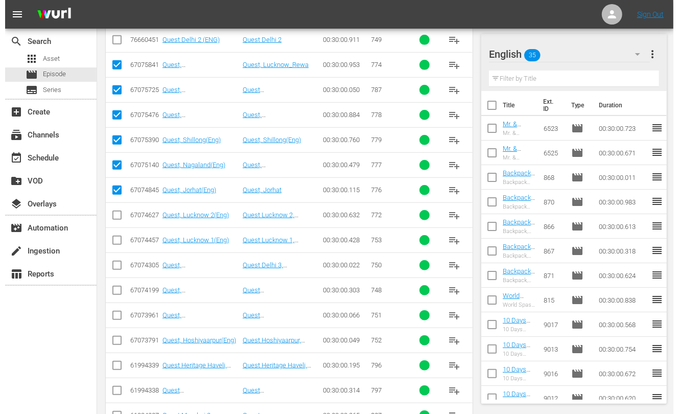
scroll to position [0, 0]
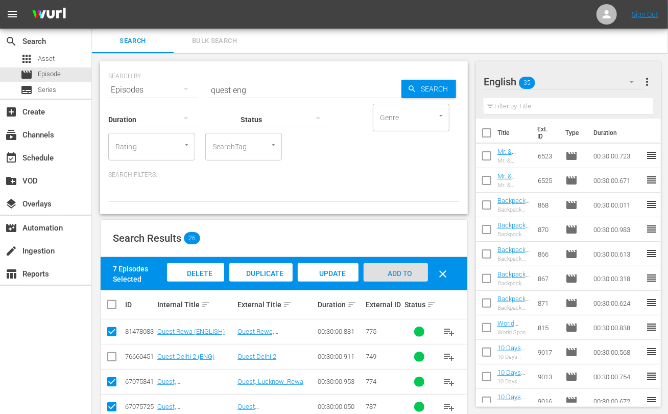
click at [396, 275] on span "Add to Workspace" at bounding box center [396, 283] width 50 height 28
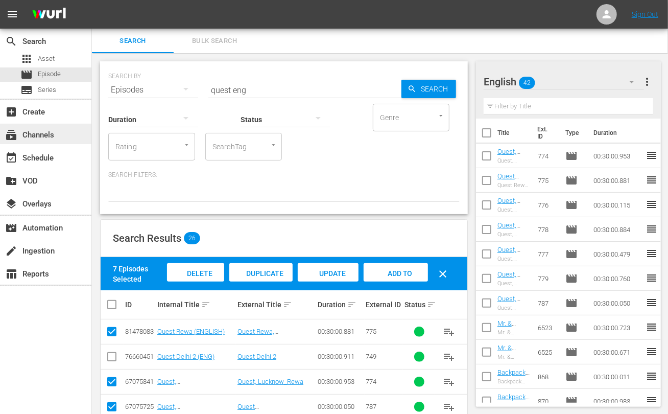
click at [62, 130] on div "subscriptions Channels" at bounding box center [45, 134] width 91 height 20
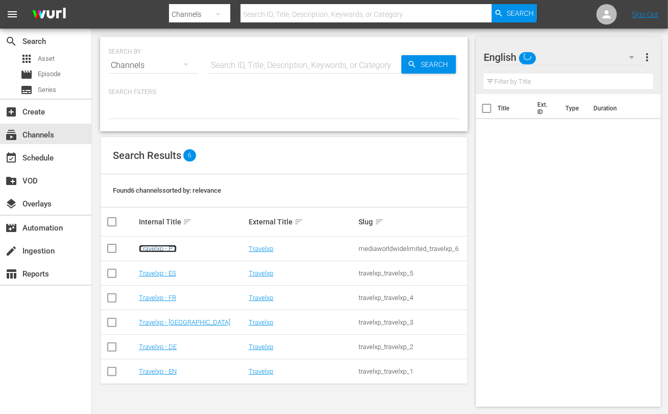
click at [161, 246] on link "Travelxp - PT" at bounding box center [158, 249] width 38 height 8
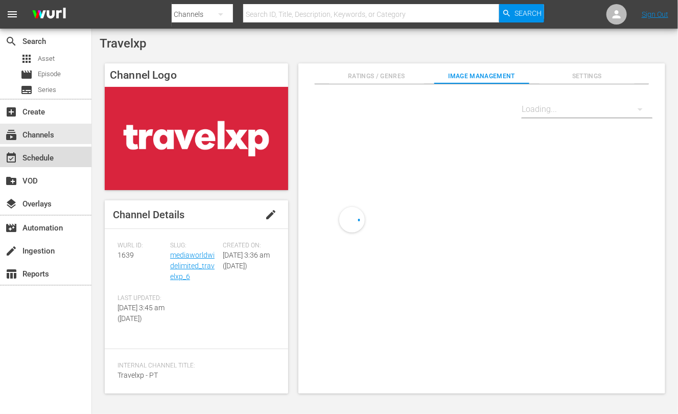
click at [62, 153] on div "event_available Schedule" at bounding box center [45, 157] width 91 height 20
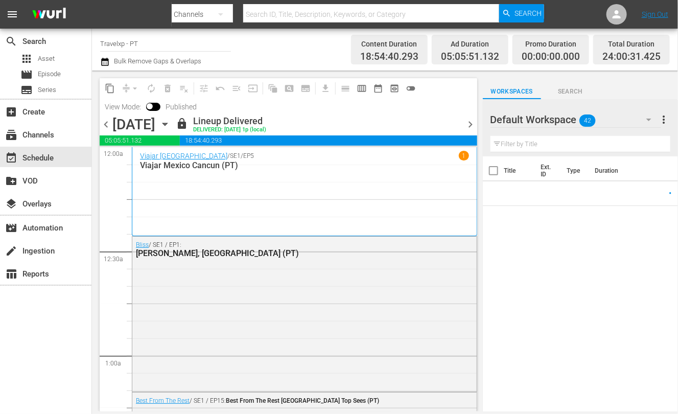
click at [469, 126] on span "chevron_right" at bounding box center [470, 124] width 13 height 13
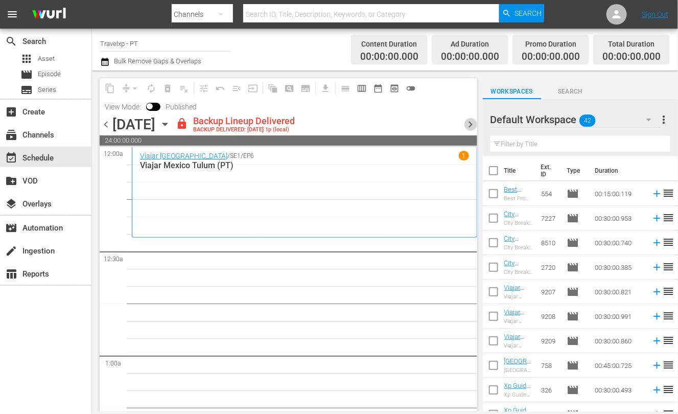
click at [469, 126] on span "chevron_right" at bounding box center [470, 124] width 13 height 13
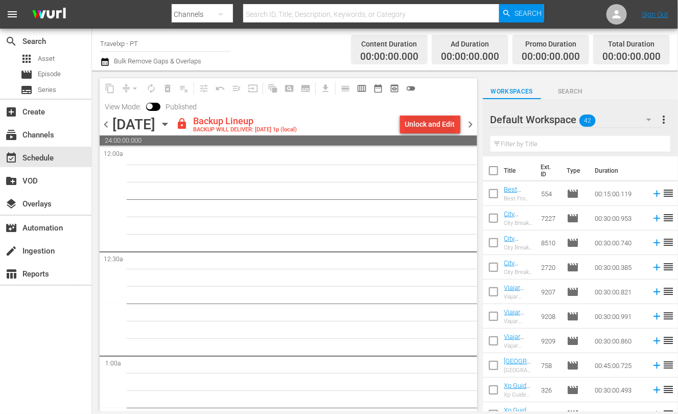
click at [426, 122] on div "Unlock and Edit" at bounding box center [430, 124] width 50 height 18
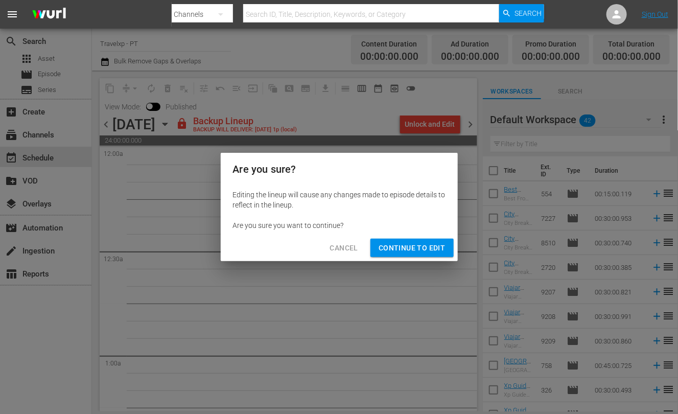
click at [409, 247] on span "Continue to Edit" at bounding box center [411, 248] width 66 height 13
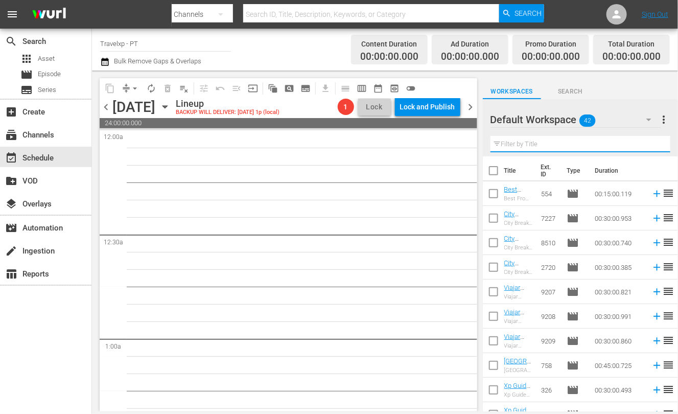
click at [529, 140] on input "text" at bounding box center [580, 144] width 180 height 16
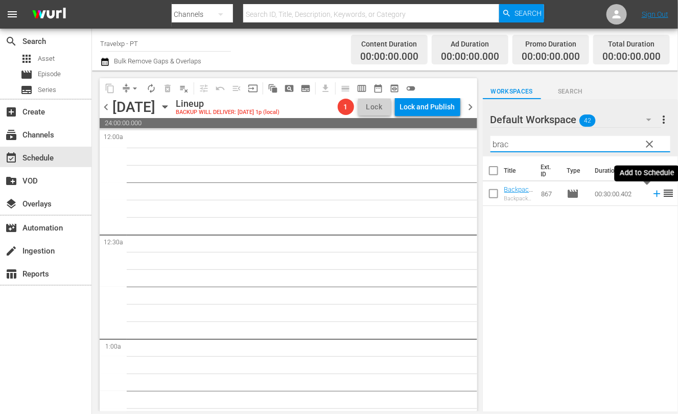
click at [651, 195] on icon at bounding box center [656, 193] width 11 height 11
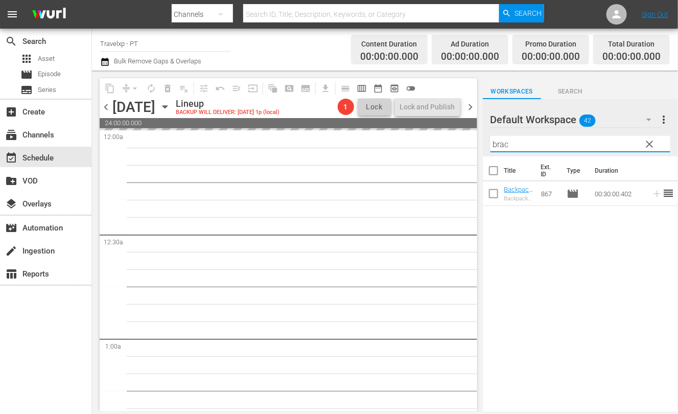
click at [499, 145] on input "brac" at bounding box center [580, 144] width 180 height 16
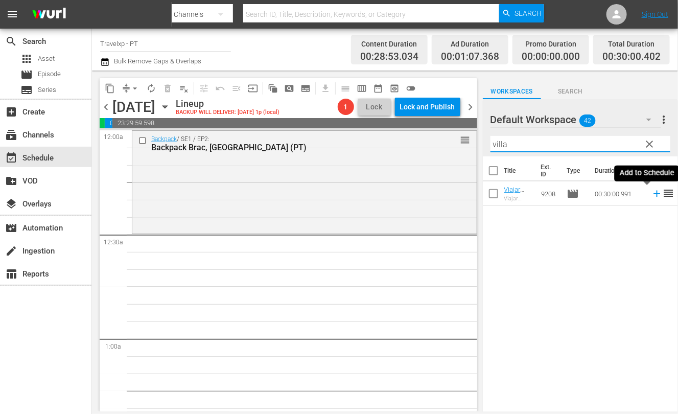
click at [651, 195] on icon at bounding box center [656, 193] width 11 height 11
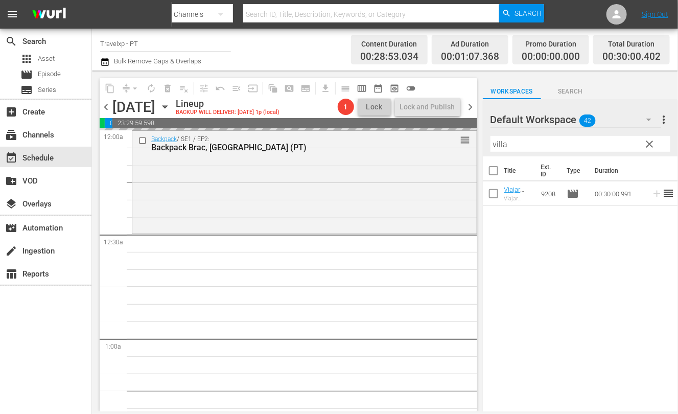
click at [497, 147] on input "villa" at bounding box center [580, 144] width 180 height 16
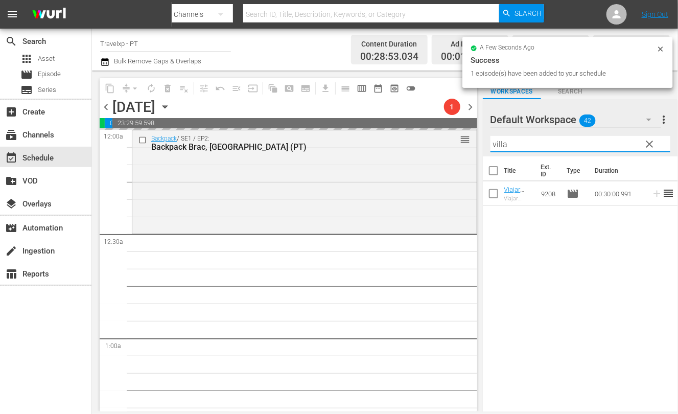
type input "h"
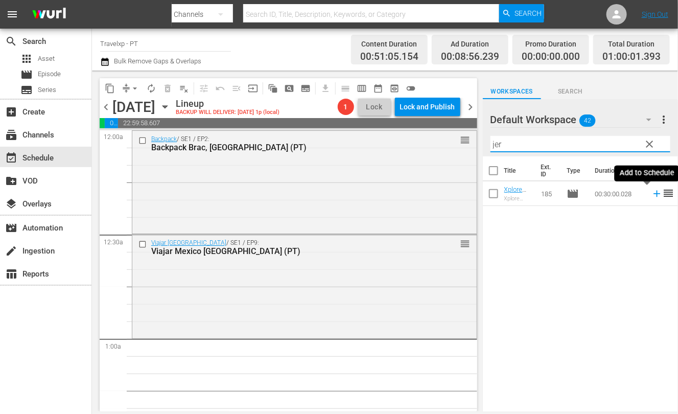
click at [653, 193] on icon at bounding box center [656, 194] width 7 height 7
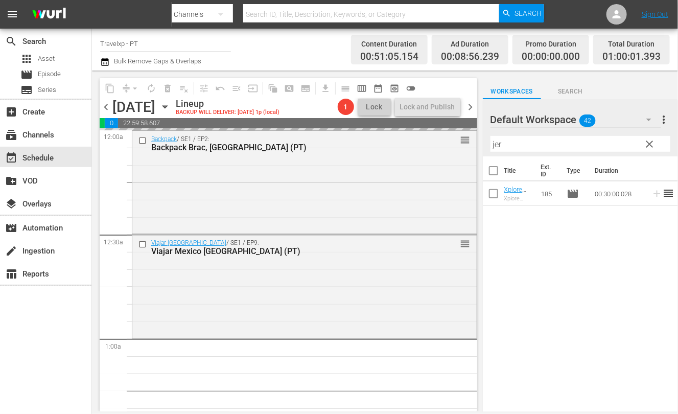
click at [498, 144] on input "jer" at bounding box center [580, 144] width 180 height 16
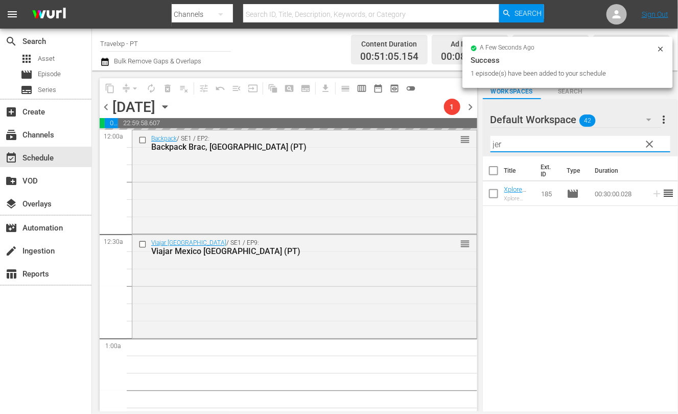
click at [498, 144] on input "jer" at bounding box center [580, 144] width 180 height 16
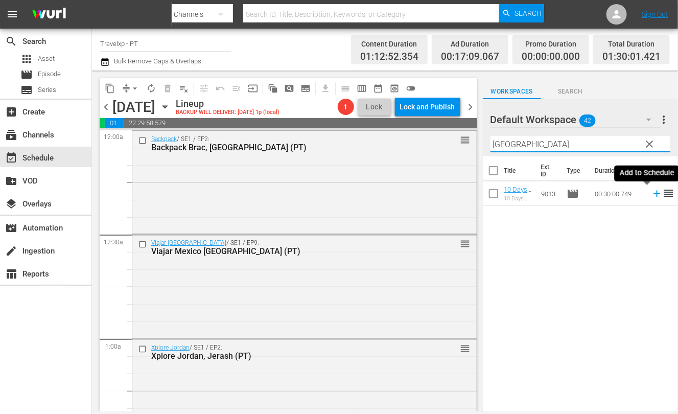
click at [651, 195] on icon at bounding box center [656, 193] width 11 height 11
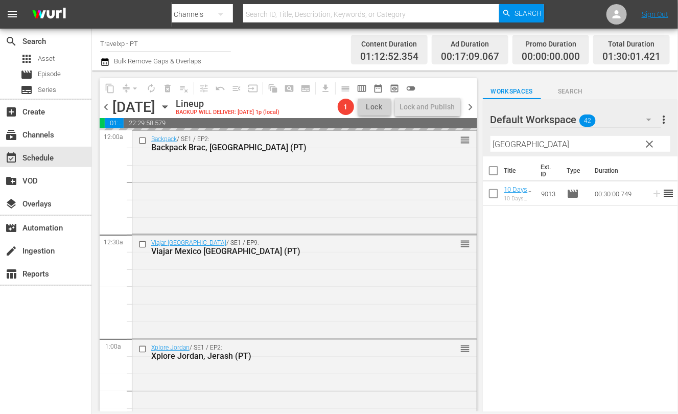
click at [500, 147] on input "[GEOGRAPHIC_DATA]" at bounding box center [580, 144] width 180 height 16
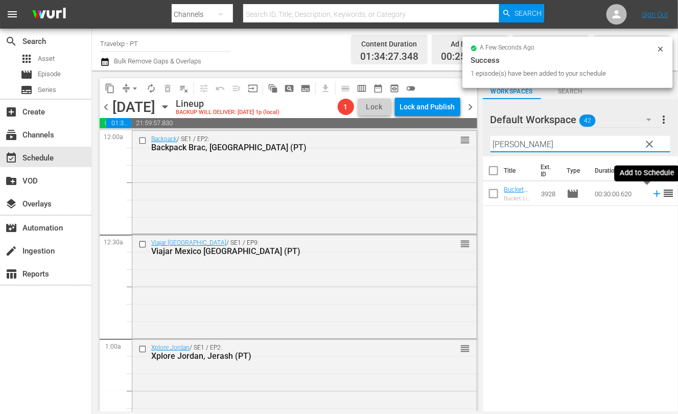
click at [651, 195] on icon at bounding box center [656, 193] width 11 height 11
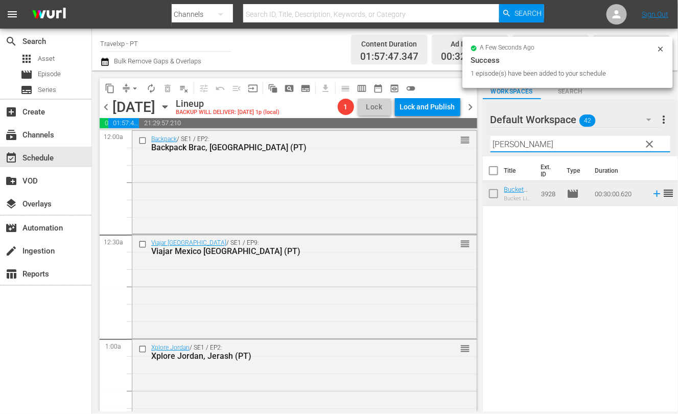
click at [502, 144] on input "[PERSON_NAME]" at bounding box center [580, 144] width 180 height 16
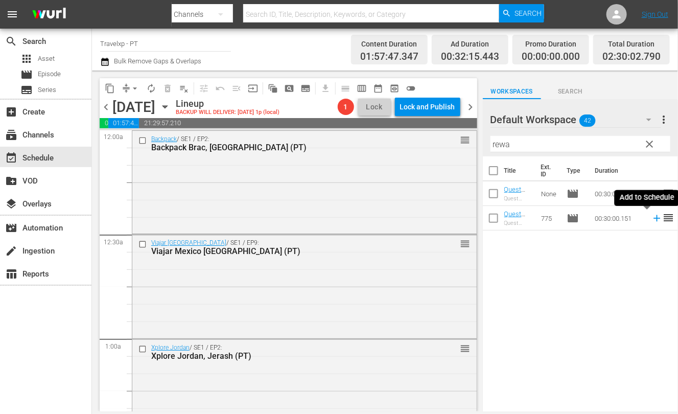
drag, startPoint x: 647, startPoint y: 220, endPoint x: 507, endPoint y: 123, distance: 169.6
click at [653, 220] on icon at bounding box center [656, 218] width 7 height 7
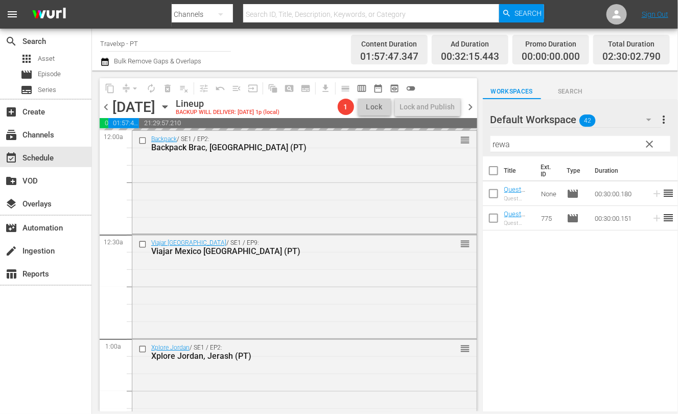
click at [498, 145] on input "rewa" at bounding box center [580, 144] width 180 height 16
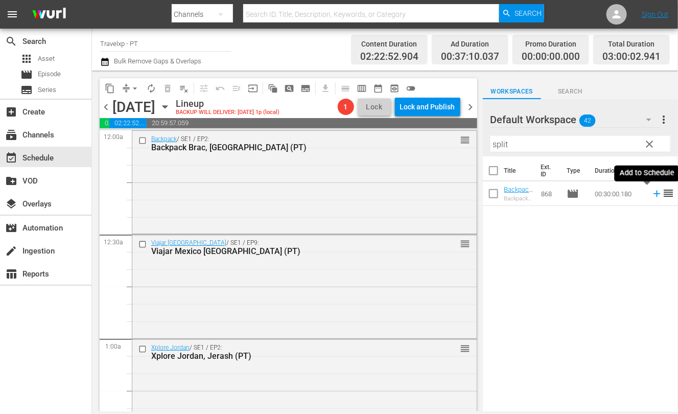
click at [651, 194] on icon at bounding box center [656, 193] width 11 height 11
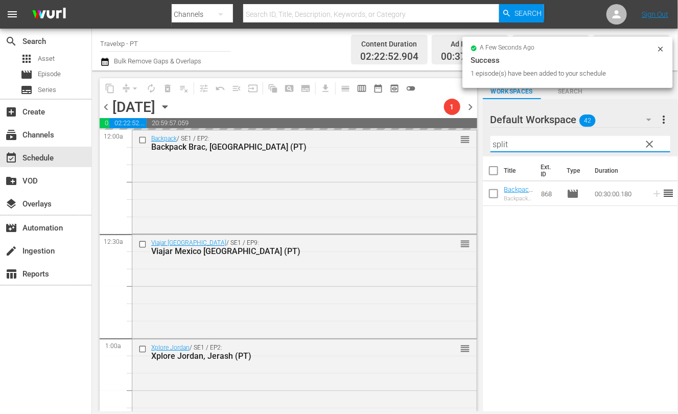
click at [494, 144] on input "split" at bounding box center [580, 144] width 180 height 16
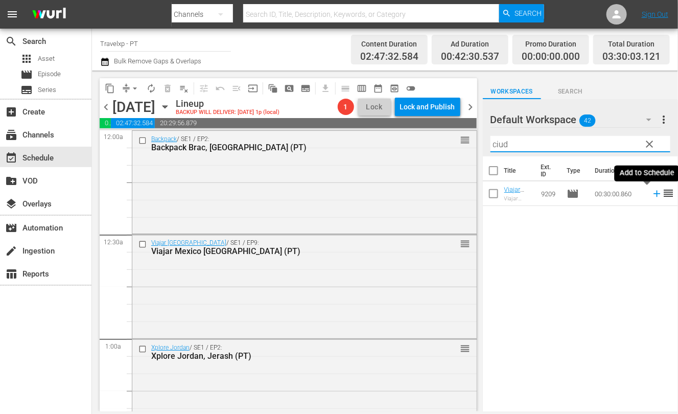
click at [653, 195] on icon at bounding box center [656, 194] width 7 height 7
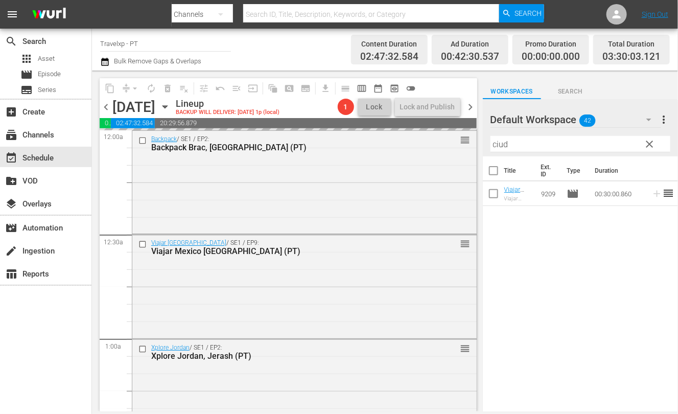
click at [497, 141] on input "ciud" at bounding box center [580, 144] width 180 height 16
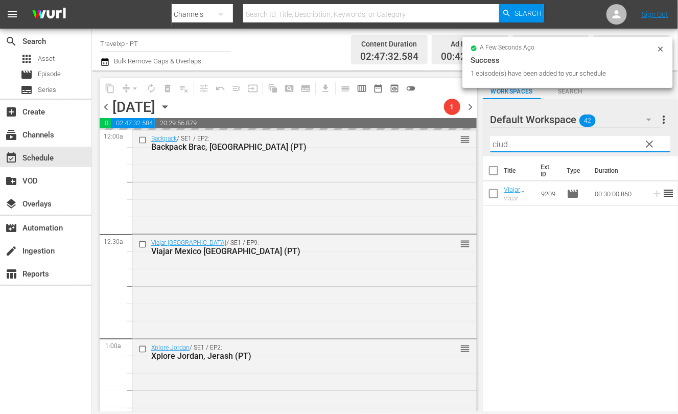
click at [497, 141] on input "ciud" at bounding box center [580, 144] width 180 height 16
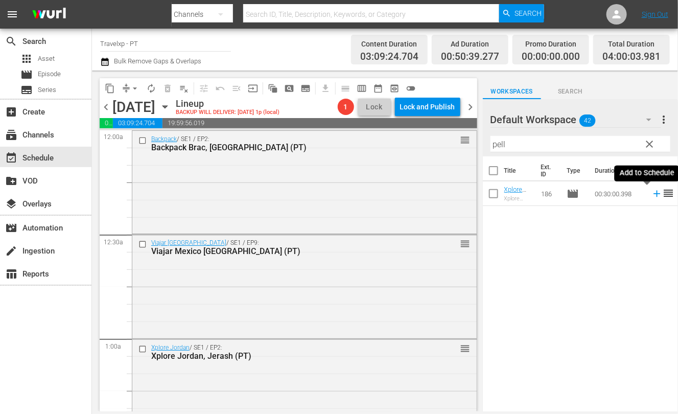
click at [653, 193] on icon at bounding box center [656, 194] width 7 height 7
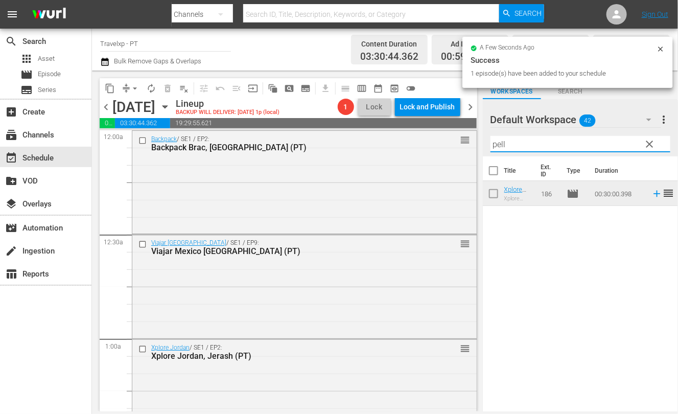
click at [501, 140] on input "pell" at bounding box center [580, 144] width 180 height 16
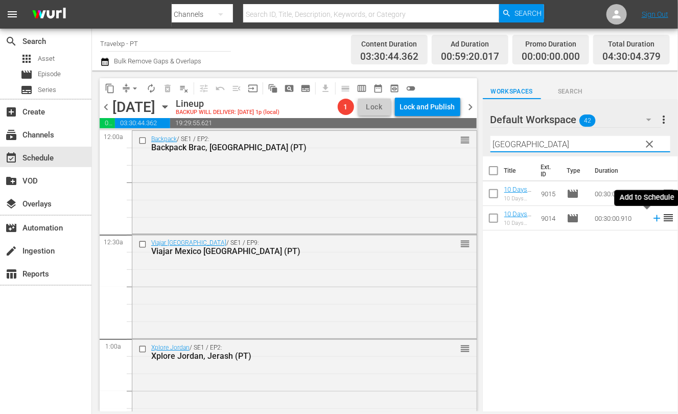
click at [653, 218] on icon at bounding box center [656, 218] width 7 height 7
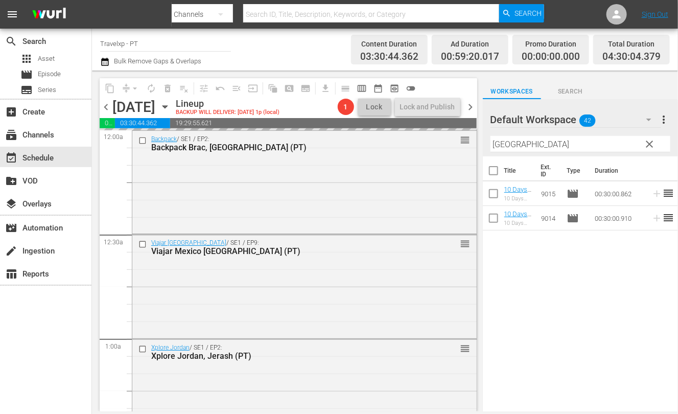
click at [509, 147] on input "[GEOGRAPHIC_DATA]" at bounding box center [580, 144] width 180 height 16
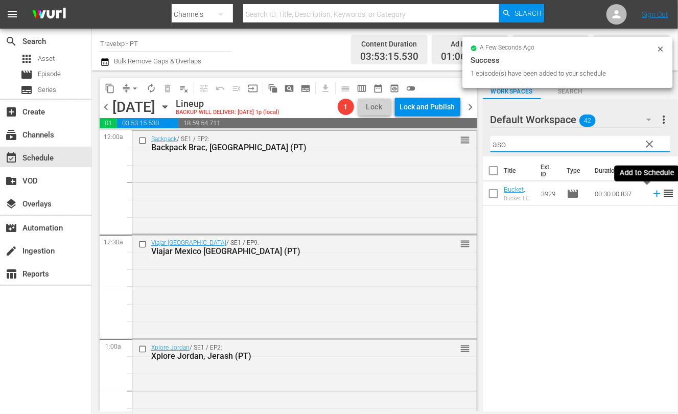
click at [651, 195] on icon at bounding box center [656, 193] width 11 height 11
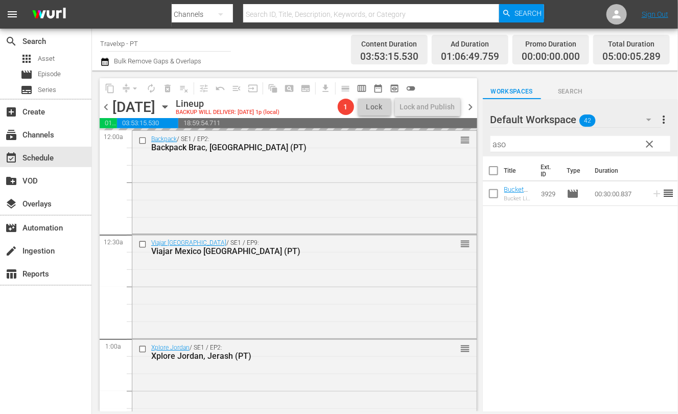
click at [503, 144] on input "aso" at bounding box center [580, 144] width 180 height 16
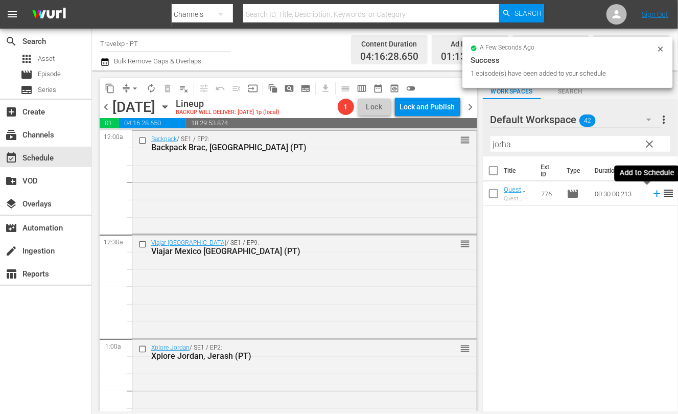
click at [651, 193] on icon at bounding box center [656, 193] width 11 height 11
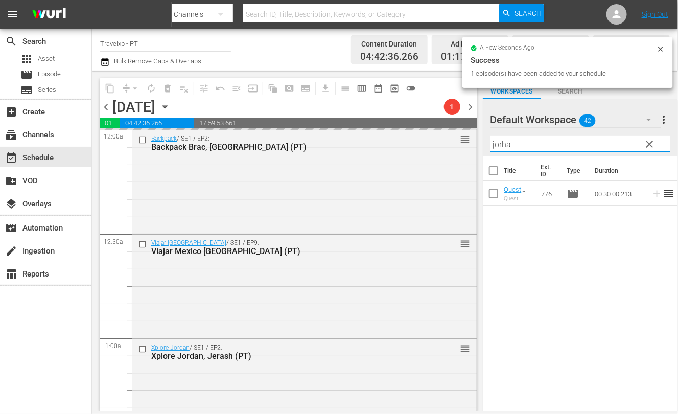
click at [505, 145] on input "jorha" at bounding box center [580, 144] width 180 height 16
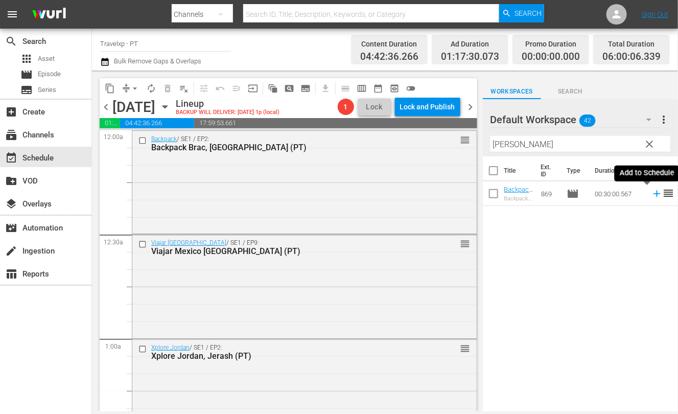
click at [651, 195] on icon at bounding box center [656, 193] width 11 height 11
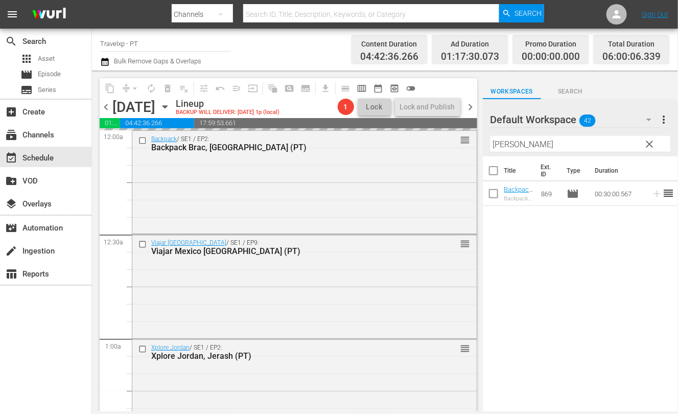
click at [505, 141] on input "[PERSON_NAME]" at bounding box center [580, 144] width 180 height 16
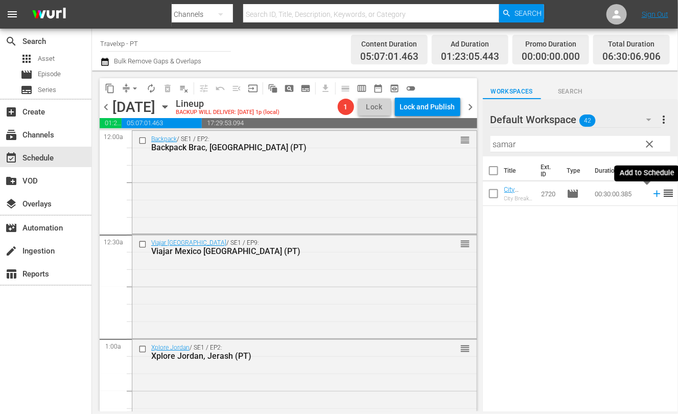
click at [653, 192] on icon at bounding box center [656, 194] width 7 height 7
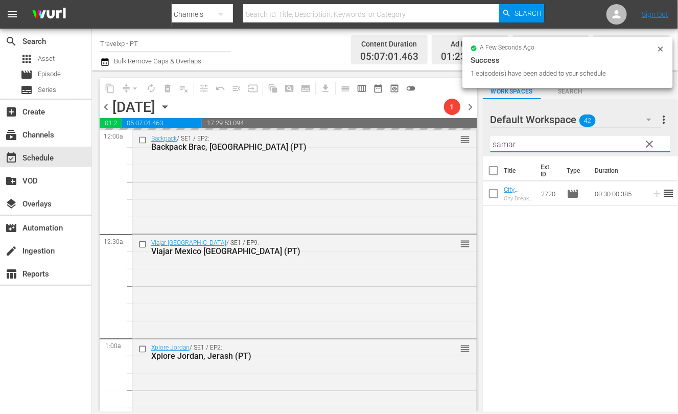
click at [507, 143] on input "samar" at bounding box center [580, 144] width 180 height 16
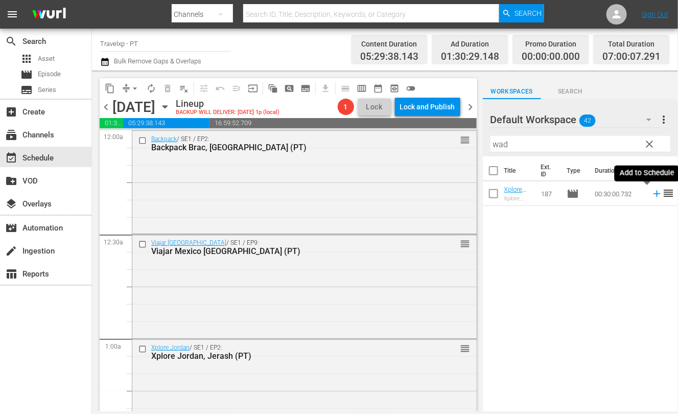
click at [651, 193] on icon at bounding box center [656, 193] width 11 height 11
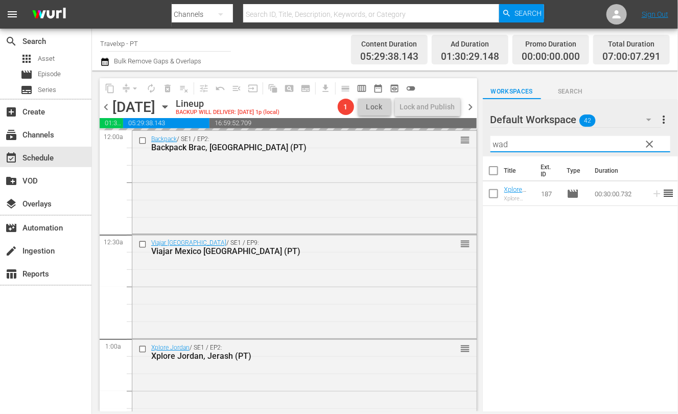
click at [501, 143] on input "wad" at bounding box center [580, 144] width 180 height 16
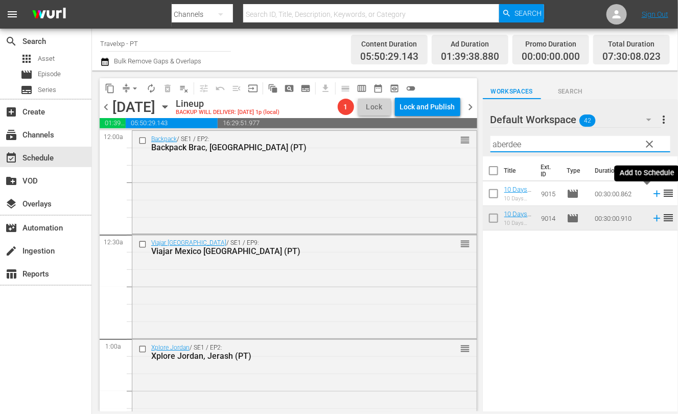
click at [651, 195] on icon at bounding box center [656, 193] width 11 height 11
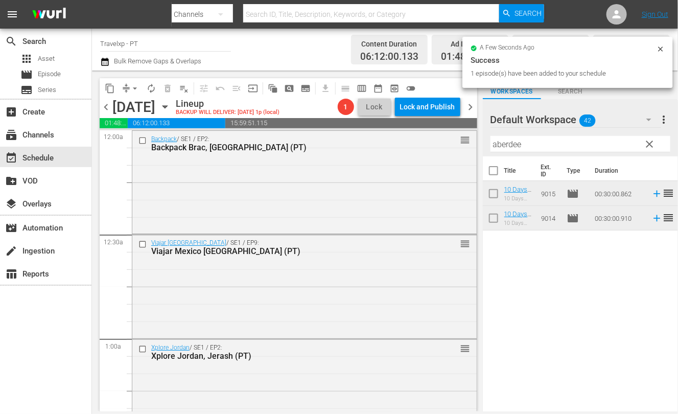
click at [505, 145] on input "aberdee" at bounding box center [580, 144] width 180 height 16
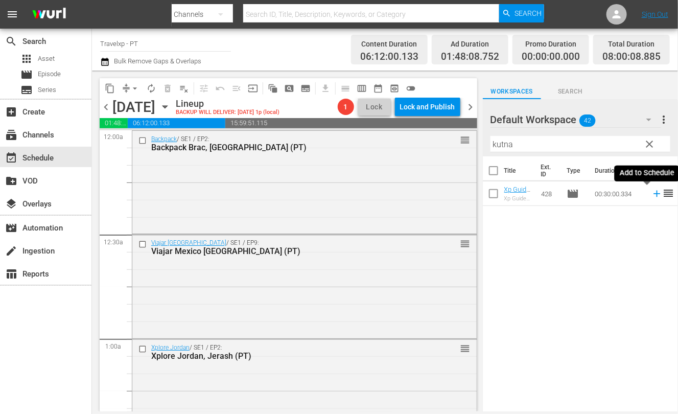
click at [651, 193] on icon at bounding box center [656, 193] width 11 height 11
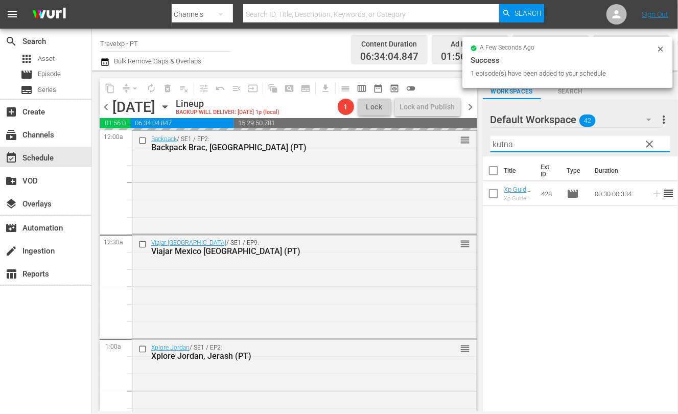
click at [505, 144] on input "kutna" at bounding box center [580, 144] width 180 height 16
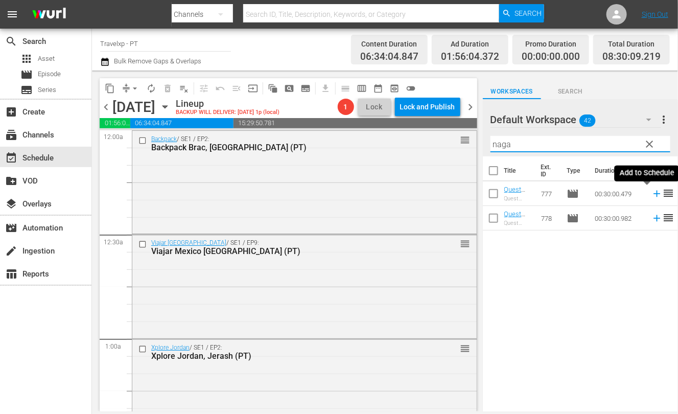
drag, startPoint x: 647, startPoint y: 195, endPoint x: 530, endPoint y: 134, distance: 132.5
click at [653, 195] on icon at bounding box center [656, 194] width 7 height 7
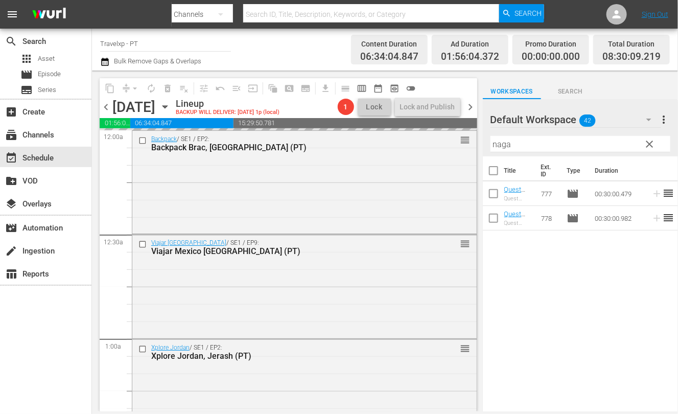
click at [498, 142] on input "naga" at bounding box center [580, 144] width 180 height 16
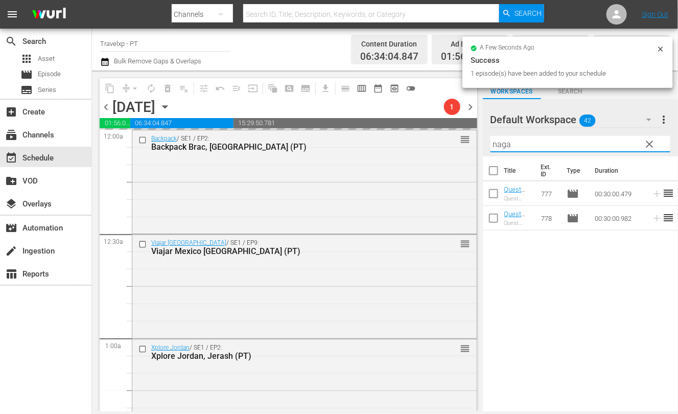
click at [498, 142] on input "naga" at bounding box center [580, 144] width 180 height 16
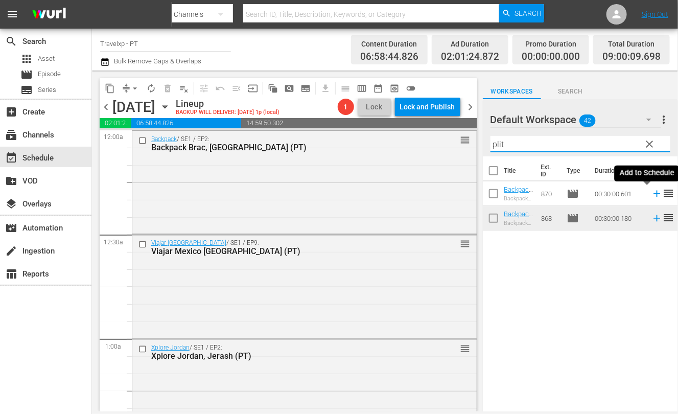
click at [651, 195] on icon at bounding box center [656, 193] width 11 height 11
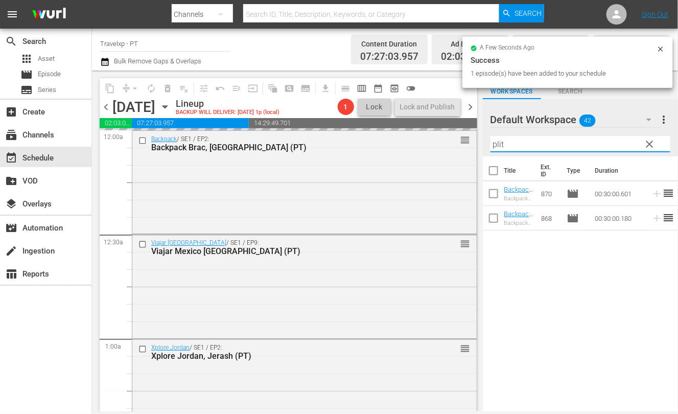
click at [497, 144] on input "plit" at bounding box center [580, 144] width 180 height 16
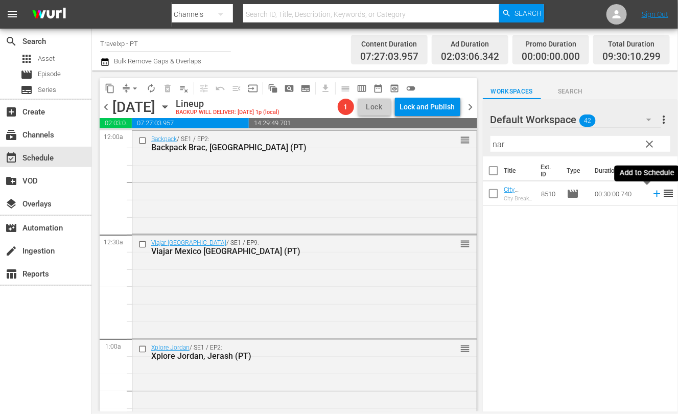
click at [653, 194] on icon at bounding box center [656, 194] width 7 height 7
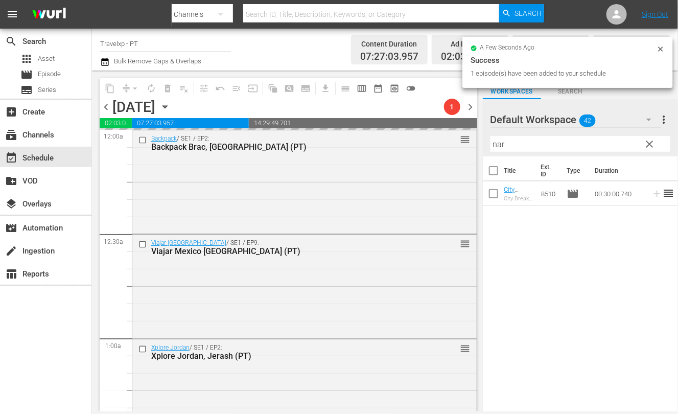
click at [499, 140] on input "nar" at bounding box center [580, 144] width 180 height 16
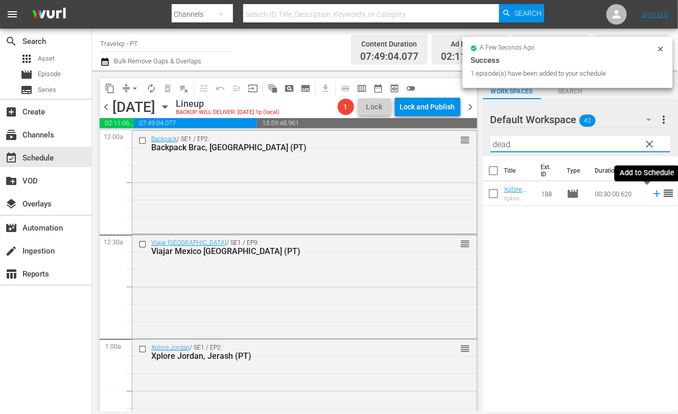
click at [653, 194] on icon at bounding box center [656, 194] width 7 height 7
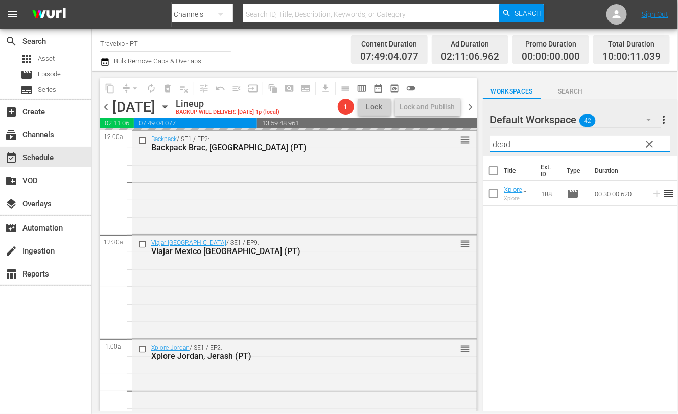
click at [503, 147] on input "dead" at bounding box center [580, 144] width 180 height 16
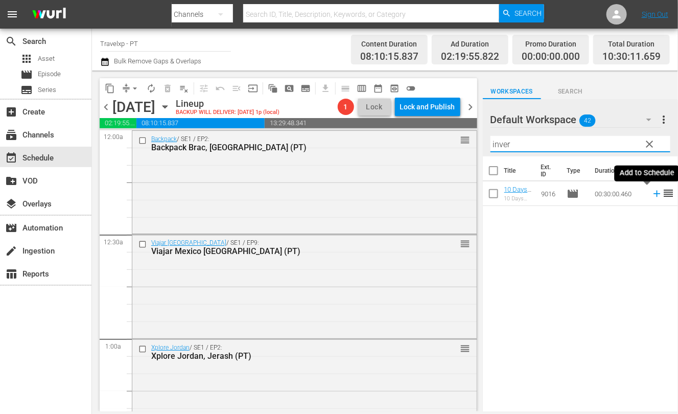
click at [651, 193] on icon at bounding box center [656, 193] width 11 height 11
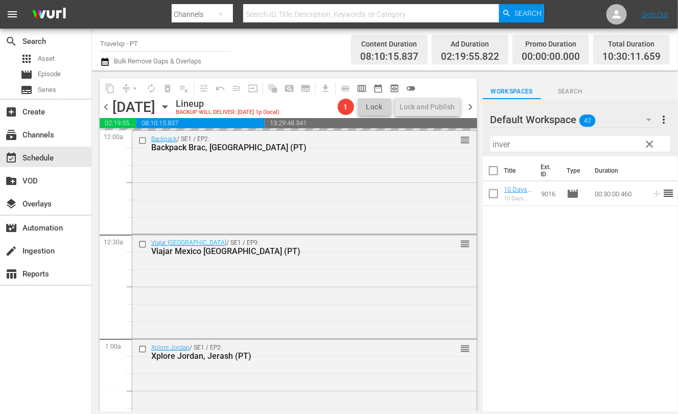
click at [501, 142] on input "inver" at bounding box center [580, 144] width 180 height 16
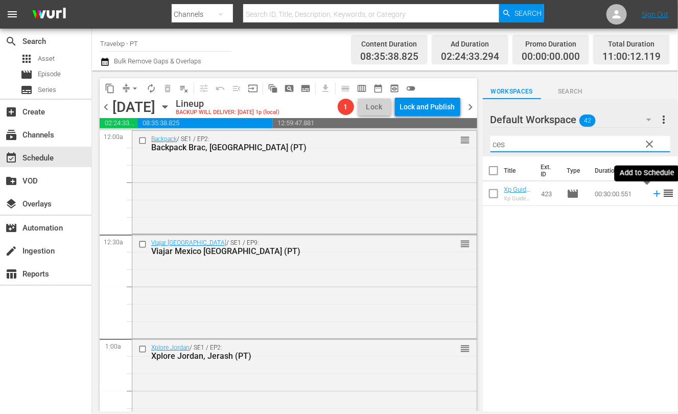
click at [651, 198] on icon at bounding box center [656, 193] width 11 height 11
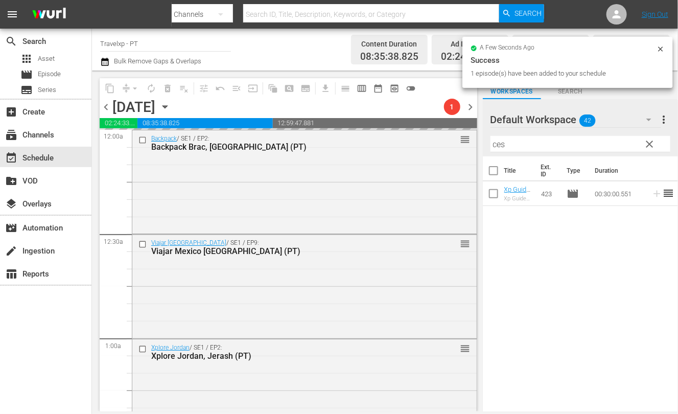
click at [499, 147] on input "ces" at bounding box center [580, 144] width 180 height 16
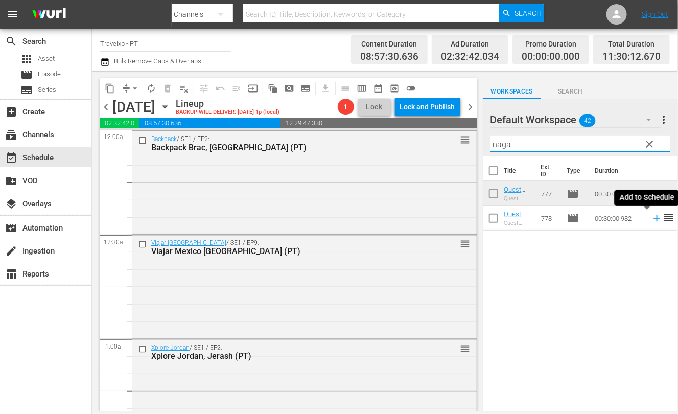
click at [653, 219] on icon at bounding box center [656, 218] width 7 height 7
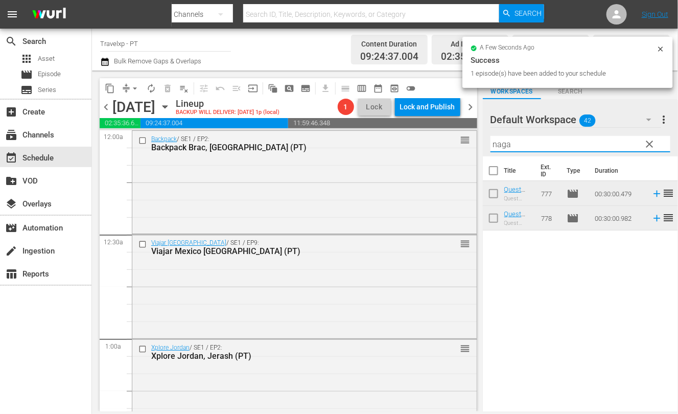
click at [499, 146] on input "naga" at bounding box center [580, 144] width 180 height 16
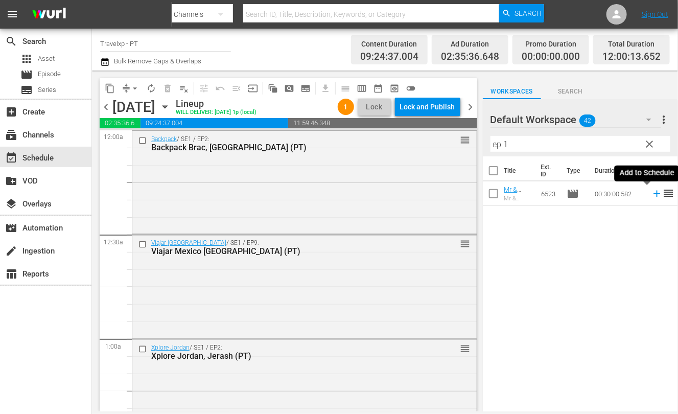
click at [651, 195] on icon at bounding box center [656, 193] width 11 height 11
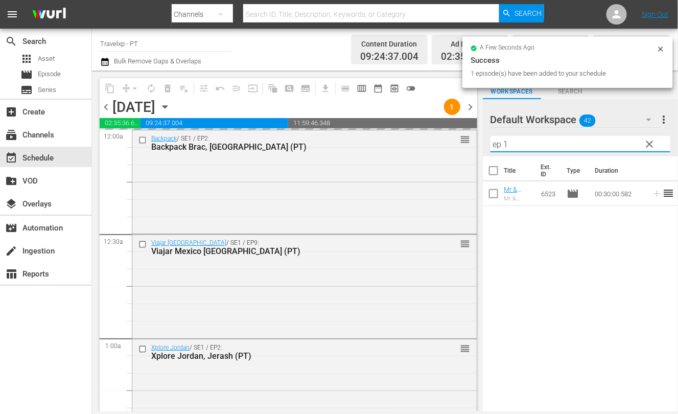
drag, startPoint x: 521, startPoint y: 145, endPoint x: 482, endPoint y: 144, distance: 39.4
click at [482, 144] on div "content_copy compress arrow_drop_down autorenew_outlined delete_forever_outline…" at bounding box center [385, 240] width 586 height 341
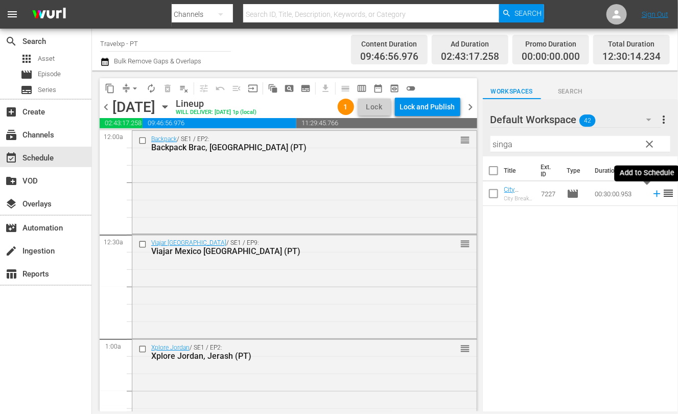
click at [651, 192] on icon at bounding box center [656, 193] width 11 height 11
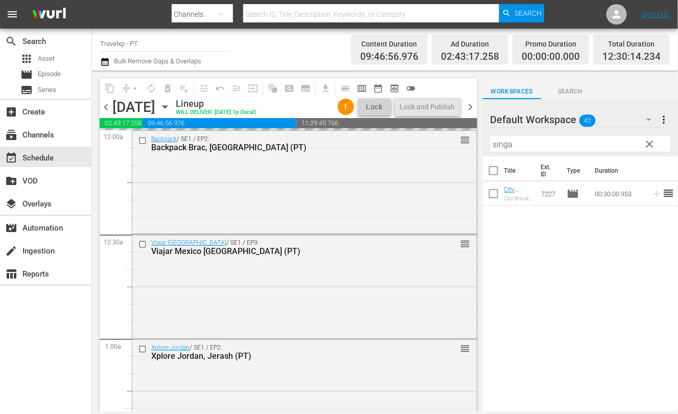
click at [505, 142] on input "singa" at bounding box center [580, 144] width 180 height 16
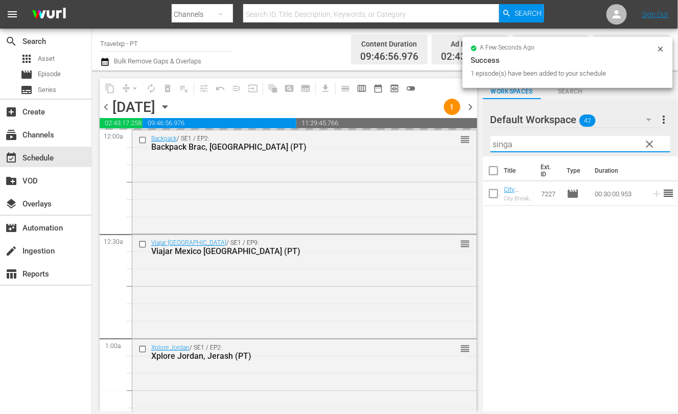
click at [505, 142] on input "singa" at bounding box center [580, 144] width 180 height 16
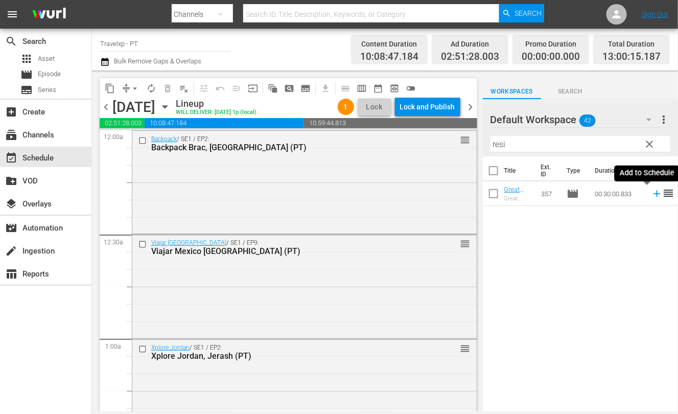
click at [651, 193] on icon at bounding box center [656, 193] width 11 height 11
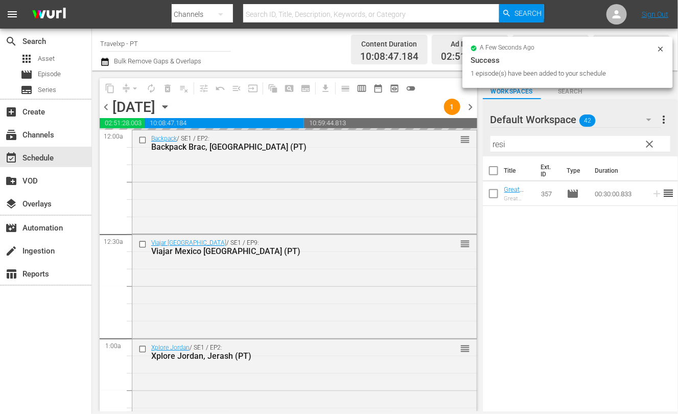
click at [498, 144] on input "resi" at bounding box center [580, 144] width 180 height 16
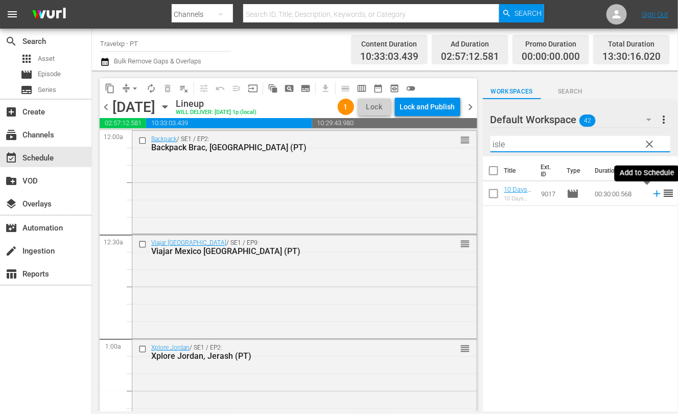
click at [653, 193] on icon at bounding box center [656, 194] width 7 height 7
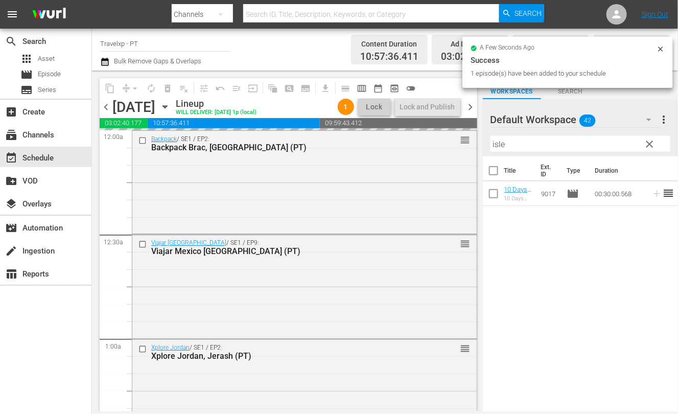
click at [496, 145] on input "isle" at bounding box center [580, 144] width 180 height 16
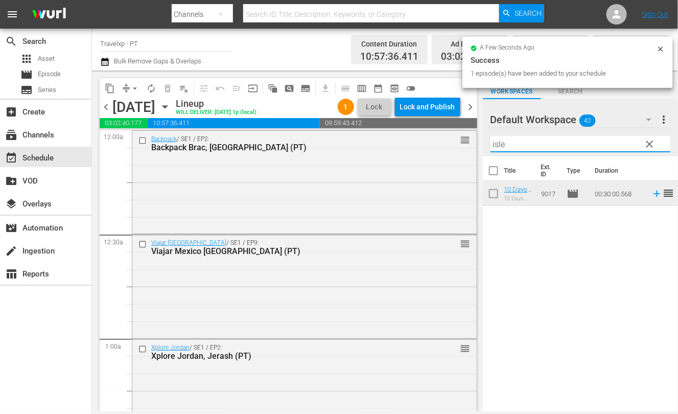
click at [496, 145] on input "isle" at bounding box center [580, 144] width 180 height 16
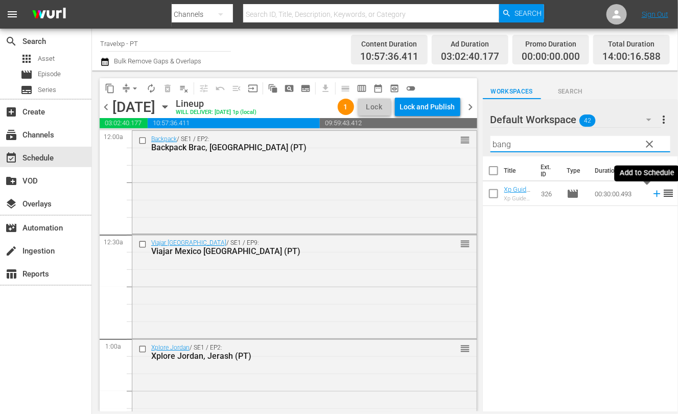
click at [651, 195] on icon at bounding box center [656, 193] width 11 height 11
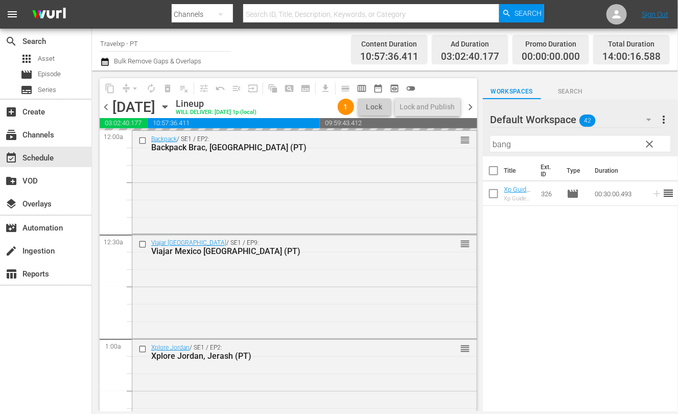
click at [503, 144] on input "bang" at bounding box center [580, 144] width 180 height 16
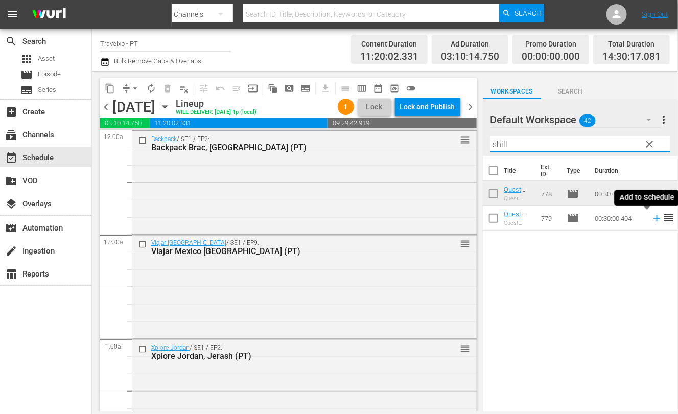
drag, startPoint x: 646, startPoint y: 218, endPoint x: 646, endPoint y: 213, distance: 5.1
click at [653, 218] on icon at bounding box center [656, 218] width 7 height 7
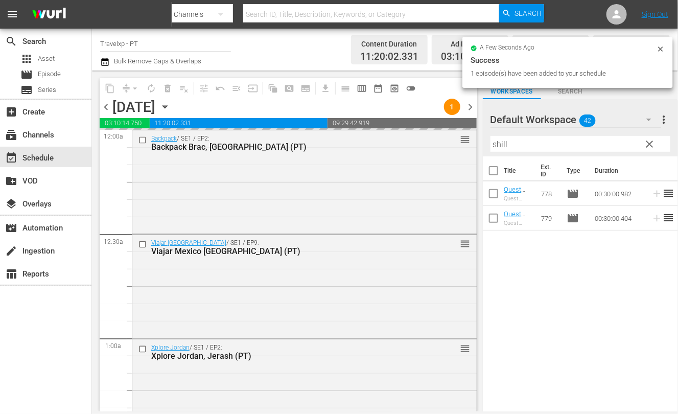
click at [502, 139] on input "shill" at bounding box center [580, 144] width 180 height 16
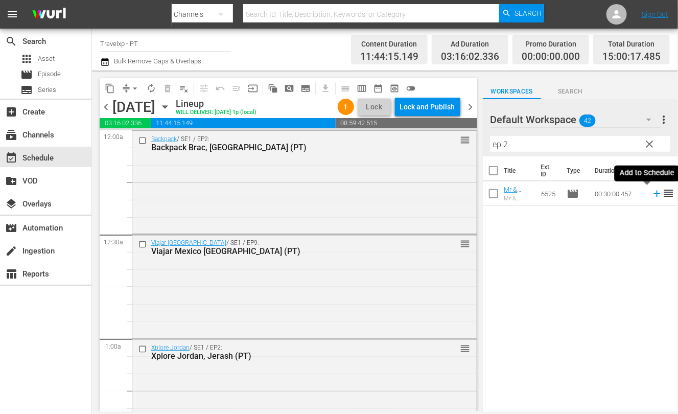
click at [651, 197] on icon at bounding box center [656, 193] width 11 height 11
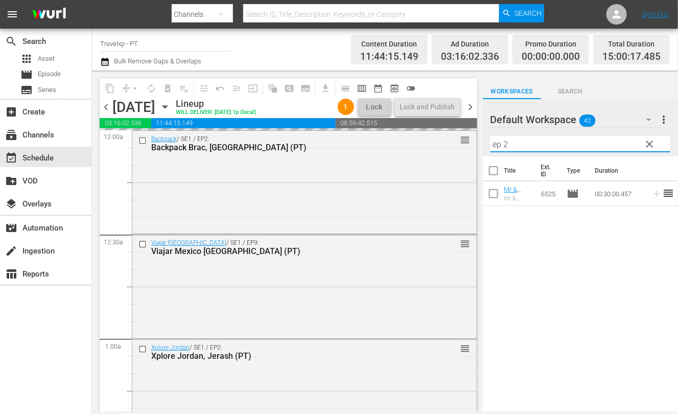
drag, startPoint x: 516, startPoint y: 141, endPoint x: 473, endPoint y: 142, distance: 42.9
click at [473, 142] on div "content_copy compress arrow_drop_down autorenew_outlined delete_forever_outline…" at bounding box center [385, 240] width 586 height 341
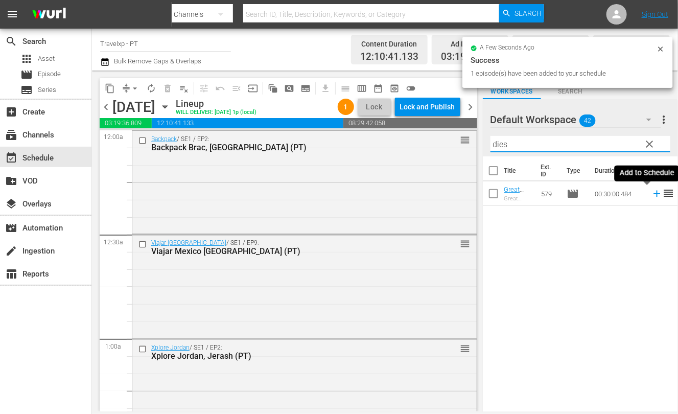
click at [653, 194] on icon at bounding box center [656, 194] width 7 height 7
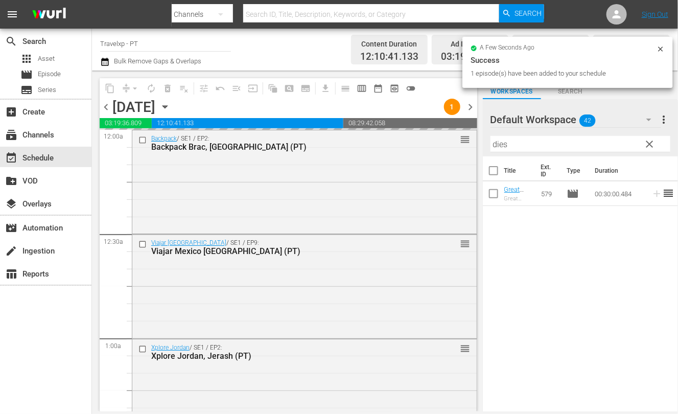
click at [504, 144] on input "dies" at bounding box center [580, 144] width 180 height 16
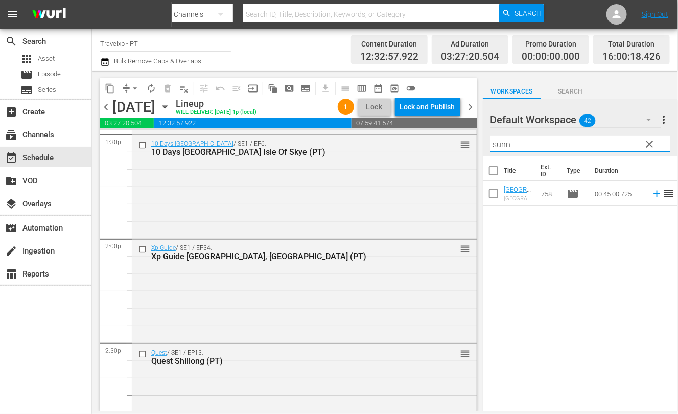
scroll to position [3192, 0]
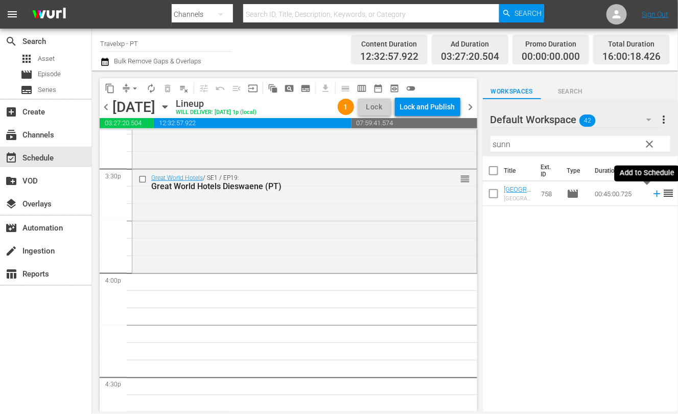
click at [651, 192] on icon at bounding box center [656, 193] width 11 height 11
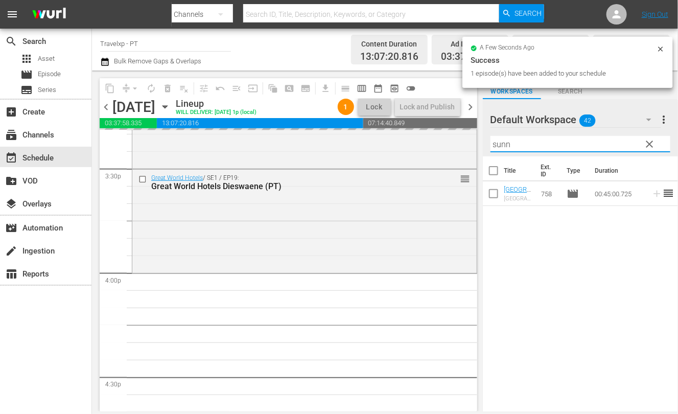
click at [501, 141] on input "sunn" at bounding box center [580, 144] width 180 height 16
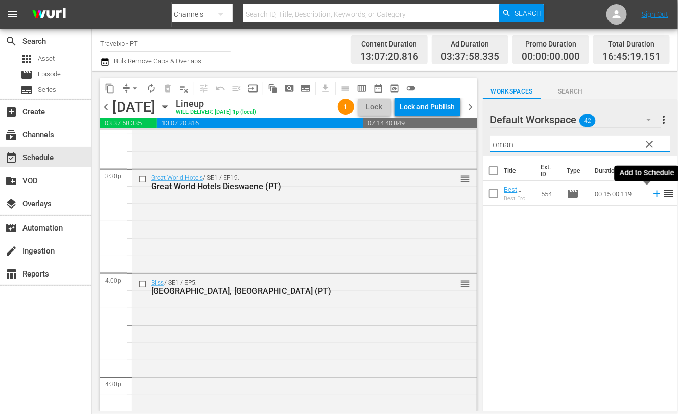
click at [651, 196] on icon at bounding box center [656, 193] width 11 height 11
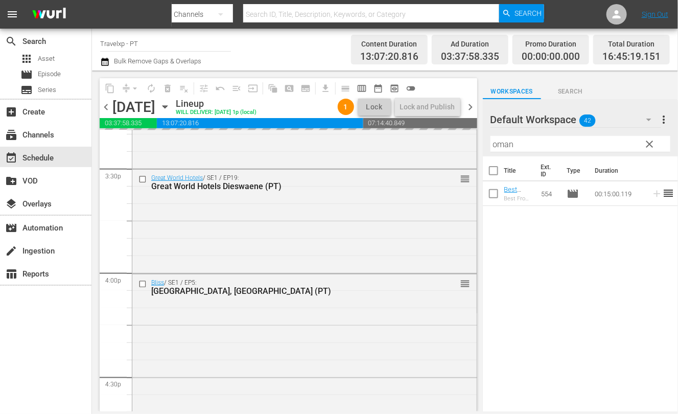
click at [501, 142] on input "oman" at bounding box center [580, 144] width 180 height 16
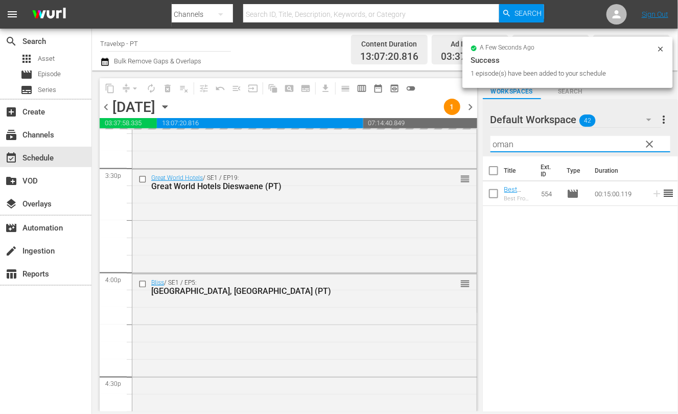
click at [501, 142] on input "oman" at bounding box center [580, 144] width 180 height 16
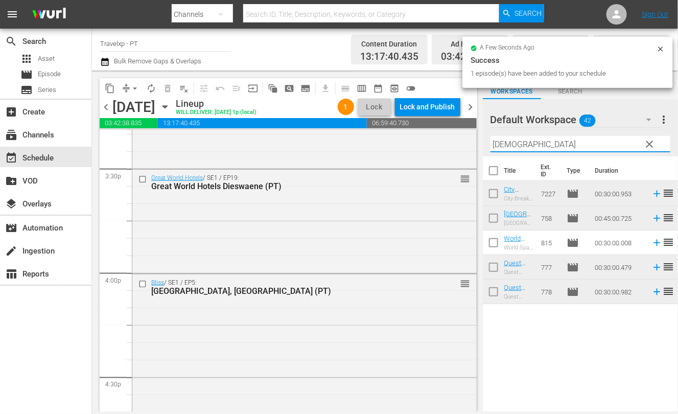
type input "gaya"
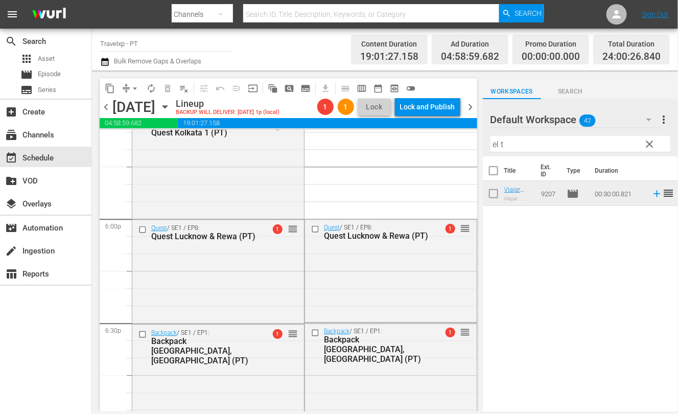
scroll to position [3651, 0]
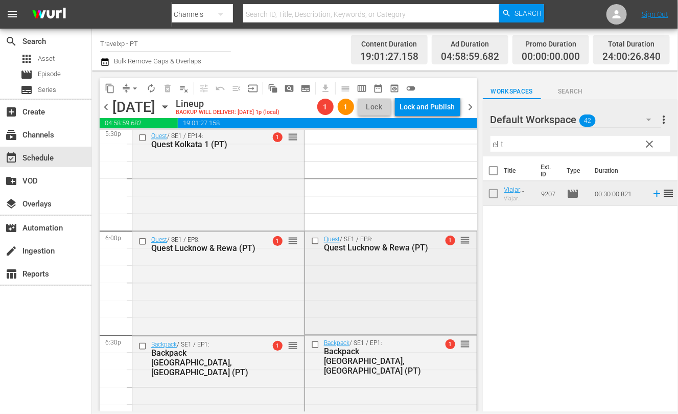
click at [312, 245] on input "checkbox" at bounding box center [316, 240] width 11 height 9
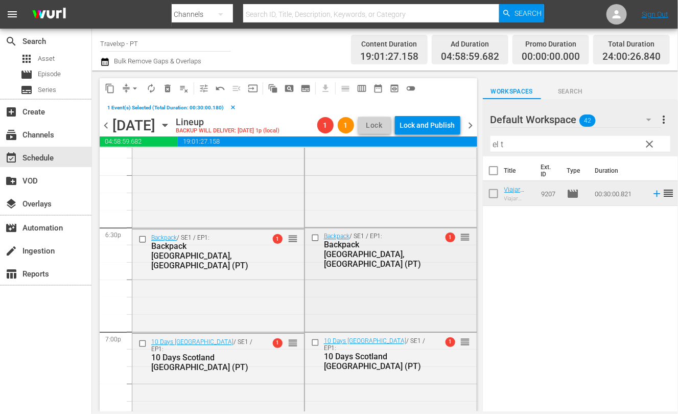
scroll to position [3778, 0]
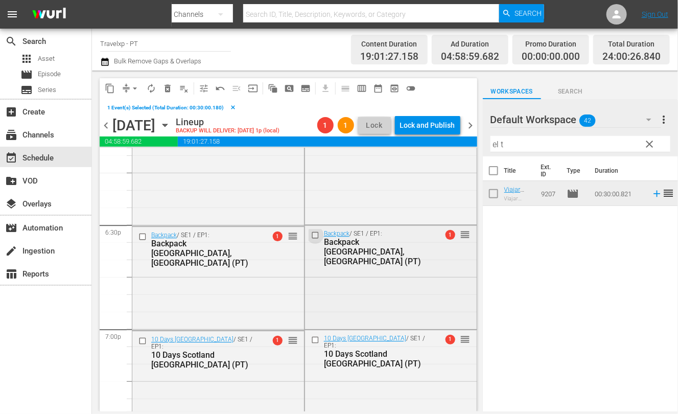
click at [311, 240] on input "checkbox" at bounding box center [316, 235] width 11 height 9
click at [312, 344] on input "checkbox" at bounding box center [316, 339] width 11 height 9
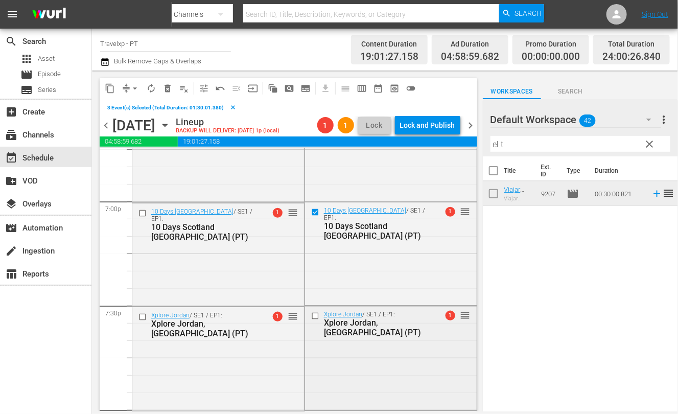
click at [312, 320] on input "checkbox" at bounding box center [316, 316] width 11 height 9
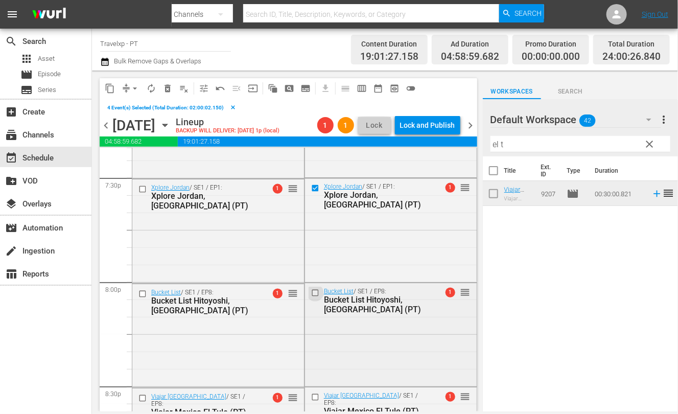
click at [311, 297] on input "checkbox" at bounding box center [316, 293] width 11 height 9
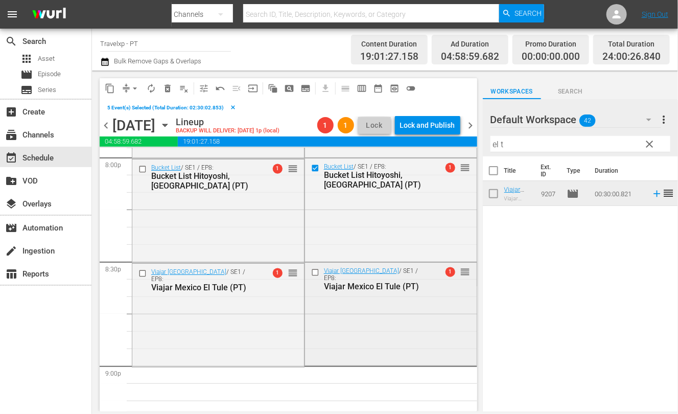
scroll to position [4161, 0]
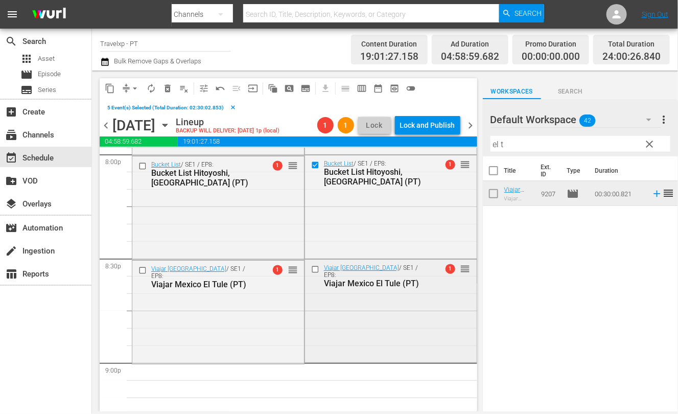
click at [311, 273] on input "checkbox" at bounding box center [316, 269] width 11 height 9
click at [166, 85] on span "delete_forever_outlined" at bounding box center [167, 88] width 10 height 10
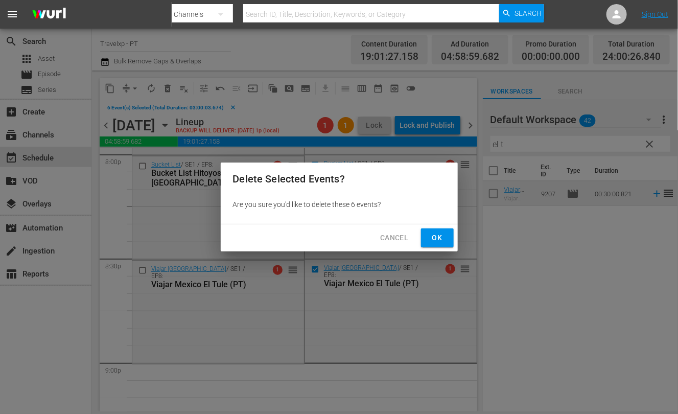
click at [444, 239] on span "Ok" at bounding box center [437, 237] width 16 height 13
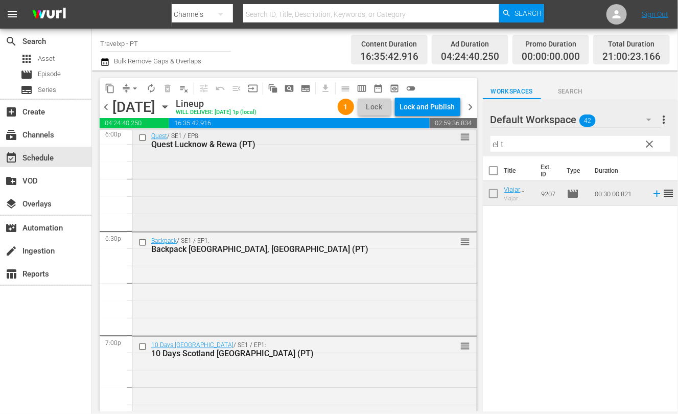
scroll to position [3715, 0]
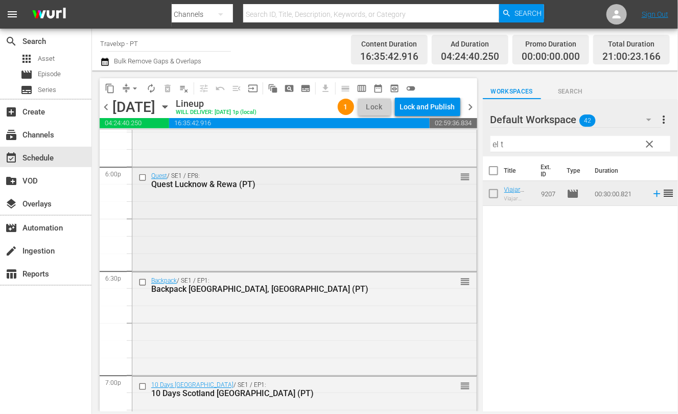
click at [142, 178] on input "checkbox" at bounding box center [143, 177] width 11 height 9
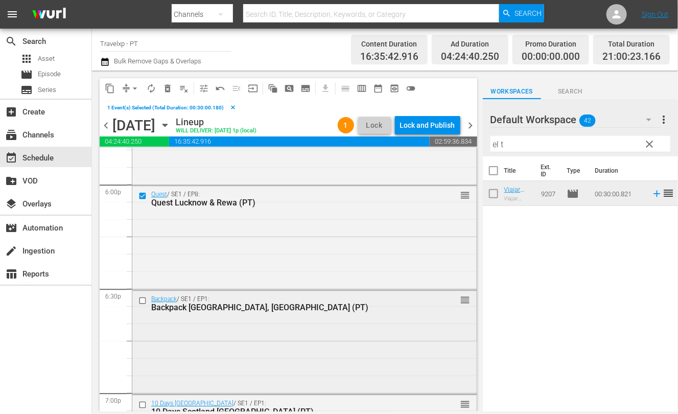
click at [143, 301] on input "checkbox" at bounding box center [143, 300] width 11 height 9
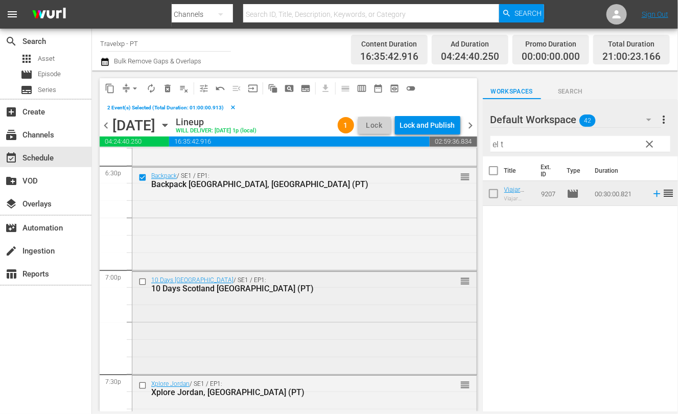
scroll to position [3842, 0]
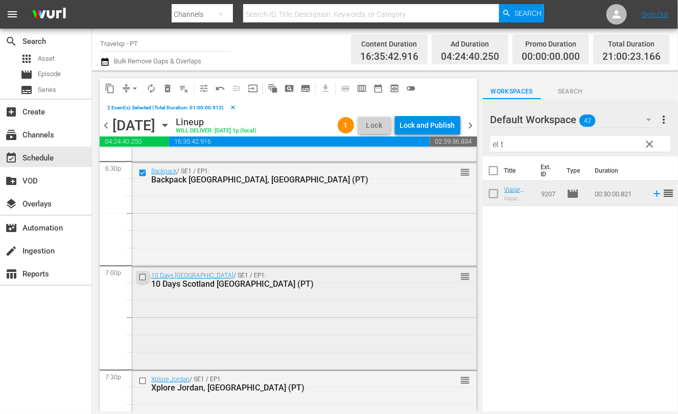
click at [143, 275] on input "checkbox" at bounding box center [143, 276] width 11 height 9
click at [140, 381] on input "checkbox" at bounding box center [143, 380] width 11 height 9
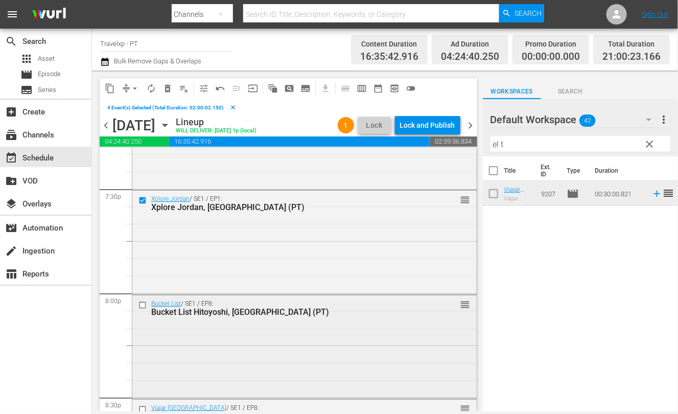
scroll to position [4034, 0]
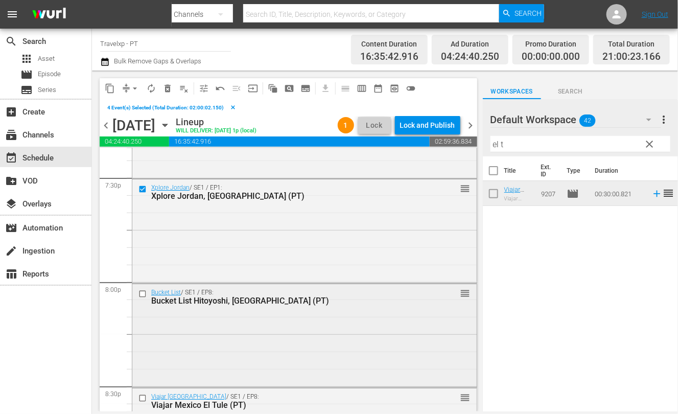
click at [140, 293] on input "checkbox" at bounding box center [143, 293] width 11 height 9
click at [142, 400] on input "checkbox" at bounding box center [143, 397] width 11 height 9
click at [110, 86] on span "content_copy" at bounding box center [110, 88] width 10 height 10
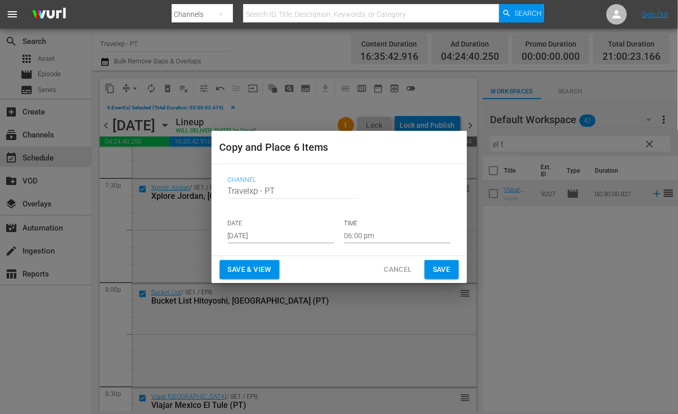
click at [358, 234] on input "06:00 pm" at bounding box center [397, 235] width 106 height 15
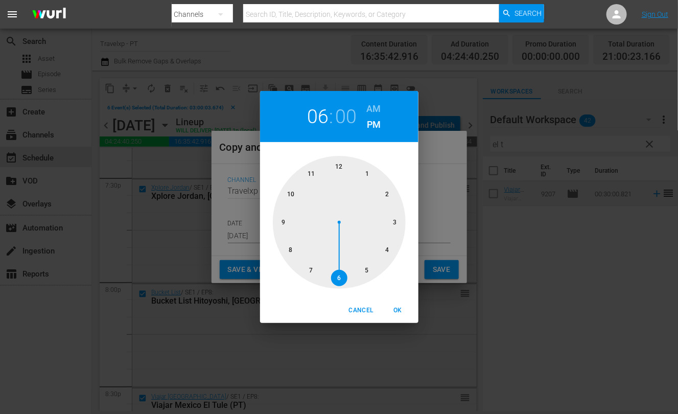
click at [283, 224] on div at bounding box center [339, 222] width 133 height 133
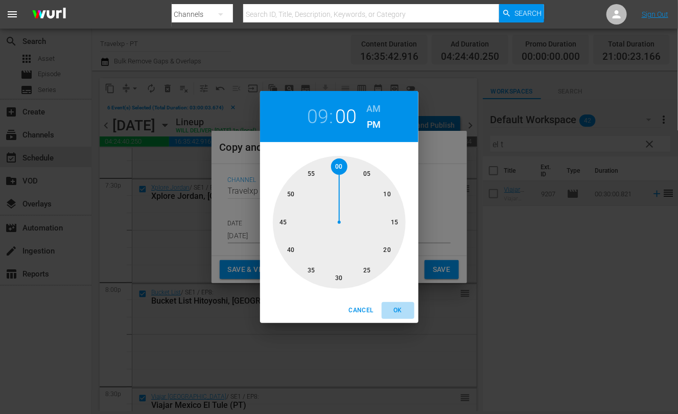
click at [403, 307] on span "OK" at bounding box center [398, 310] width 25 height 11
type input "09:00 pm"
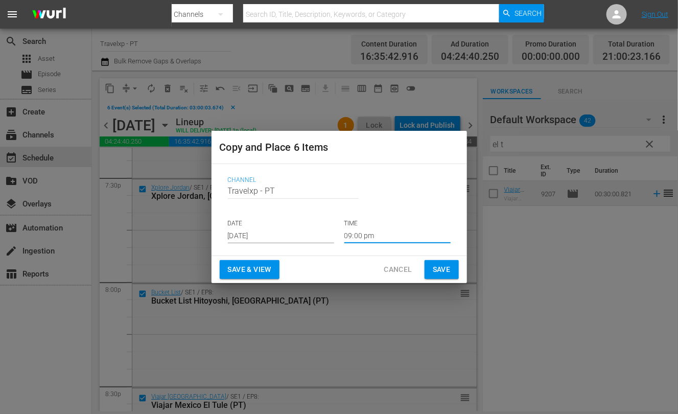
click at [264, 268] on span "Save & View" at bounding box center [249, 269] width 43 height 13
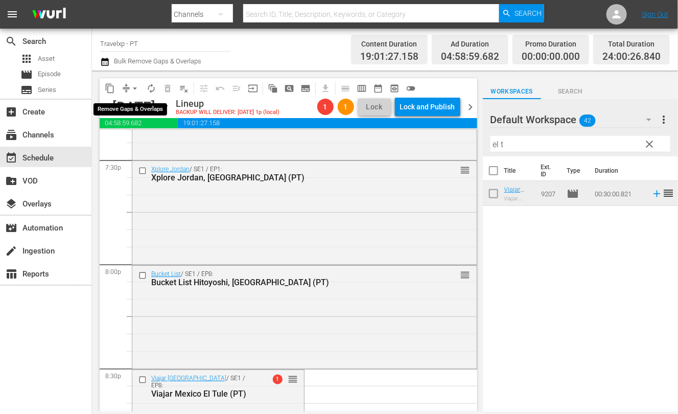
click at [137, 86] on span "arrow_drop_down" at bounding box center [135, 88] width 10 height 10
click at [148, 127] on li "Align to First Episode" at bounding box center [135, 125] width 84 height 17
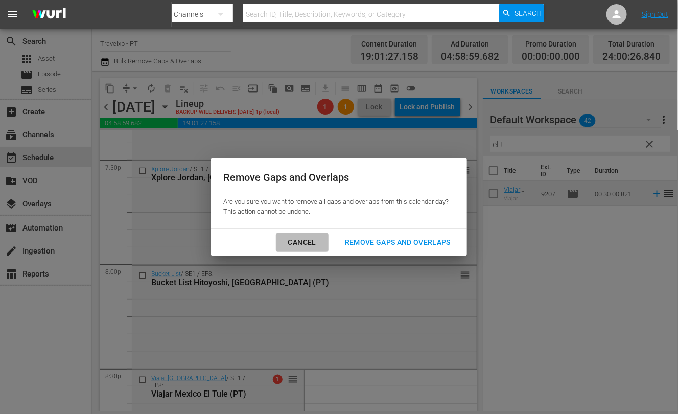
click at [303, 244] on div "Cancel" at bounding box center [302, 242] width 44 height 13
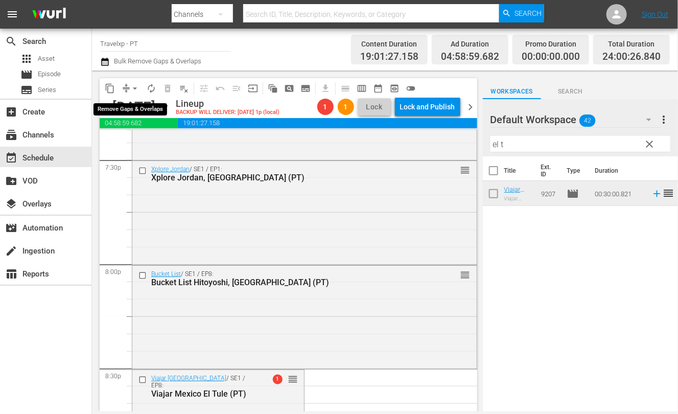
click at [132, 85] on span "arrow_drop_down" at bounding box center [135, 88] width 10 height 10
click at [154, 110] on li "Align to Midnight" at bounding box center [135, 108] width 84 height 17
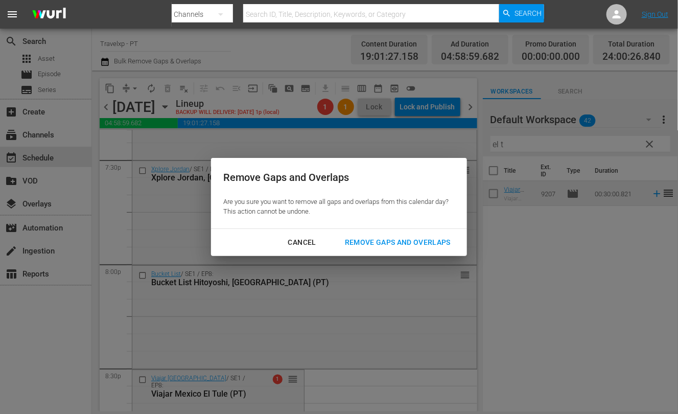
click at [372, 243] on div "Remove Gaps and Overlaps" at bounding box center [398, 242] width 122 height 13
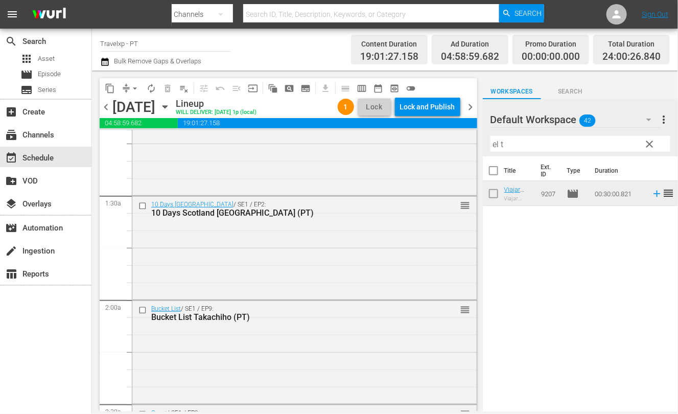
scroll to position [4721, 0]
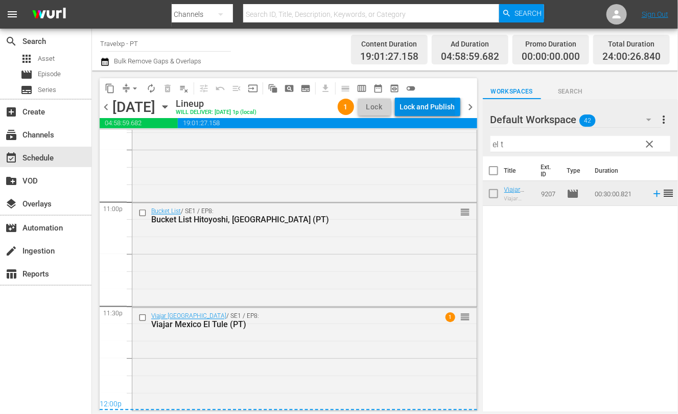
click at [435, 103] on div "Lock and Publish" at bounding box center [427, 107] width 55 height 18
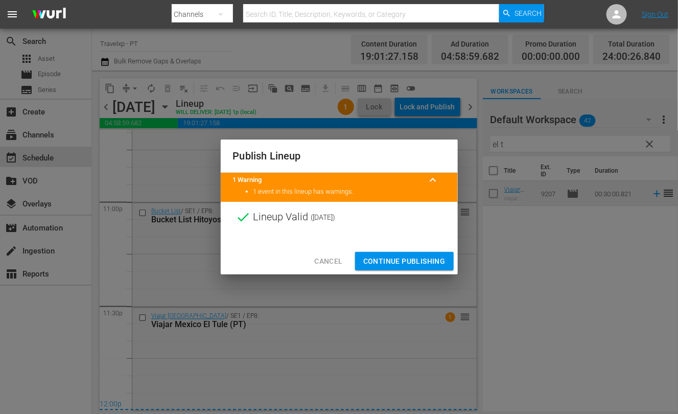
click at [409, 252] on button "Continue Publishing" at bounding box center [404, 261] width 99 height 19
